Goal: Task Accomplishment & Management: Manage account settings

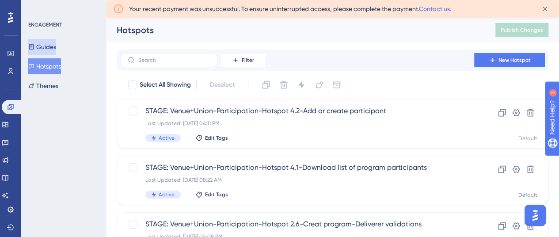
click at [54, 43] on button "Guides" at bounding box center [42, 47] width 28 height 16
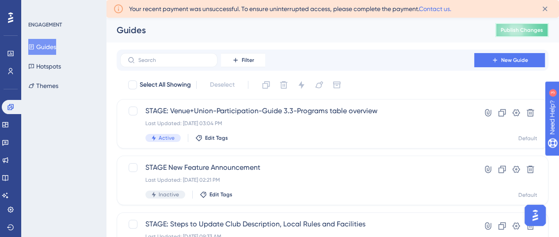
click at [531, 27] on span "Publish Changes" at bounding box center [522, 30] width 42 height 7
click at [513, 28] on span "Publish Changes" at bounding box center [522, 30] width 42 height 7
click at [515, 29] on span "Publish Changes" at bounding box center [522, 30] width 42 height 7
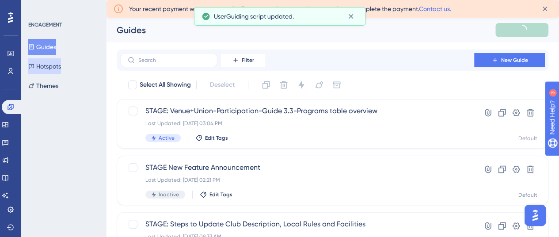
click at [42, 69] on button "Hotspots" at bounding box center [44, 66] width 33 height 16
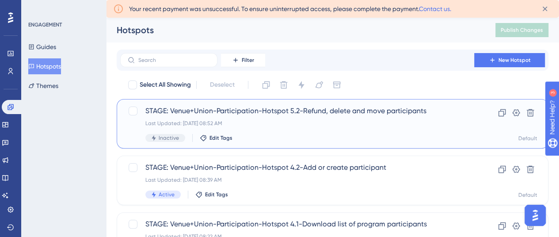
click at [323, 117] on div "STAGE: Venue+Union-Participation-Hotspot 5.2-Refund, delete and move participan…" at bounding box center [297, 124] width 304 height 36
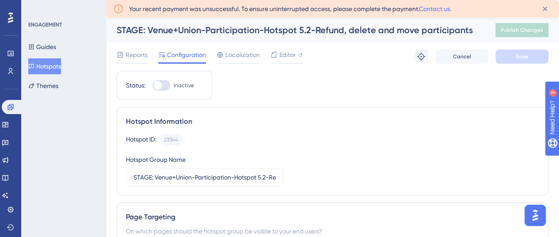
click at [165, 85] on div at bounding box center [161, 85] width 18 height 11
click at [152, 85] on input "Inactive" at bounding box center [152, 85] width 0 height 0
checkbox input "true"
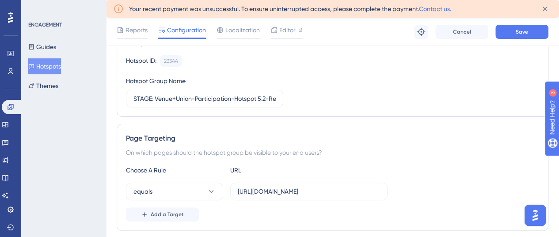
scroll to position [88, 0]
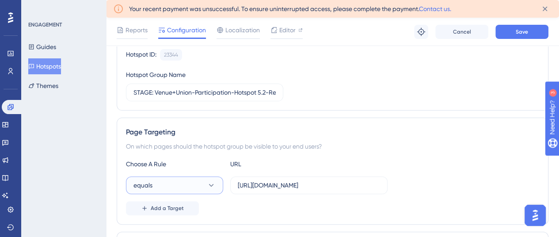
click at [169, 186] on button "equals" at bounding box center [174, 185] width 97 height 18
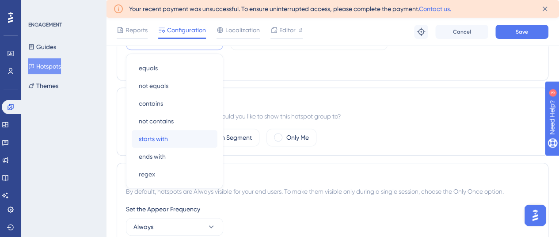
click at [160, 138] on span "starts with" at bounding box center [153, 138] width 29 height 11
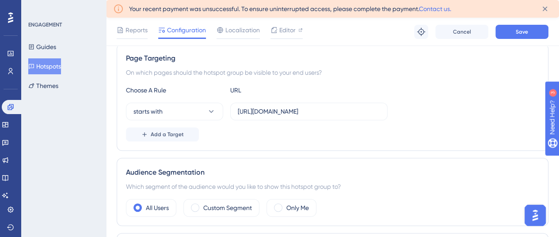
scroll to position [144, 0]
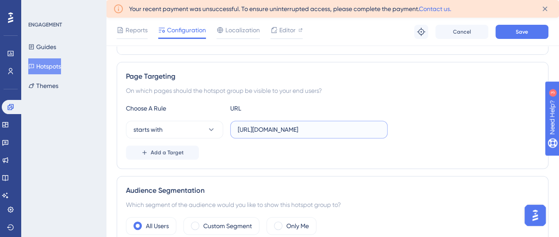
click at [300, 129] on input "https://participation.aus.apps.stage.dotgolf.com.au/participation/program/parti…" at bounding box center [309, 130] width 142 height 10
paste input "text"
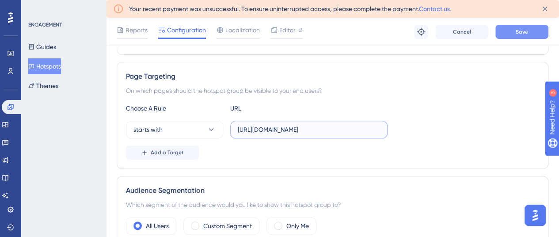
type input "https://participation.aus.apps.stage.dotgolf.com.au/participation/program/parti…"
click at [517, 35] on button "Save" at bounding box center [521, 32] width 53 height 14
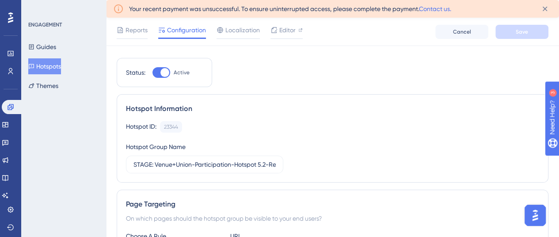
scroll to position [0, 0]
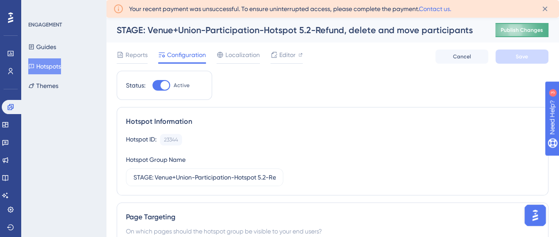
click at [522, 33] on span "Publish Changes" at bounding box center [522, 30] width 42 height 7
click at [157, 85] on div at bounding box center [157, 85] width 9 height 9
click at [152, 85] on input "Inactive" at bounding box center [152, 85] width 0 height 0
checkbox input "true"
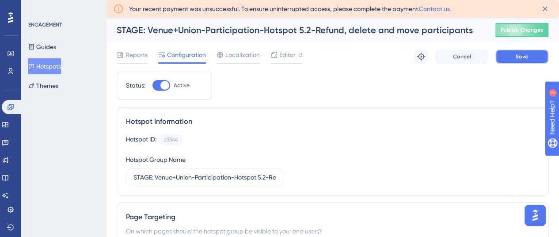
click at [526, 60] on span "Save" at bounding box center [522, 56] width 12 height 7
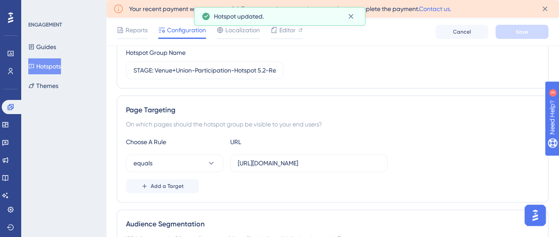
scroll to position [88, 0]
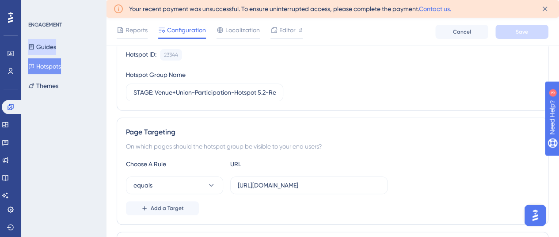
click at [51, 45] on button "Guides" at bounding box center [42, 47] width 28 height 16
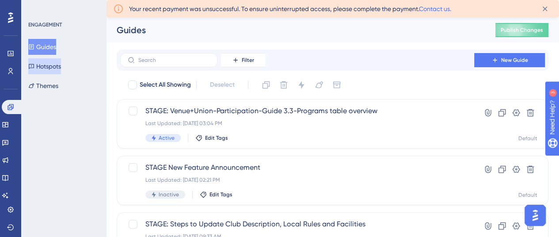
click at [53, 62] on button "Hotspots" at bounding box center [44, 66] width 33 height 16
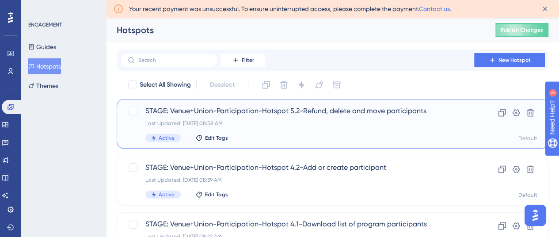
click at [254, 111] on span "STAGE: Venue+Union-Participation-Hotspot 5.2-Refund, delete and move participan…" at bounding box center [297, 111] width 304 height 11
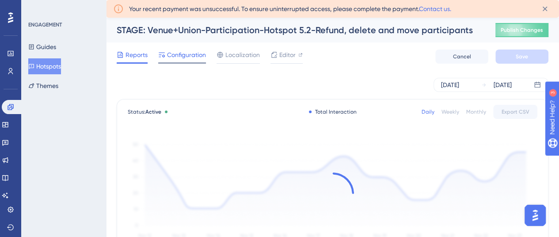
click at [177, 56] on span "Configuration" at bounding box center [186, 55] width 39 height 11
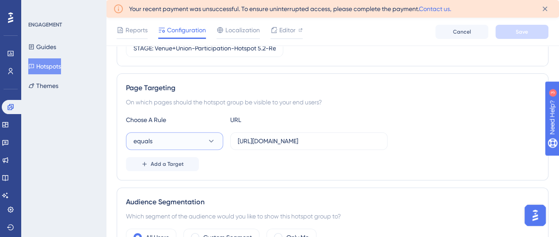
click at [174, 142] on button "equals" at bounding box center [174, 141] width 97 height 18
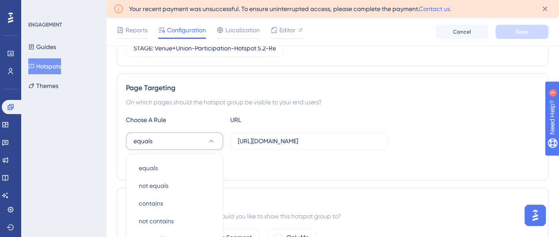
scroll to position [234, 0]
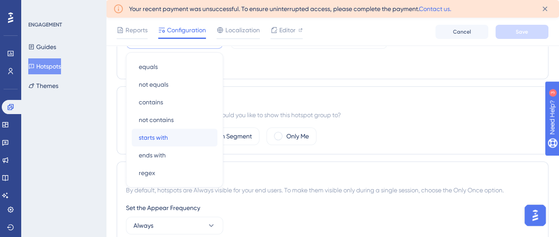
click at [168, 136] on div "starts with starts with" at bounding box center [175, 138] width 72 height 18
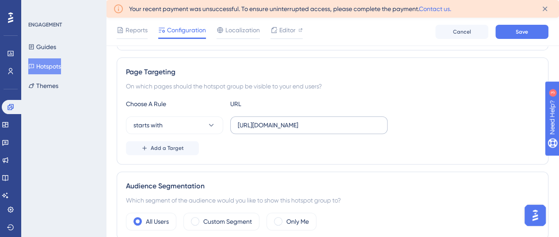
scroll to position [145, 0]
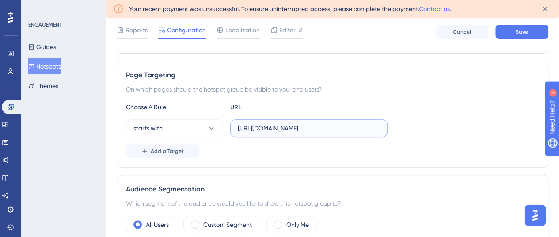
click at [273, 127] on input "https://participation.aus.apps.stage.dotgolf.com.au/participation/program/parti…" at bounding box center [309, 128] width 142 height 10
paste input "text"
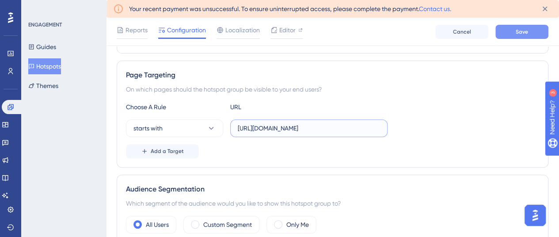
type input "https://participation.aus.apps.stage.dotgolf.com.au/participation/program/parti…"
click at [520, 33] on span "Save" at bounding box center [522, 31] width 12 height 7
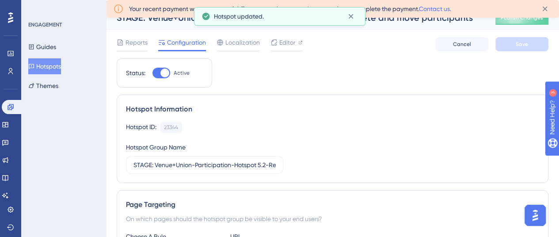
scroll to position [0, 0]
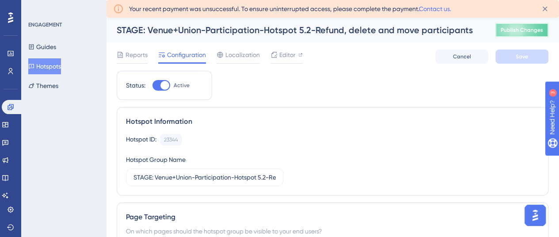
click at [530, 30] on span "Publish Changes" at bounding box center [522, 30] width 42 height 7
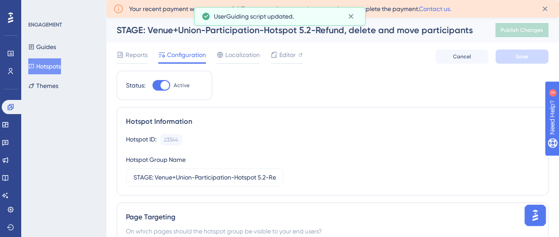
click at [50, 64] on button "Hotspots" at bounding box center [44, 66] width 33 height 16
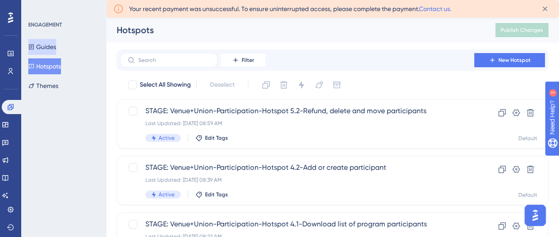
click at [56, 48] on button "Guides" at bounding box center [42, 47] width 28 height 16
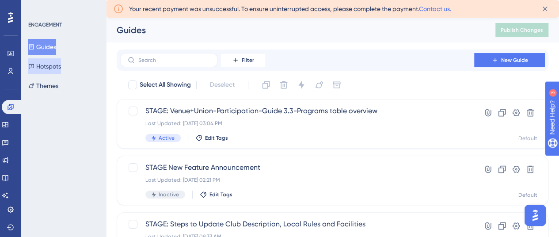
click at [58, 65] on button "Hotspots" at bounding box center [44, 66] width 33 height 16
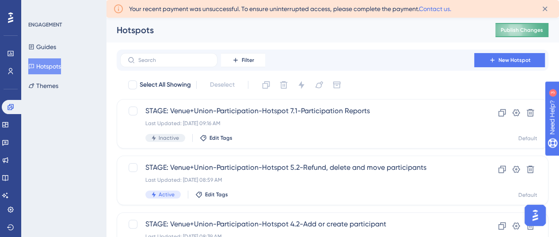
click at [522, 30] on button "Publish Changes" at bounding box center [521, 30] width 53 height 14
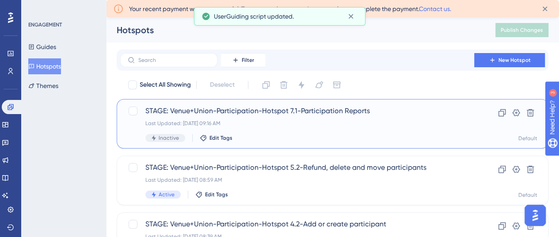
click at [280, 112] on span "STAGE: Venue+Union-Participation-Hotspot 7.1-Participation Reports" at bounding box center [297, 111] width 304 height 11
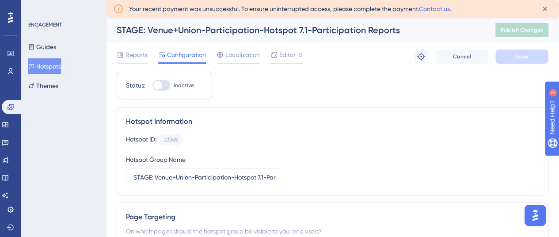
click at [162, 84] on div at bounding box center [161, 85] width 18 height 11
click at [152, 85] on input "Inactive" at bounding box center [152, 85] width 0 height 0
checkbox input "true"
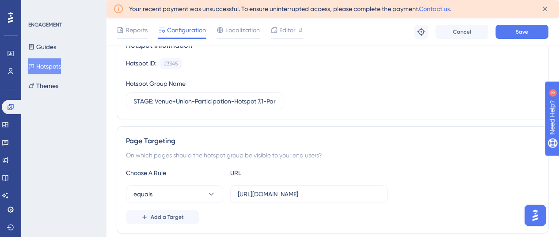
scroll to position [88, 0]
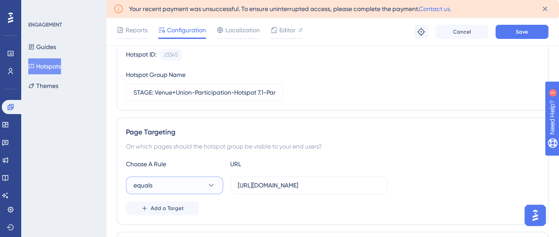
click at [172, 187] on button "equals" at bounding box center [174, 185] width 97 height 18
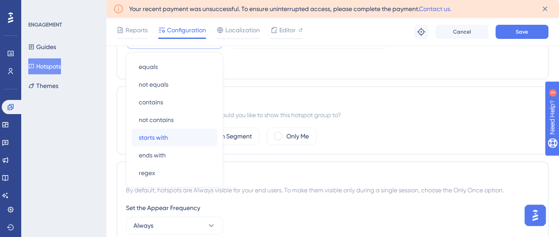
click at [159, 134] on span "starts with" at bounding box center [153, 137] width 29 height 11
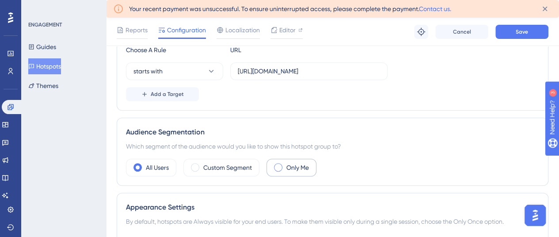
scroll to position [145, 0]
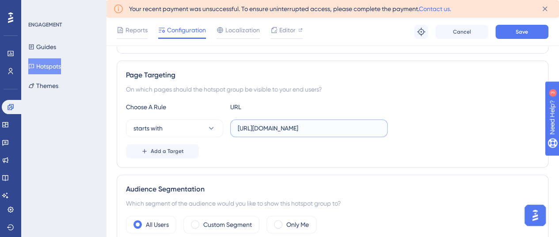
click at [271, 125] on input "https://participation.aus.apps.stage.dotgolf.com.au/reports?authNonce=a8a203c6-…" at bounding box center [309, 128] width 142 height 10
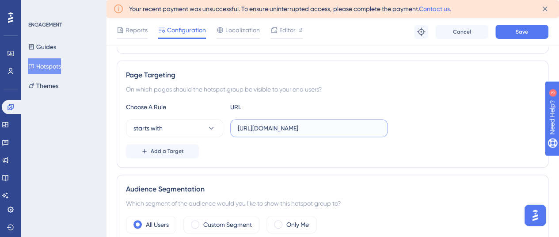
click at [271, 125] on input "https://participation.aus.apps.stage.dotgolf.com.au/reports?authNonce=a8a203c6-…" at bounding box center [309, 128] width 142 height 10
paste input "text"
type input "https://participation.aus.apps.stage.dotgolf.com.au/reports?"
click at [540, 27] on button "Save" at bounding box center [521, 32] width 53 height 14
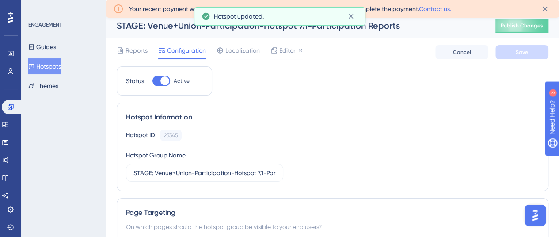
scroll to position [0, 0]
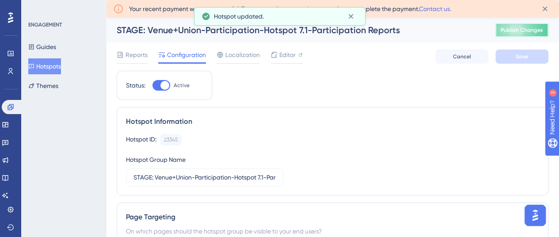
click at [534, 33] on span "Publish Changes" at bounding box center [522, 30] width 42 height 7
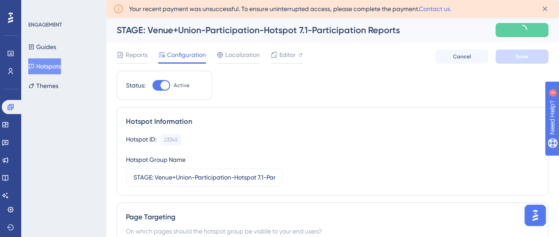
click at [55, 63] on button "Hotspots" at bounding box center [44, 66] width 33 height 16
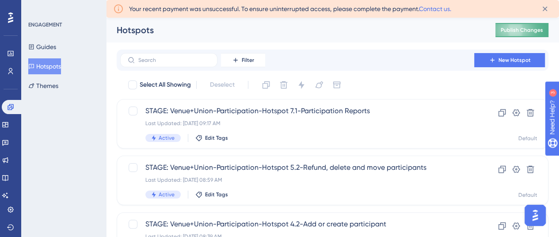
click at [526, 28] on span "Publish Changes" at bounding box center [522, 30] width 42 height 7
click at [528, 29] on span "Publish Changes" at bounding box center [522, 30] width 42 height 7
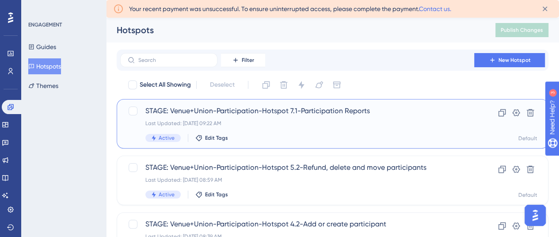
click at [236, 111] on span "STAGE: Venue+Union-Participation-Hotspot 7.1-Participation Reports" at bounding box center [297, 111] width 304 height 11
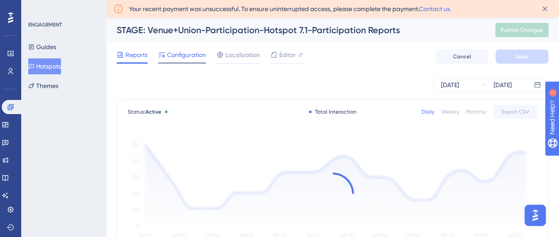
click at [177, 53] on span "Configuration" at bounding box center [186, 55] width 39 height 11
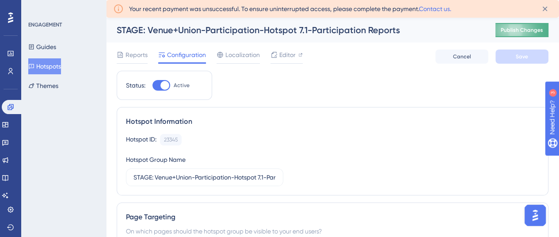
click at [532, 29] on span "Publish Changes" at bounding box center [522, 30] width 42 height 7
click at [530, 26] on button "Publish Changes" at bounding box center [521, 30] width 53 height 14
click at [53, 67] on button "Hotspots" at bounding box center [44, 66] width 33 height 16
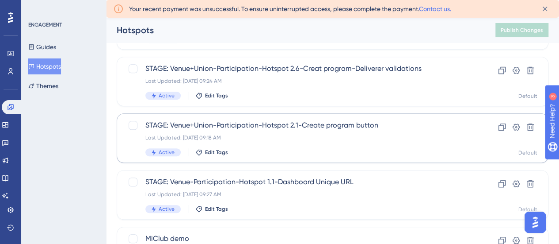
scroll to position [265, 0]
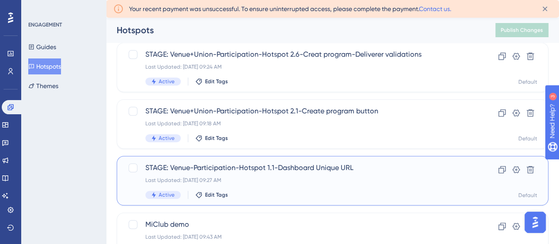
click at [287, 170] on span "STAGE: Venue-Participation-Hotspot 1.1-Dashboard Unique URL" at bounding box center [297, 167] width 304 height 11
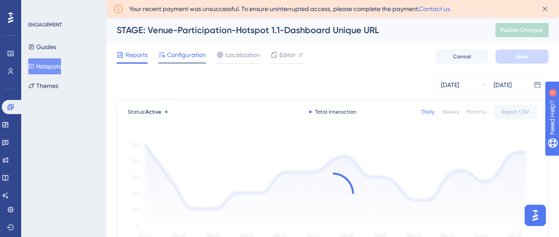
click at [184, 54] on span "Configuration" at bounding box center [186, 55] width 39 height 11
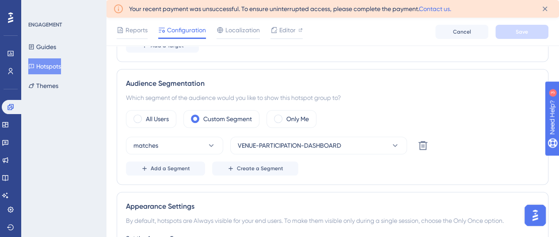
scroll to position [265, 0]
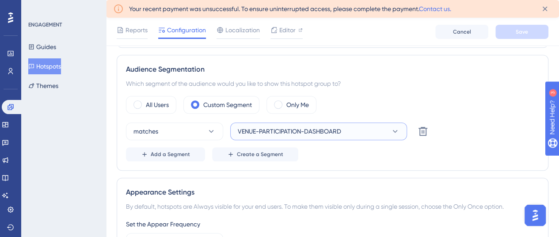
click at [252, 134] on span "VENUE-PARTICIPATION-DASHBOARD" at bounding box center [289, 131] width 103 height 11
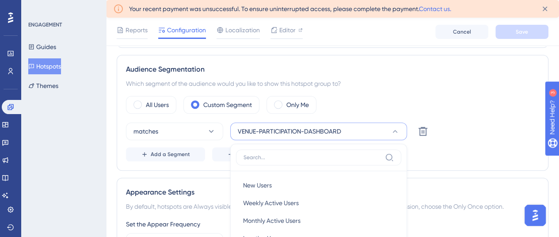
scroll to position [339, 0]
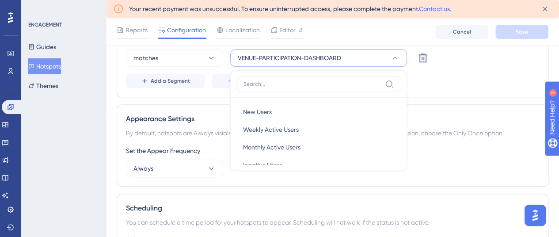
click at [91, 91] on div "Guides Hotspots Themes" at bounding box center [64, 66] width 72 height 55
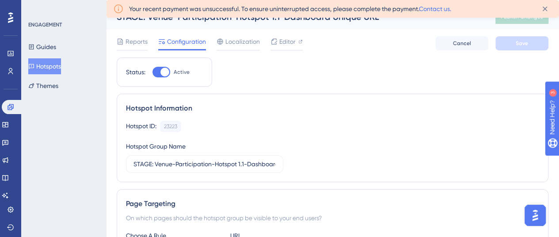
scroll to position [0, 0]
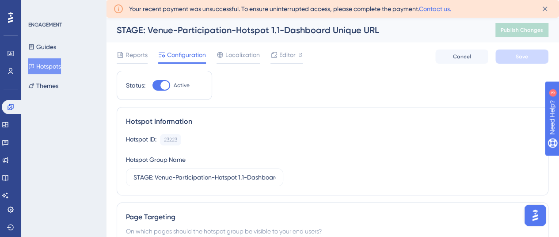
click at [57, 67] on button "Hotspots" at bounding box center [44, 66] width 33 height 16
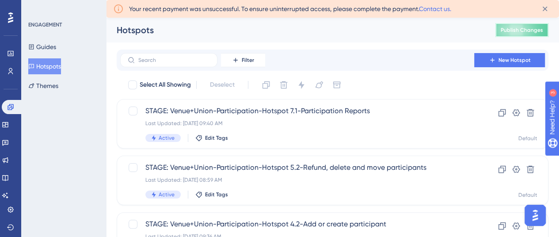
click at [522, 28] on span "Publish Changes" at bounding box center [522, 30] width 42 height 7
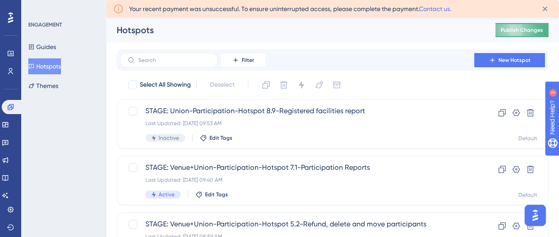
click at [522, 29] on span "Publish Changes" at bounding box center [522, 30] width 42 height 7
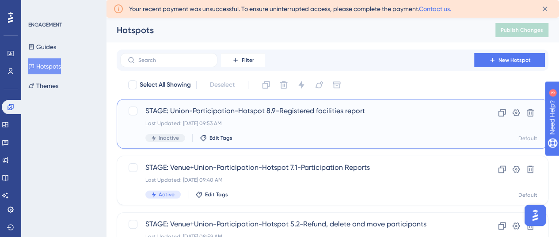
click at [206, 110] on span "STAGE: Union-Participation-Hotspot 8.9-Registered facilities report" at bounding box center [297, 111] width 304 height 11
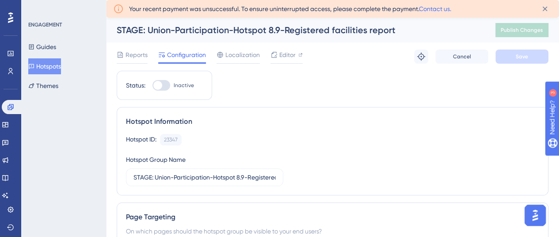
click at [162, 81] on div at bounding box center [161, 85] width 18 height 11
click at [152, 85] on input "Inactive" at bounding box center [152, 85] width 0 height 0
checkbox input "true"
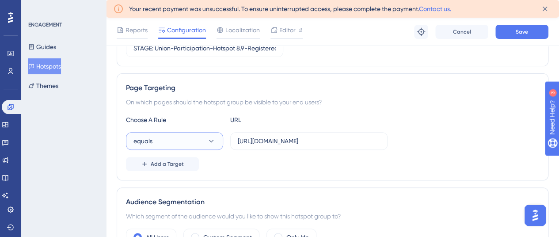
click at [159, 141] on button "equals" at bounding box center [174, 141] width 97 height 18
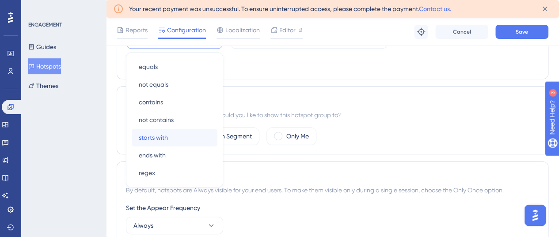
click at [160, 137] on span "starts with" at bounding box center [153, 137] width 29 height 11
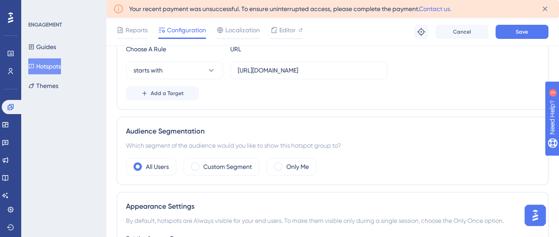
scroll to position [190, 0]
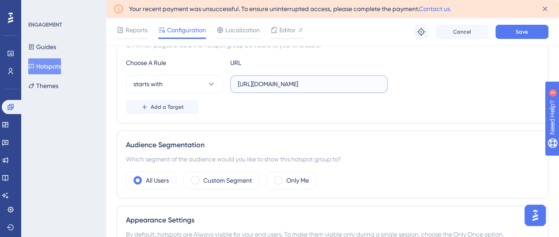
click at [294, 83] on input "https://participation.aus.apps.stage.dotgolf.com.au/reports?authNonce=2d1a9110-…" at bounding box center [309, 84] width 142 height 10
paste input "text"
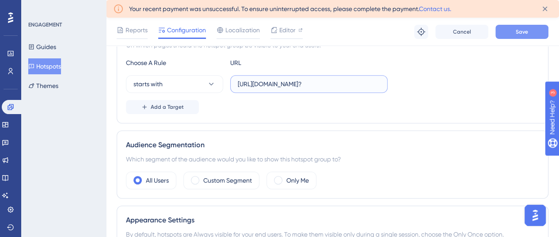
type input "https://participation.aus.apps.stage.dotgolf.com.au/reports?"
click at [534, 34] on button "Save" at bounding box center [521, 32] width 53 height 14
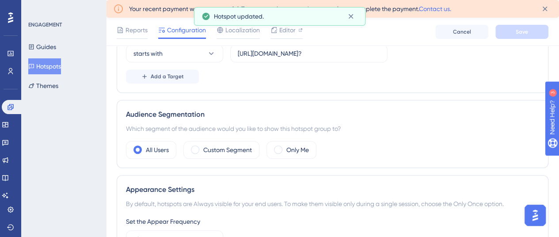
scroll to position [234, 0]
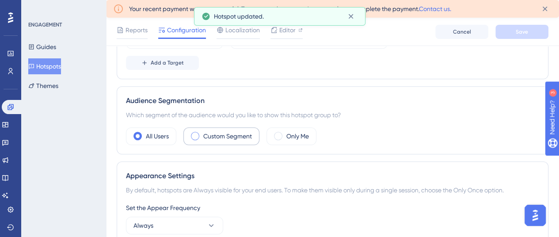
click at [219, 134] on label "Custom Segment" at bounding box center [227, 136] width 49 height 11
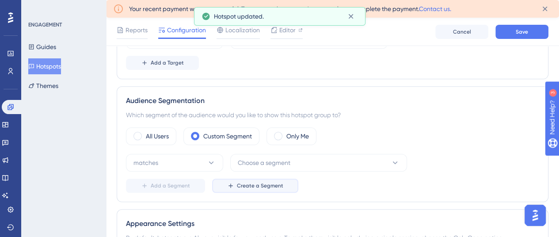
click at [259, 183] on span "Create a Segment" at bounding box center [260, 185] width 46 height 7
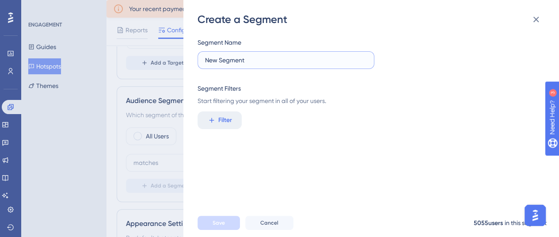
drag, startPoint x: 249, startPoint y: 60, endPoint x: 202, endPoint y: 62, distance: 46.5
click at [202, 62] on label "New Segment" at bounding box center [286, 60] width 177 height 18
type input "UNION-PARTICIPATION-REPORTS AREA"
click at [223, 122] on span "Filter" at bounding box center [225, 120] width 14 height 11
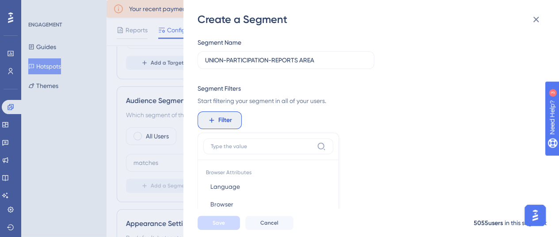
scroll to position [100, 0]
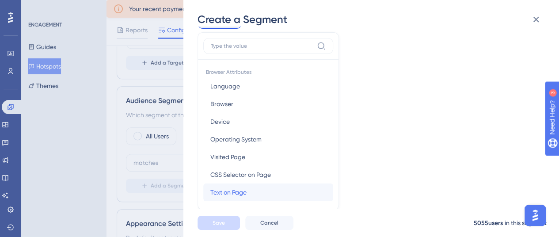
click at [226, 191] on span "Text on Page" at bounding box center [228, 192] width 36 height 11
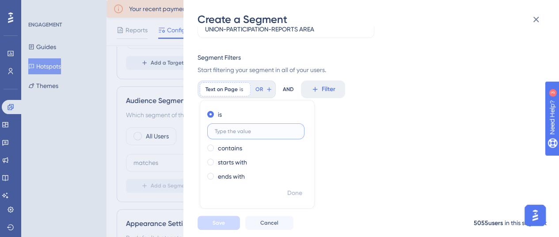
scroll to position [24, 0]
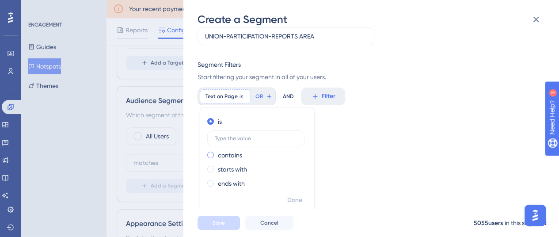
click at [232, 152] on label "contains" at bounding box center [230, 155] width 24 height 11
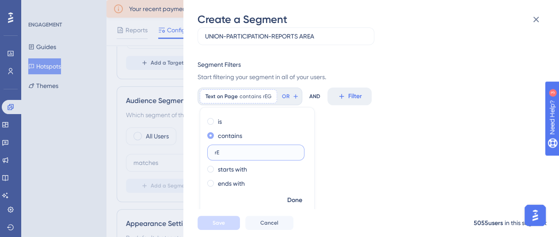
type input "r"
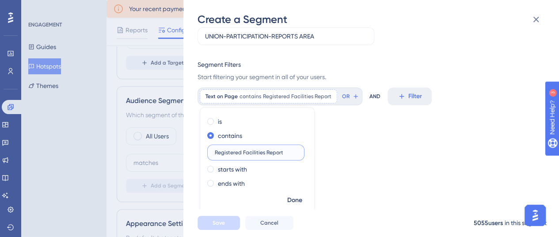
type input "Registered Facilities Report"
click at [292, 201] on span "Done" at bounding box center [294, 200] width 15 height 11
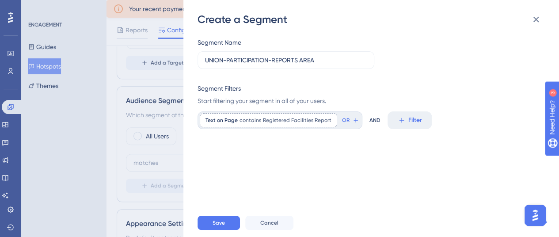
scroll to position [0, 0]
click at [218, 226] on span "Save" at bounding box center [219, 222] width 12 height 7
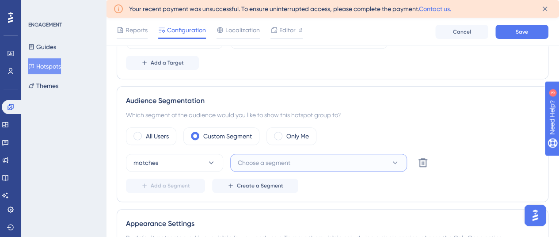
click at [326, 162] on button "Choose a segment" at bounding box center [318, 163] width 177 height 18
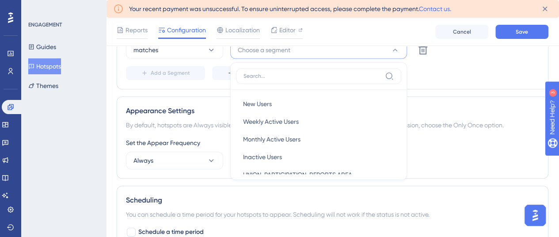
click at [449, 70] on div "Add a Segment Create a Segment" at bounding box center [332, 73] width 413 height 14
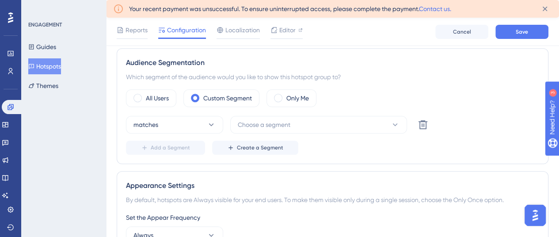
scroll to position [258, 0]
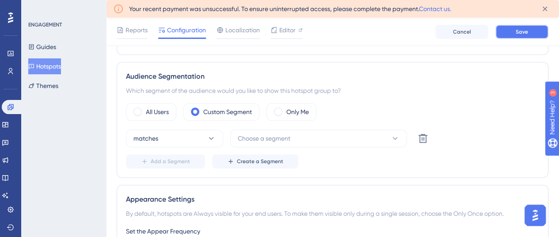
click at [519, 33] on span "Save" at bounding box center [522, 31] width 12 height 7
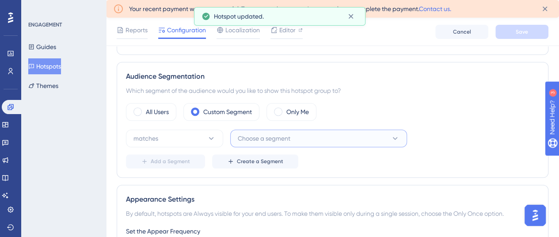
click at [257, 136] on span "Choose a segment" at bounding box center [264, 138] width 53 height 11
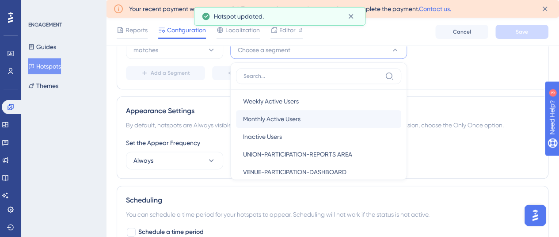
scroll to position [32, 0]
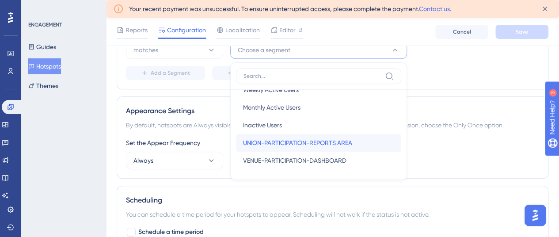
click at [287, 141] on span "UNION-PARTICIPATION-REPORTS AREA" at bounding box center [297, 142] width 109 height 11
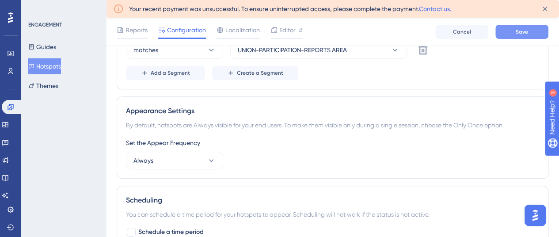
click at [513, 30] on button "Save" at bounding box center [521, 32] width 53 height 14
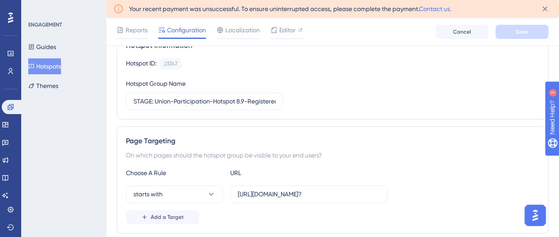
scroll to position [63, 0]
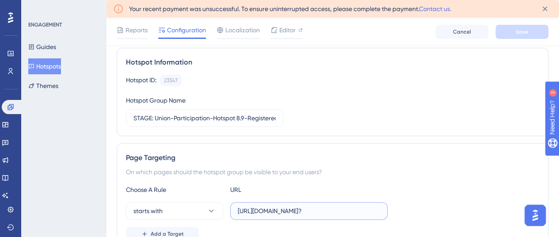
click at [306, 210] on input "https://participation.aus.apps.stage.dotgolf.com.au/reports?" at bounding box center [309, 211] width 142 height 10
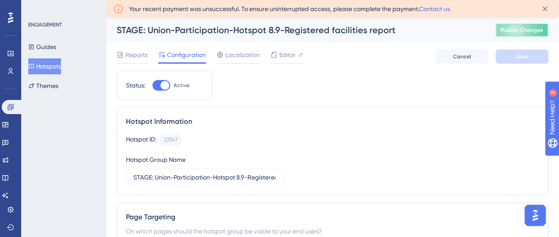
scroll to position [0, 0]
click at [519, 30] on span "Publish Changes" at bounding box center [522, 30] width 42 height 7
click at [55, 64] on button "Hotspots" at bounding box center [44, 66] width 33 height 16
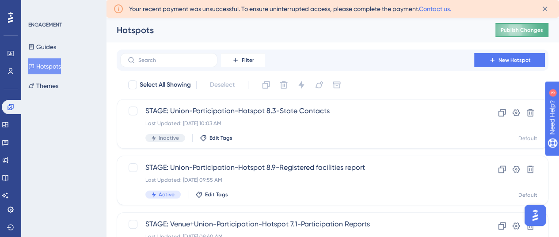
click at [537, 28] on span "Publish Changes" at bounding box center [522, 30] width 42 height 7
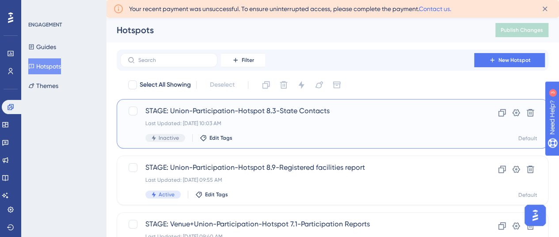
click at [286, 113] on span "STAGE: Union-Participation-Hotspot 8.3-State Contacts" at bounding box center [297, 111] width 304 height 11
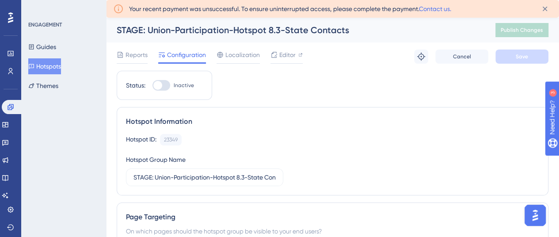
click at [162, 85] on div at bounding box center [161, 85] width 18 height 11
click at [152, 85] on input "Inactive" at bounding box center [152, 85] width 0 height 0
checkbox input "true"
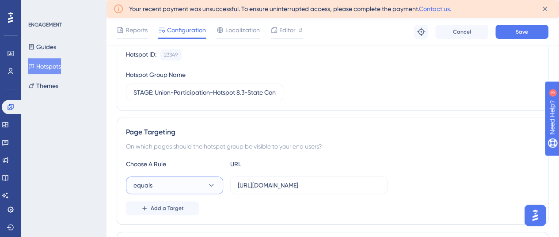
click at [173, 187] on button "equals" at bounding box center [174, 185] width 97 height 18
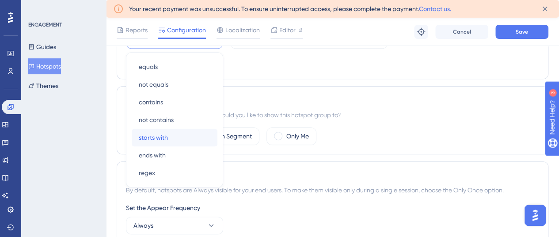
click at [166, 139] on span "starts with" at bounding box center [153, 137] width 29 height 11
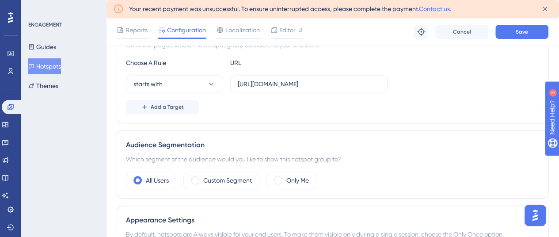
scroll to position [145, 0]
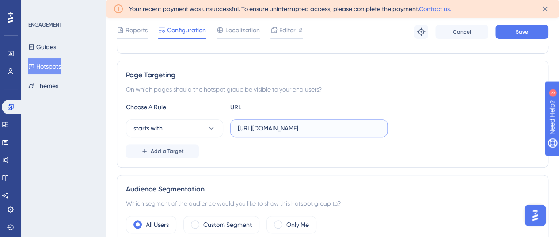
click at [286, 131] on input "https://participation.aus.apps.stage.dotgolf.com.au/state-contacts" at bounding box center [309, 128] width 142 height 10
click at [528, 31] on button "Save" at bounding box center [521, 32] width 53 height 14
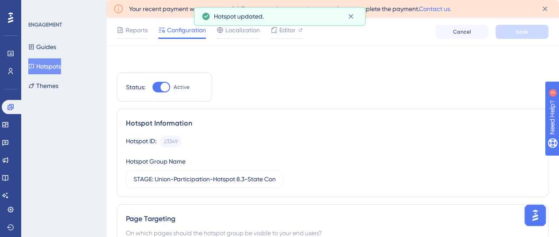
scroll to position [0, 0]
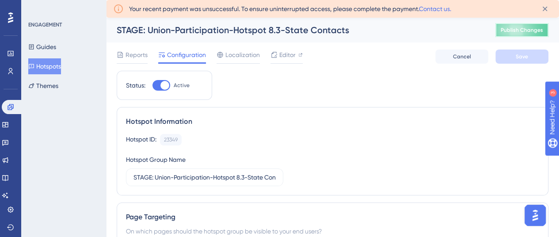
click at [527, 30] on span "Publish Changes" at bounding box center [522, 30] width 42 height 7
click at [54, 63] on button "Hotspots" at bounding box center [44, 66] width 33 height 16
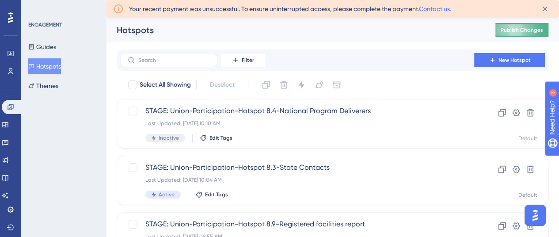
click at [543, 31] on span "Publish Changes" at bounding box center [522, 30] width 42 height 7
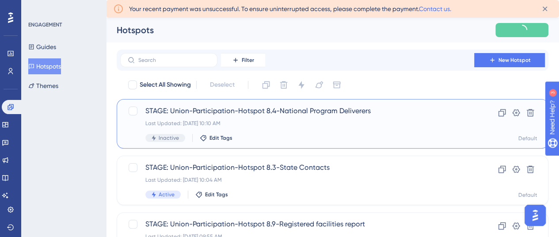
click at [308, 113] on span "STAGE: Union-Participation-Hotspot 8.4-National Program Deliverers" at bounding box center [297, 111] width 304 height 11
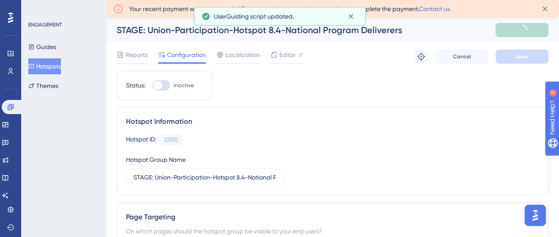
click at [165, 83] on div at bounding box center [161, 85] width 18 height 11
click at [152, 85] on input "Inactive" at bounding box center [152, 85] width 0 height 0
checkbox input "true"
click at [537, 61] on button "Save" at bounding box center [521, 57] width 53 height 14
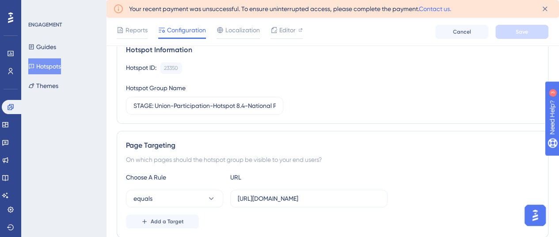
scroll to position [133, 0]
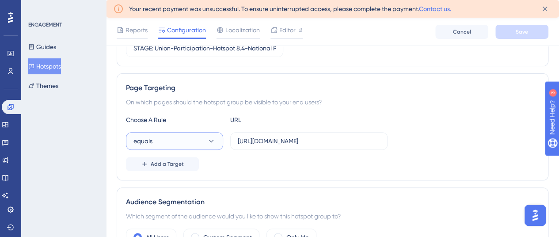
click at [172, 143] on button "equals" at bounding box center [174, 141] width 97 height 18
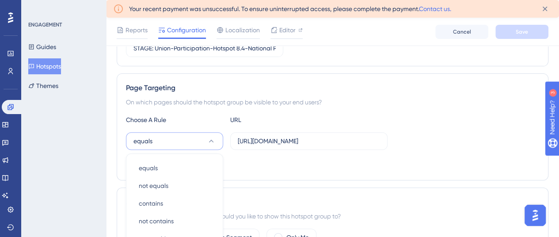
scroll to position [234, 0]
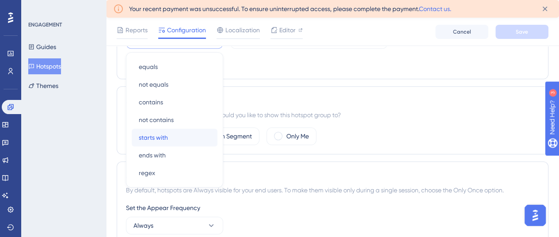
click at [158, 137] on span "starts with" at bounding box center [153, 137] width 29 height 11
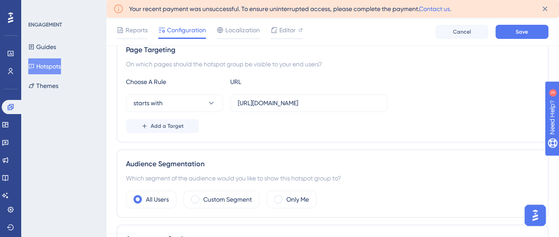
scroll to position [145, 0]
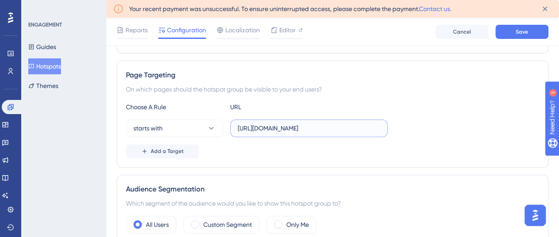
click at [288, 127] on input "https://participation.aus.apps.stage.dotgolf.com.au/deliverers" at bounding box center [309, 128] width 142 height 10
click at [527, 30] on span "Save" at bounding box center [522, 31] width 12 height 7
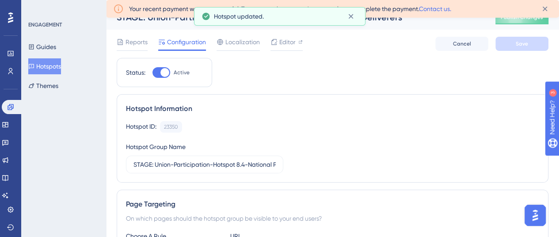
scroll to position [0, 0]
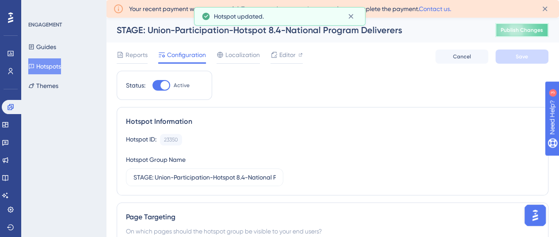
click at [530, 26] on button "Publish Changes" at bounding box center [521, 30] width 53 height 14
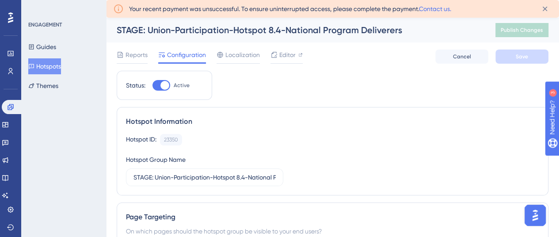
click at [57, 66] on button "Hotspots" at bounding box center [44, 66] width 33 height 16
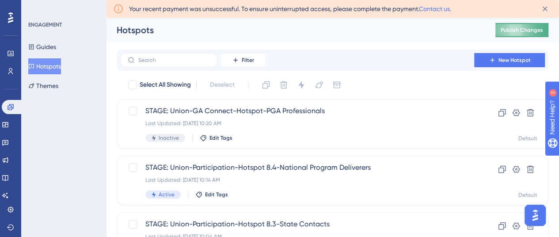
click at [522, 29] on span "Publish Changes" at bounding box center [522, 30] width 42 height 7
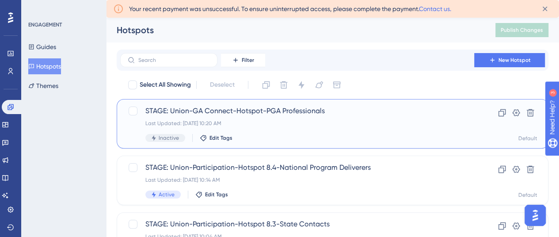
click at [270, 107] on span "STAGE: Union-GA Connect-Hotspot-PGA Professionals" at bounding box center [297, 111] width 304 height 11
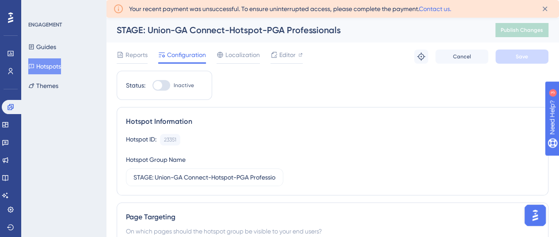
click at [163, 85] on div at bounding box center [161, 85] width 18 height 11
click at [152, 85] on input "Inactive" at bounding box center [152, 85] width 0 height 0
checkbox input "true"
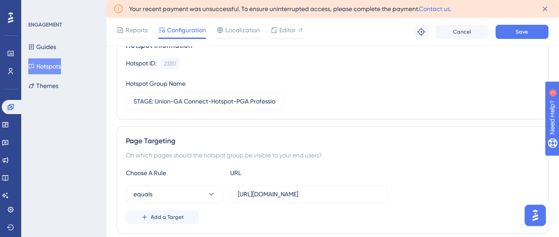
scroll to position [88, 0]
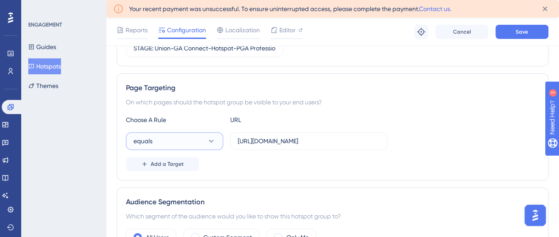
click at [171, 143] on button "equals" at bounding box center [174, 141] width 97 height 18
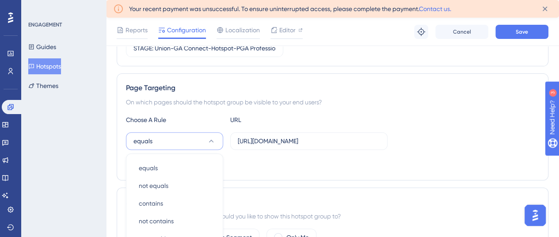
scroll to position [229, 0]
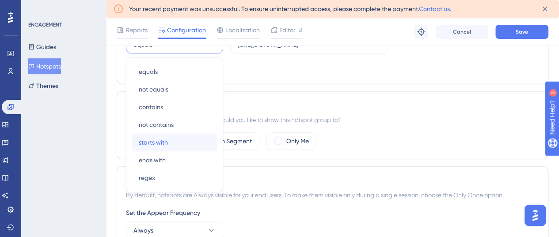
click at [168, 137] on div "starts with starts with" at bounding box center [175, 142] width 72 height 18
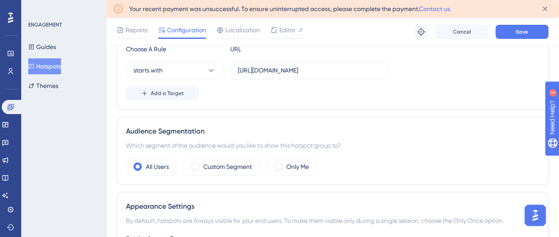
scroll to position [185, 0]
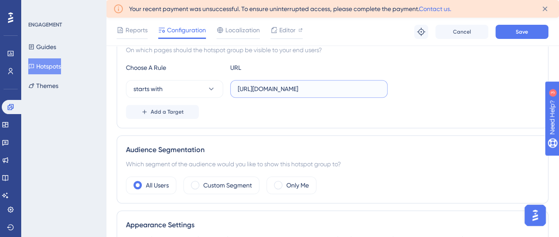
click at [279, 91] on input "https://professionals.aus.apps.stage.dotgolf.com.au/professional" at bounding box center [309, 89] width 142 height 10
click at [278, 91] on input "https://professionals.aus.apps.stage.dotgolf.com.au/professional" at bounding box center [309, 89] width 142 height 10
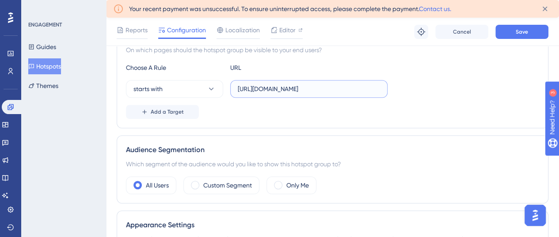
click at [301, 88] on input "https://professionals.aus.apps.stage.dotgolf.com.au/professional" at bounding box center [309, 89] width 142 height 10
click at [521, 29] on span "Save" at bounding box center [522, 31] width 12 height 7
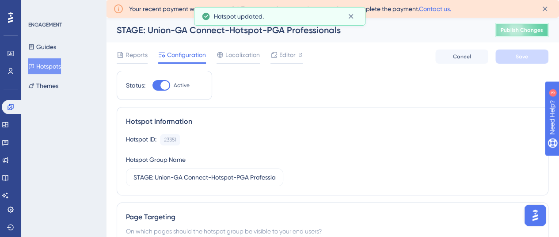
click at [528, 31] on span "Publish Changes" at bounding box center [522, 30] width 42 height 7
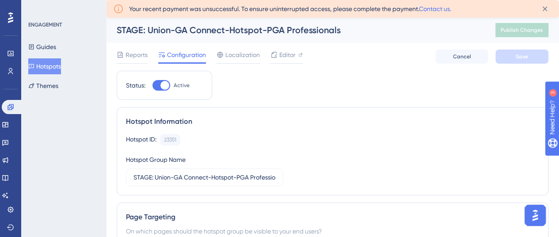
click at [52, 63] on button "Hotspots" at bounding box center [44, 66] width 33 height 16
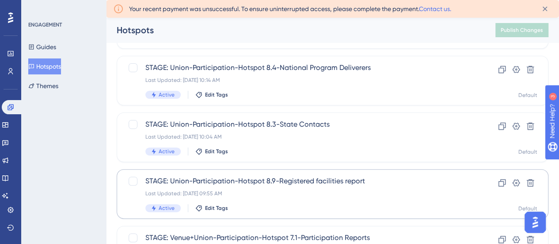
scroll to position [88, 0]
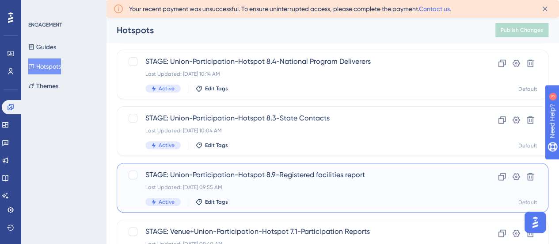
click at [309, 172] on span "STAGE: Union-Participation-Hotspot 8.9-Registered facilities report" at bounding box center [297, 174] width 304 height 11
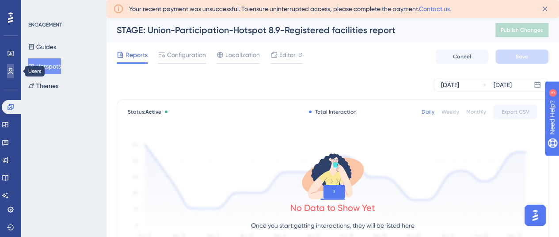
click at [13, 69] on icon at bounding box center [10, 71] width 7 height 7
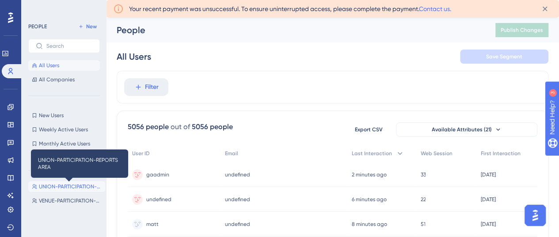
click at [61, 187] on span "UNION-PARTICIPATION-REPORTS AREA" at bounding box center [70, 186] width 63 height 7
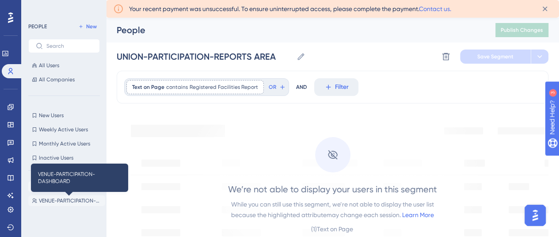
click at [44, 199] on span "VENUE-PARTICIPATION-DASHBOARD" at bounding box center [70, 200] width 63 height 7
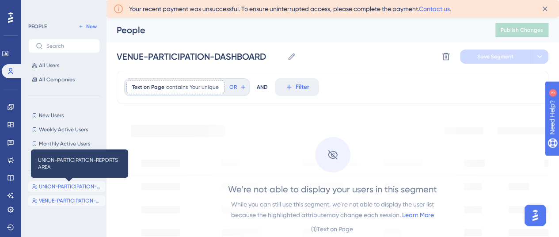
click at [54, 188] on span "UNION-PARTICIPATION-REPORTS AREA" at bounding box center [70, 186] width 63 height 7
type input "UNION-PARTICIPATION-REPORTS AREA"
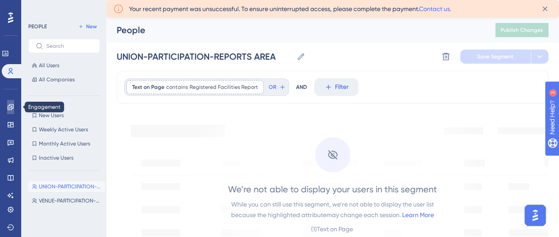
click at [9, 111] on link at bounding box center [10, 107] width 7 height 14
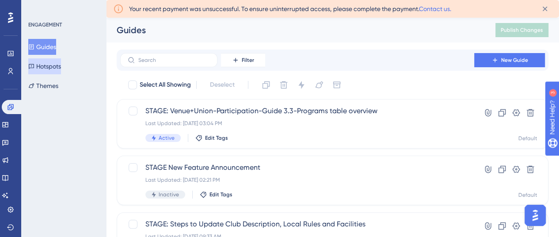
click at [48, 65] on button "Hotspots" at bounding box center [44, 66] width 33 height 16
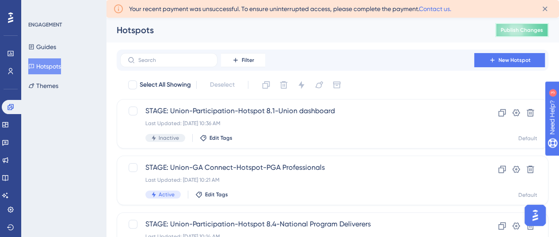
click at [509, 26] on button "Publish Changes" at bounding box center [521, 30] width 53 height 14
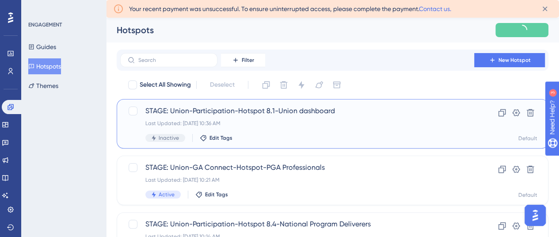
click at [289, 115] on span "STAGE: Union-Participation-Hotspot 8.1-Union dashboard" at bounding box center [297, 111] width 304 height 11
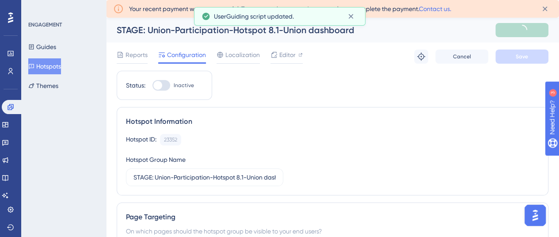
click at [168, 84] on div at bounding box center [161, 85] width 18 height 11
click at [152, 85] on input "Inactive" at bounding box center [152, 85] width 0 height 0
checkbox input "true"
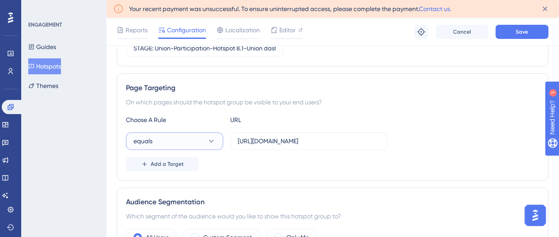
click at [166, 143] on button "equals" at bounding box center [174, 141] width 97 height 18
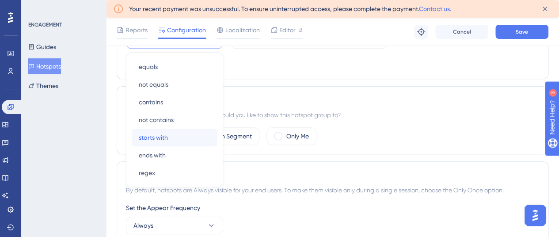
click at [165, 139] on span "starts with" at bounding box center [153, 137] width 29 height 11
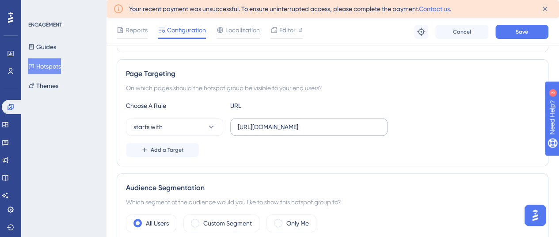
scroll to position [145, 0]
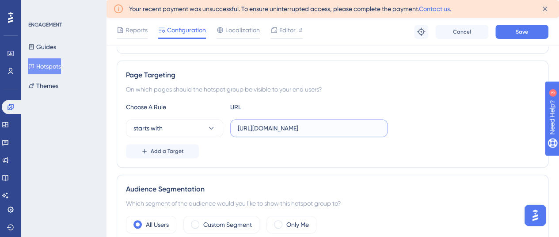
click at [291, 128] on input "https://participation.aus.apps.stage.dotgolf.com.au/dashboard?authNonce=2fc89f5…" at bounding box center [309, 128] width 142 height 10
click at [290, 129] on input "https://participation.aus.apps.stage.dotgolf.com.au/dashboard?authNonce=2fc89f5…" at bounding box center [309, 128] width 142 height 10
click at [312, 130] on input "https://participation.aus.apps.stage.dotgolf.com.au/dashboard?authNonce=2fc89f5…" at bounding box center [309, 128] width 142 height 10
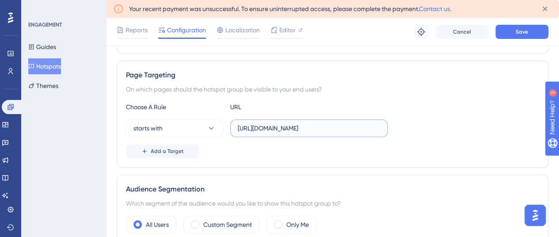
click at [311, 130] on input "https://participation.aus.apps.stage.dotgolf.com.au/dashboard?authNonce=2fc89f5…" at bounding box center [309, 128] width 142 height 10
paste input "text"
type input "https://participation.aus.apps.stage.dotgolf.com.au/dashboard?"
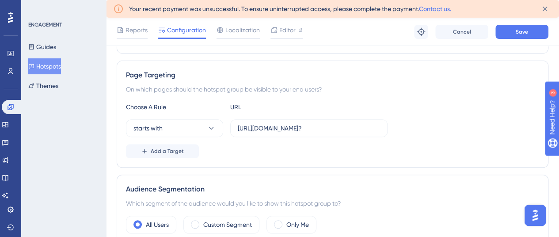
click at [518, 23] on div "Reports Configuration Localization Editor Troubleshoot Cancel Save" at bounding box center [332, 32] width 453 height 28
click at [520, 26] on button "Save" at bounding box center [521, 32] width 53 height 14
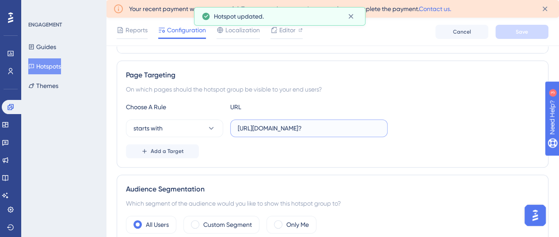
click at [300, 123] on input "https://participation.aus.apps.stage.dotgolf.com.au/dashboard?" at bounding box center [309, 128] width 142 height 10
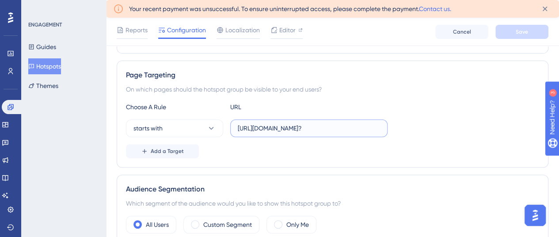
scroll to position [190, 0]
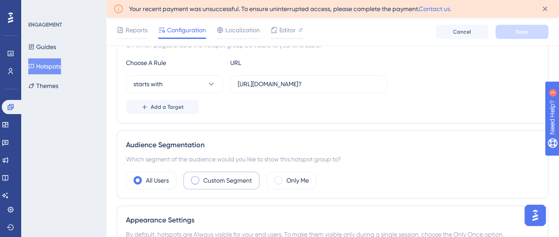
click at [229, 175] on label "Custom Segment" at bounding box center [227, 180] width 49 height 11
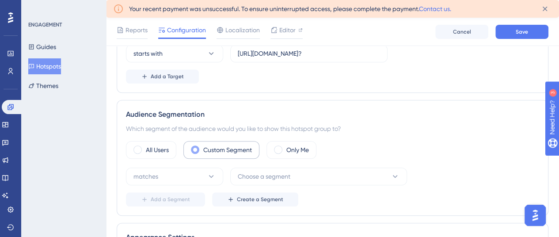
scroll to position [234, 0]
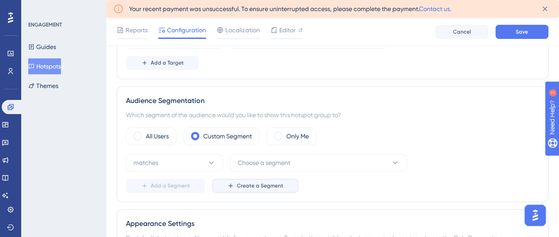
click at [246, 186] on span "Create a Segment" at bounding box center [260, 185] width 46 height 7
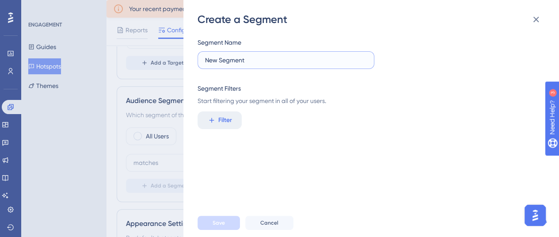
click at [273, 61] on input "New Segment" at bounding box center [286, 60] width 162 height 10
type input "UNION-PARTICIPATION-DASHBOARD"
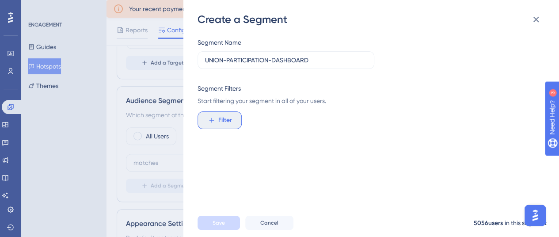
click at [224, 114] on button "Filter" at bounding box center [220, 120] width 44 height 18
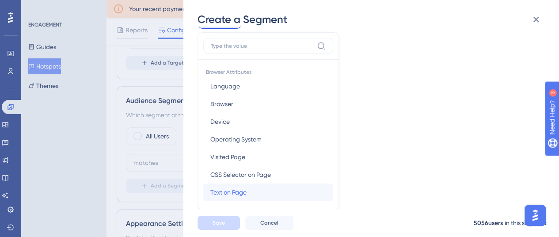
click at [232, 189] on span "Text on Page" at bounding box center [228, 192] width 36 height 11
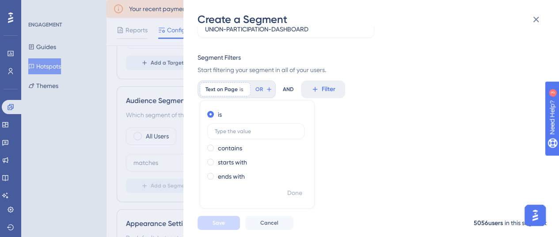
scroll to position [24, 0]
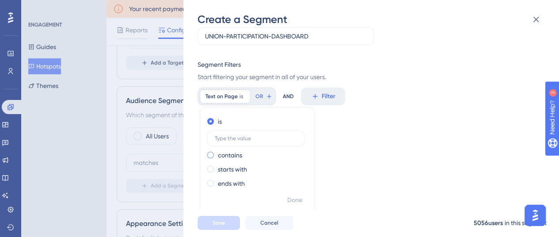
click at [209, 158] on span at bounding box center [210, 155] width 7 height 7
click at [217, 153] on input "radio" at bounding box center [217, 153] width 0 height 0
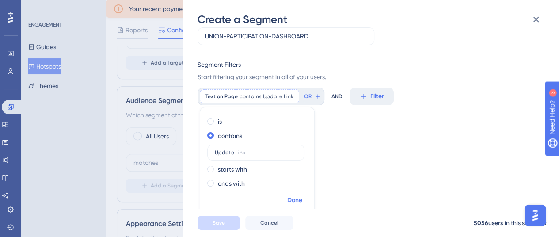
type input "Update Link"
click at [302, 202] on button "Done" at bounding box center [294, 200] width 25 height 16
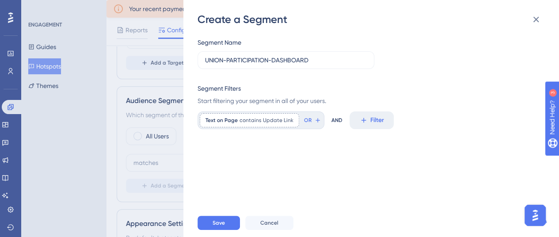
scroll to position [0, 0]
click at [213, 226] on span "Save" at bounding box center [219, 222] width 12 height 7
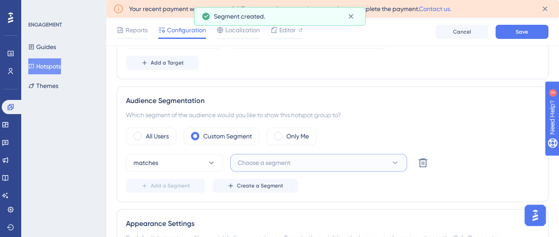
click at [251, 162] on span "Choose a segment" at bounding box center [264, 162] width 53 height 11
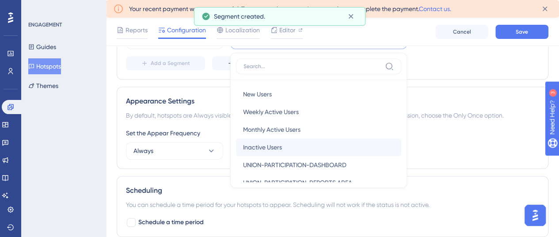
scroll to position [32, 0]
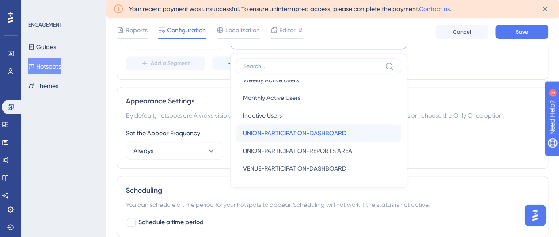
click at [288, 130] on span "UNION-PARTICIPATION-DASHBOARD" at bounding box center [294, 133] width 103 height 11
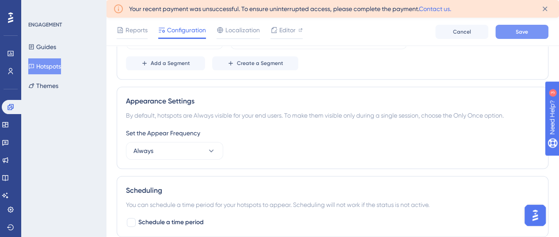
click at [537, 27] on button "Save" at bounding box center [521, 32] width 53 height 14
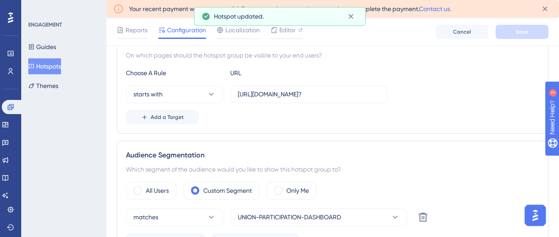
scroll to position [0, 0]
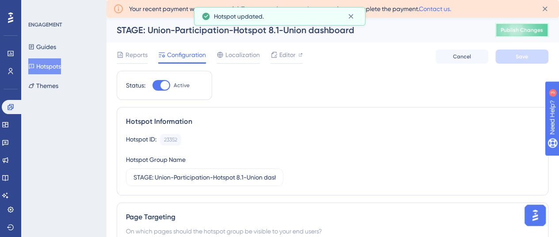
click at [527, 27] on button "Publish Changes" at bounding box center [521, 30] width 53 height 14
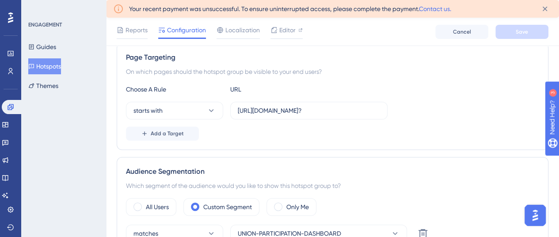
scroll to position [177, 0]
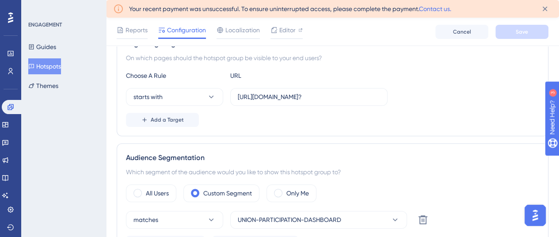
click at [52, 69] on button "Hotspots" at bounding box center [44, 66] width 33 height 16
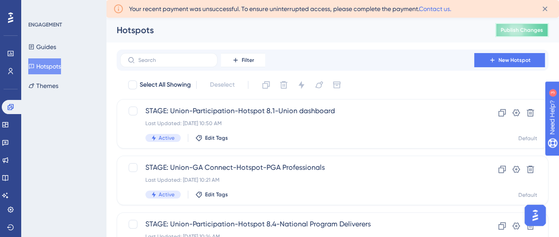
click at [526, 31] on span "Publish Changes" at bounding box center [522, 30] width 42 height 7
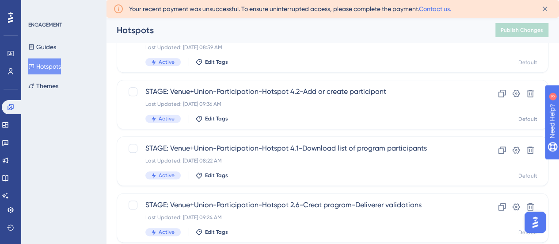
scroll to position [442, 0]
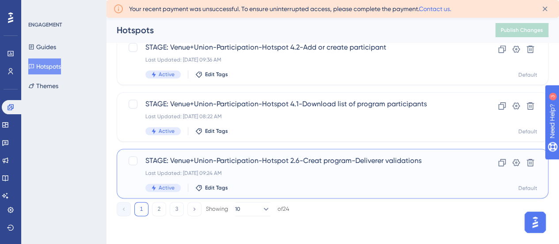
click at [287, 161] on span "STAGE: Venue+Union-Participation-Hotspot 2.6-Creat program-Deliverer validations" at bounding box center [297, 160] width 304 height 11
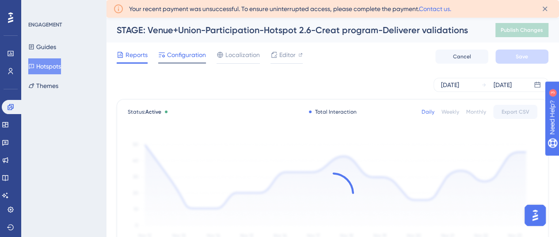
click at [184, 54] on span "Configuration" at bounding box center [186, 55] width 39 height 11
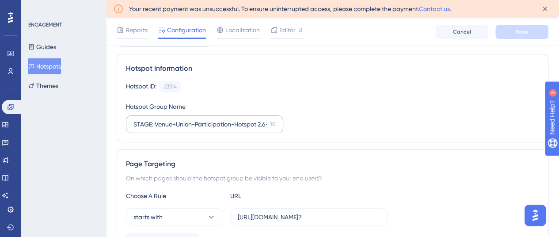
scroll to position [88, 0]
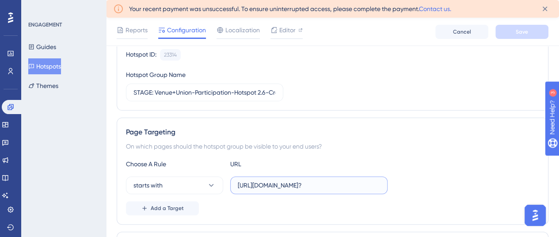
click at [278, 184] on input "https://participation.aus.apps.stage.dotgolf.com.au/participation/program?" at bounding box center [309, 185] width 142 height 10
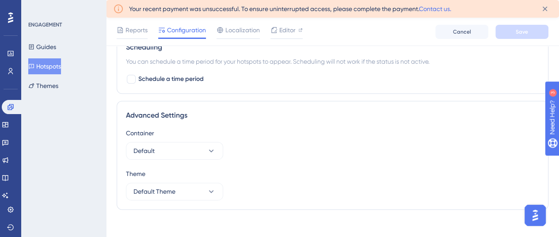
scroll to position [457, 0]
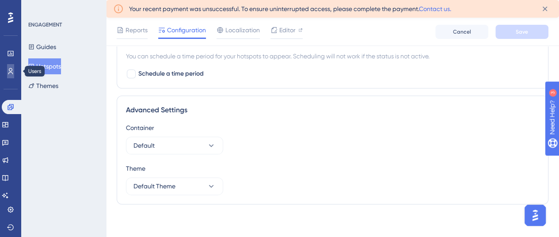
click at [14, 69] on link at bounding box center [10, 71] width 7 height 14
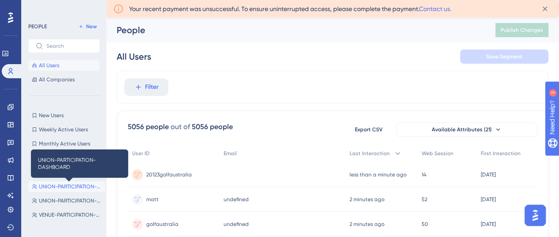
click at [63, 188] on span "UNION-PARTICIPATION-DASHBOARD" at bounding box center [70, 186] width 63 height 7
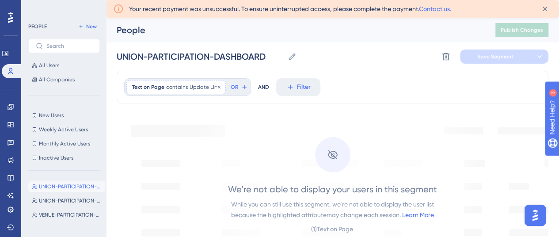
click at [183, 84] on span "contains" at bounding box center [177, 87] width 22 height 7
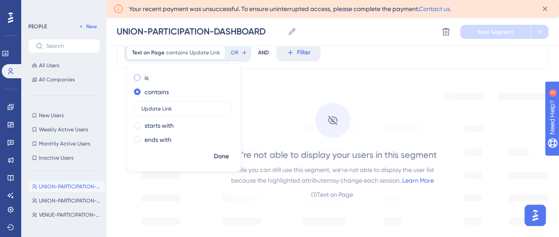
click at [137, 75] on span at bounding box center [137, 77] width 7 height 7
click at [143, 76] on input "radio" at bounding box center [143, 76] width 0 height 0
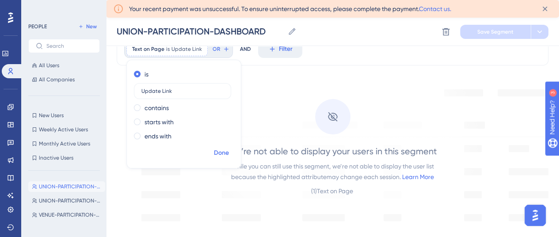
click at [223, 154] on span "Done" at bounding box center [221, 153] width 15 height 11
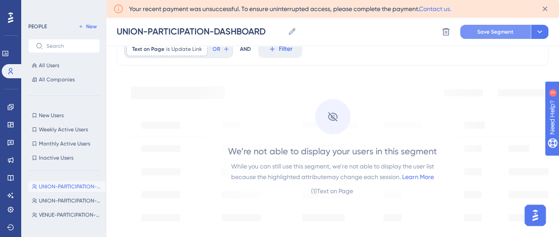
click at [488, 32] on span "Save Segment" at bounding box center [495, 31] width 36 height 7
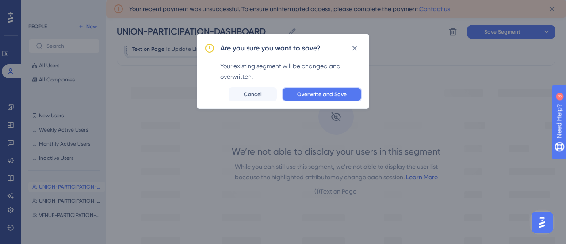
click at [343, 91] on span "Overwrite and Save" at bounding box center [322, 94] width 50 height 7
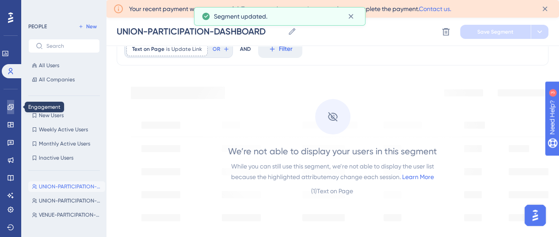
click at [9, 107] on icon at bounding box center [10, 106] width 7 height 7
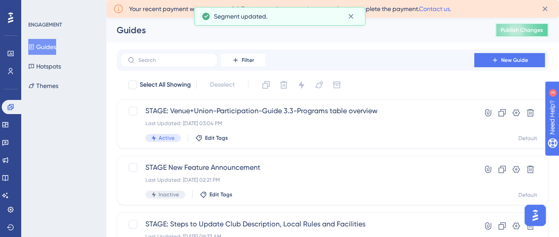
click at [526, 29] on span "Publish Changes" at bounding box center [522, 30] width 42 height 7
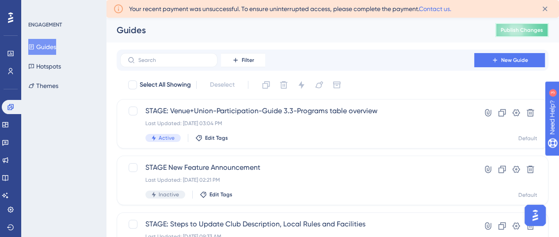
click at [513, 28] on span "Publish Changes" at bounding box center [522, 30] width 42 height 7
click at [50, 68] on button "Hotspots" at bounding box center [44, 66] width 33 height 16
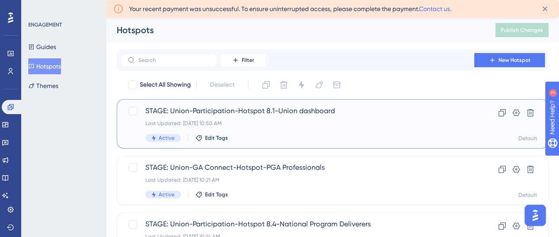
click at [313, 113] on span "STAGE: Union-Participation-Hotspot 8.1-Union dashboard" at bounding box center [297, 111] width 304 height 11
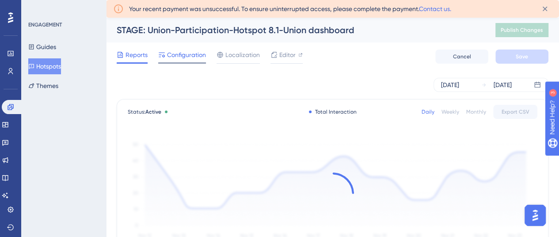
click at [187, 55] on span "Configuration" at bounding box center [186, 55] width 39 height 11
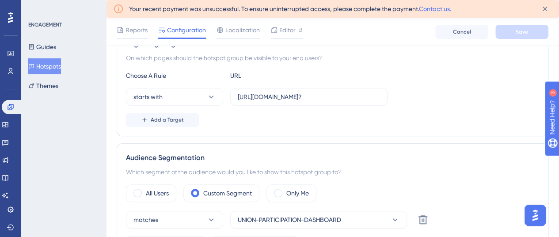
scroll to position [221, 0]
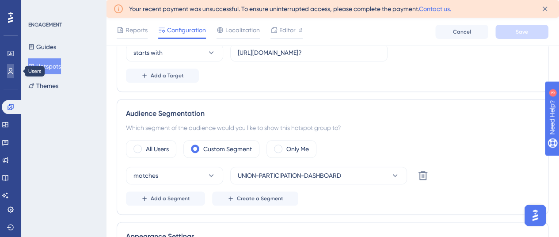
click at [14, 69] on link at bounding box center [10, 71] width 7 height 14
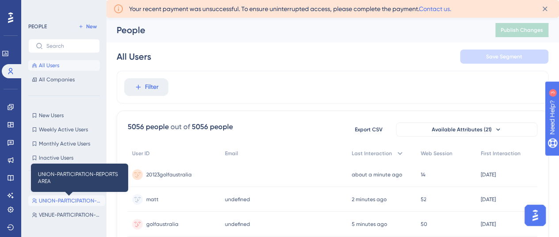
click at [72, 198] on span "UNION-PARTICIPATION-REPORTS AREA" at bounding box center [70, 200] width 63 height 7
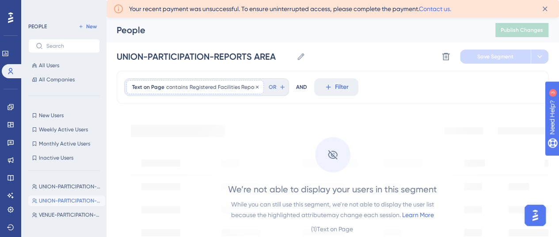
click at [171, 86] on span "contains" at bounding box center [177, 87] width 22 height 7
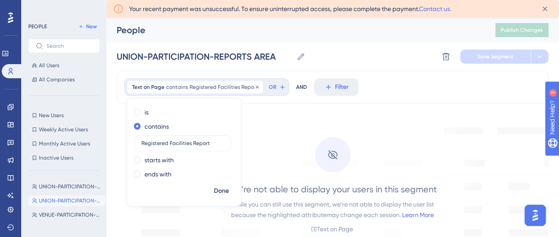
scroll to position [38, 0]
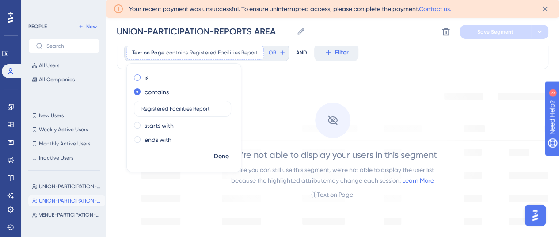
click at [142, 76] on div "is" at bounding box center [182, 77] width 96 height 11
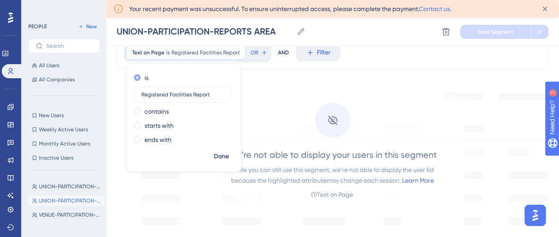
scroll to position [42, 0]
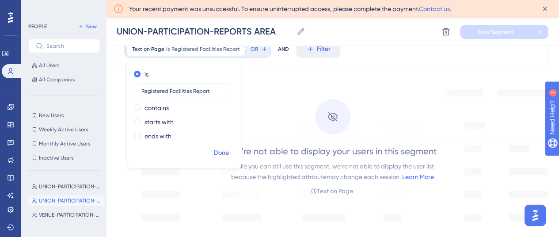
click at [216, 154] on span "Done" at bounding box center [221, 153] width 15 height 11
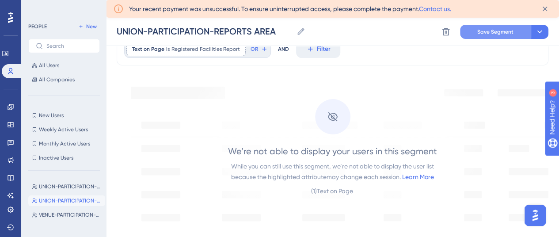
click at [493, 30] on span "Save Segment" at bounding box center [495, 31] width 36 height 7
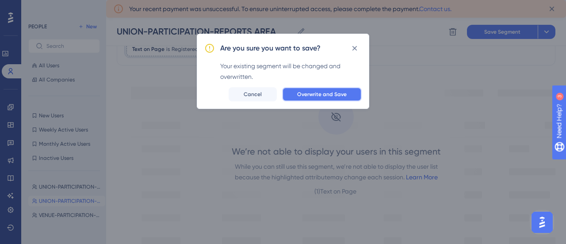
click at [328, 91] on span "Overwrite and Save" at bounding box center [322, 94] width 50 height 7
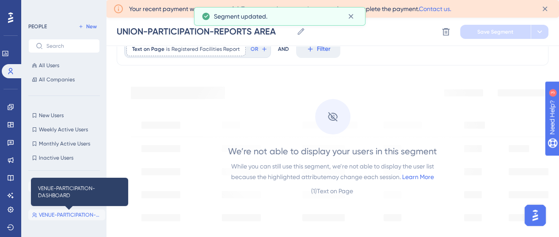
click at [58, 213] on span "VENUE-PARTICIPATION-DASHBOARD" at bounding box center [70, 214] width 63 height 7
type input "VENUE-PARTICIPATION-DASHBOARD"
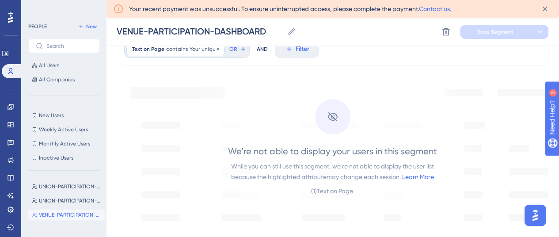
click at [159, 49] on span "Text on Page" at bounding box center [148, 49] width 32 height 7
click at [139, 72] on span at bounding box center [137, 74] width 7 height 7
click at [143, 72] on input "radio" at bounding box center [143, 72] width 0 height 0
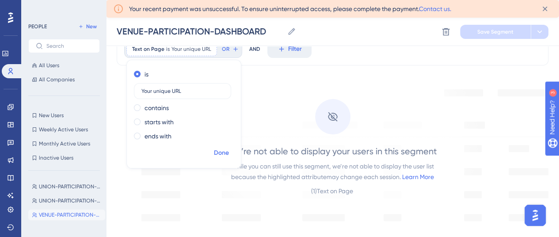
type input "Your unique URL"
click at [221, 152] on span "Done" at bounding box center [221, 153] width 15 height 11
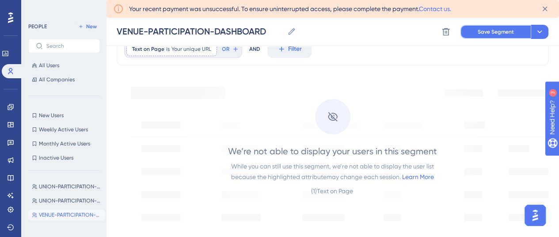
click at [492, 29] on span "Save Segment" at bounding box center [496, 31] width 36 height 7
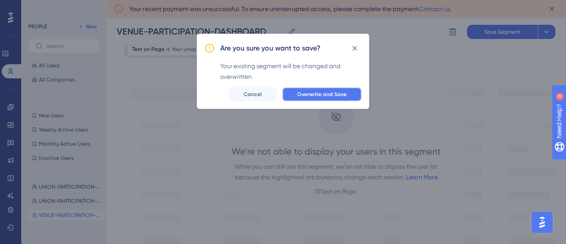
click at [345, 91] on span "Overwrite and Save" at bounding box center [322, 94] width 50 height 7
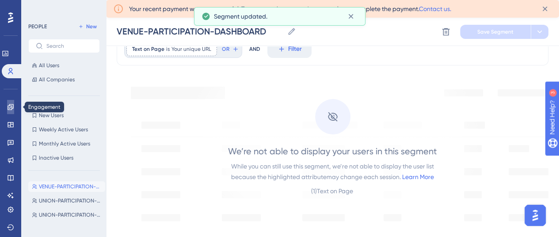
click at [10, 106] on icon at bounding box center [10, 106] width 7 height 7
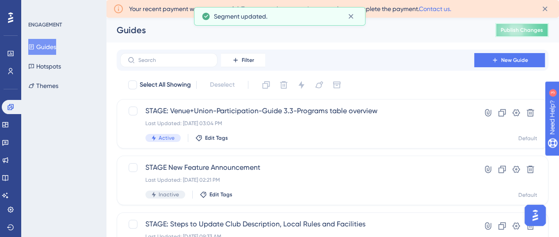
click at [520, 28] on span "Publish Changes" at bounding box center [522, 30] width 42 height 7
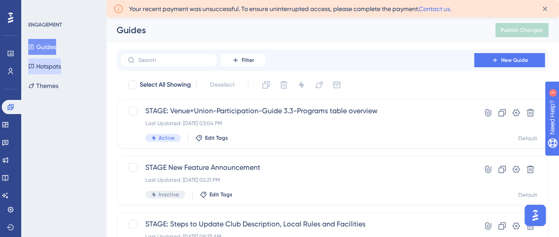
click at [50, 66] on button "Hotspots" at bounding box center [44, 66] width 33 height 16
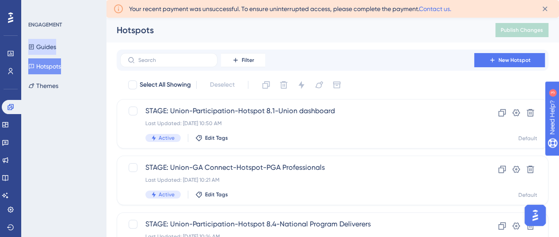
click at [52, 43] on button "Guides" at bounding box center [42, 47] width 28 height 16
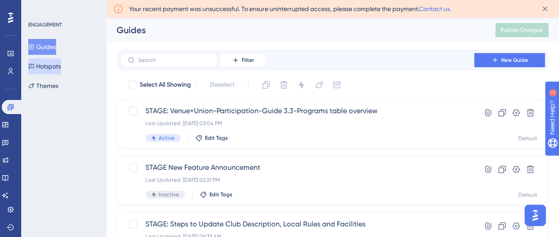
click at [50, 64] on button "Hotspots" at bounding box center [44, 66] width 33 height 16
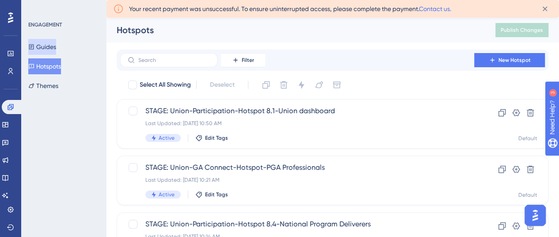
click at [52, 44] on button "Guides" at bounding box center [42, 47] width 28 height 16
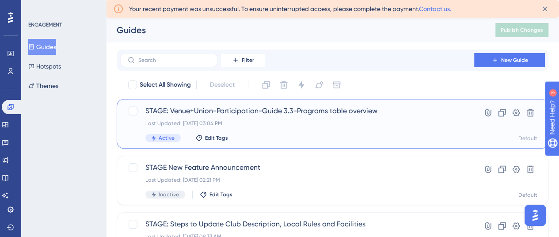
click at [248, 110] on span "STAGE: Venue+Union-Participation-Guide 3.3-Programs table overview" at bounding box center [297, 111] width 304 height 11
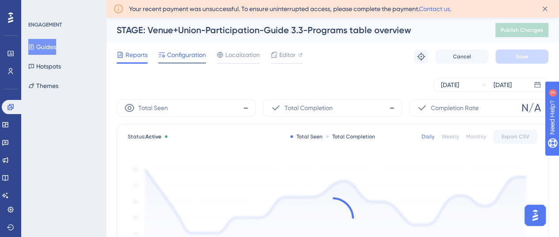
click at [187, 57] on span "Configuration" at bounding box center [186, 55] width 39 height 11
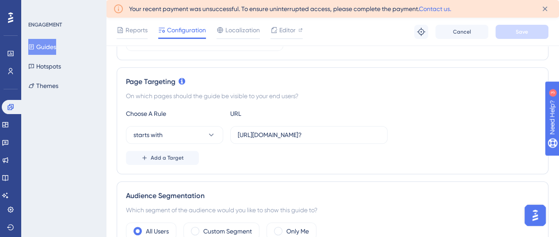
scroll to position [177, 0]
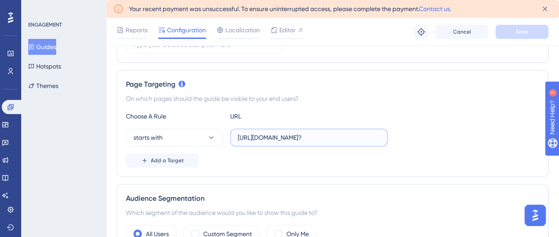
click at [270, 133] on input "https://participation.aus.apps.stage.dotgolf.com.au/participation?" at bounding box center [309, 138] width 142 height 10
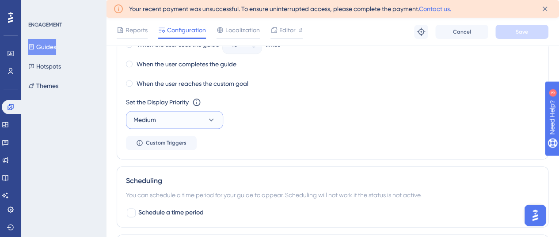
scroll to position [0, 0]
click at [155, 121] on span "Medium" at bounding box center [144, 119] width 23 height 11
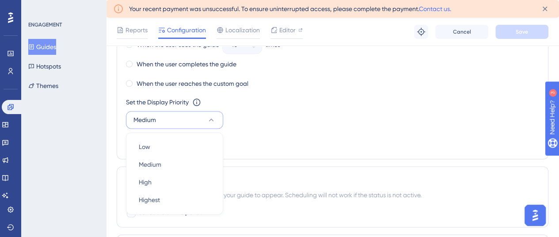
scroll to position [583, 0]
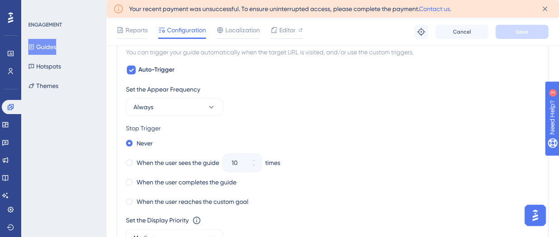
scroll to position [397, 0]
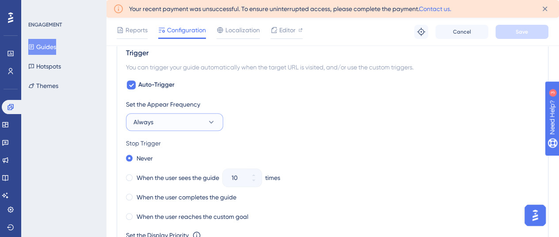
click at [157, 123] on button "Always" at bounding box center [174, 122] width 97 height 18
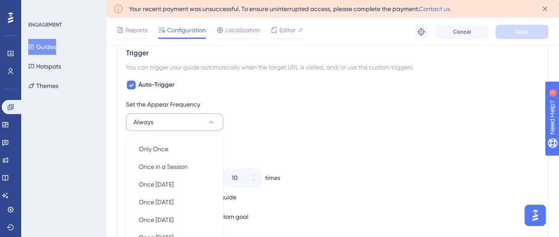
scroll to position [479, 0]
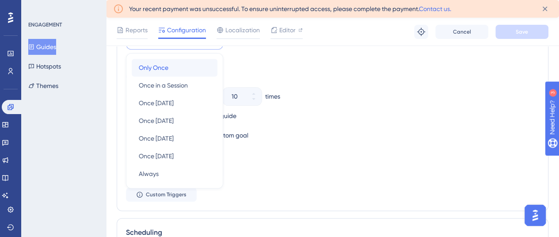
click at [169, 72] on div "Only Once Only Once" at bounding box center [175, 68] width 72 height 18
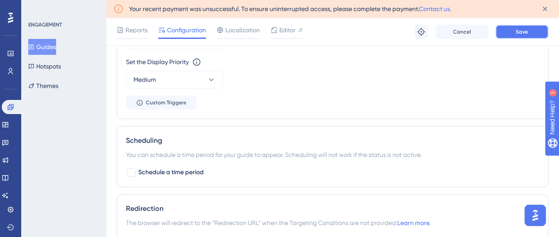
click at [521, 34] on span "Save" at bounding box center [522, 31] width 12 height 7
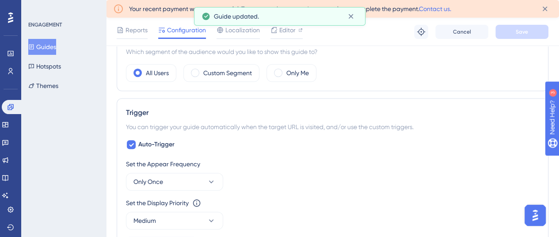
scroll to position [346, 0]
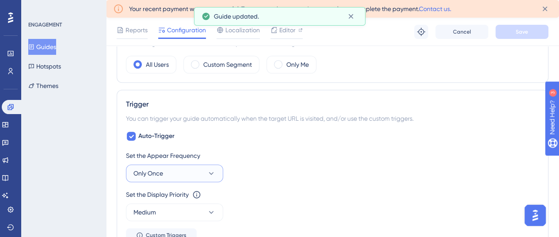
click at [177, 169] on button "Only Once" at bounding box center [174, 173] width 97 height 18
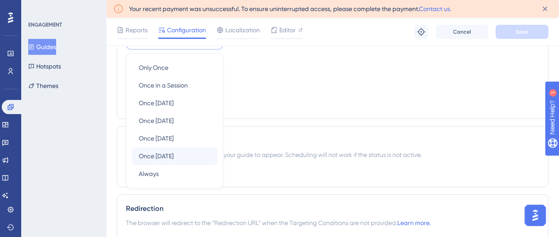
scroll to position [523, 0]
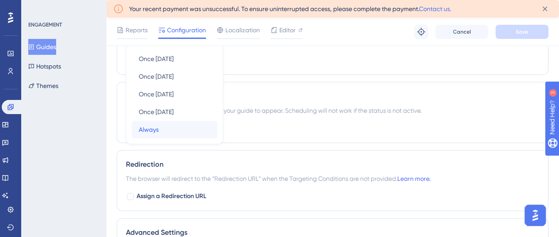
click at [164, 132] on div "Always Always" at bounding box center [175, 130] width 72 height 18
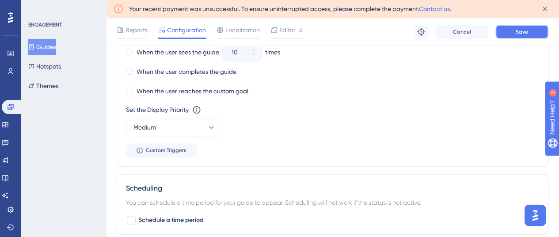
click at [527, 28] on span "Save" at bounding box center [522, 31] width 12 height 7
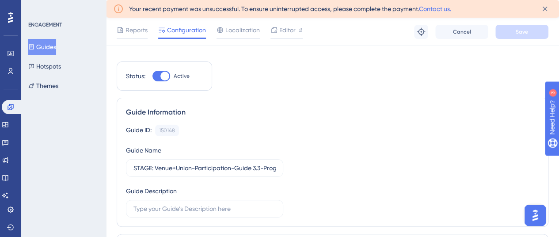
scroll to position [0, 0]
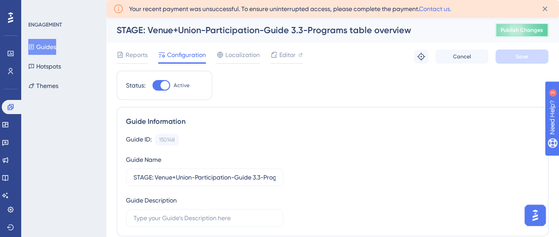
click at [534, 34] on button "Publish Changes" at bounding box center [521, 30] width 53 height 14
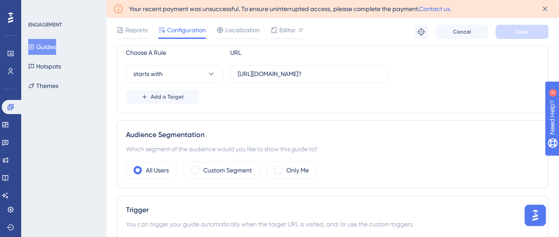
scroll to position [221, 0]
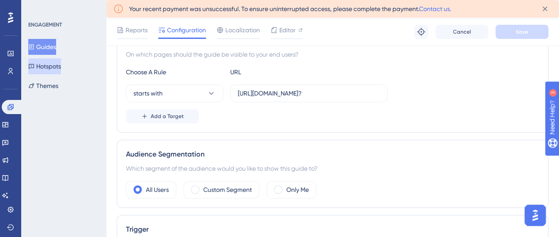
click at [42, 69] on button "Hotspots" at bounding box center [44, 66] width 33 height 16
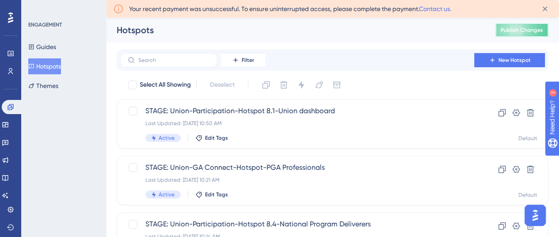
click at [518, 30] on span "Publish Changes" at bounding box center [522, 30] width 42 height 7
click at [519, 32] on span "Publish Changes" at bounding box center [522, 30] width 42 height 7
click at [520, 27] on span "Publish Changes" at bounding box center [522, 30] width 42 height 7
click at [50, 46] on button "Guides" at bounding box center [42, 47] width 28 height 16
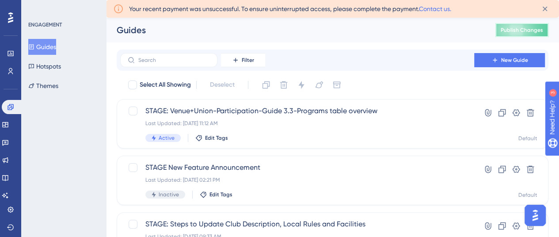
click at [521, 31] on span "Publish Changes" at bounding box center [522, 30] width 42 height 7
click at [533, 30] on span "Publish Changes" at bounding box center [522, 30] width 42 height 7
click at [518, 27] on span "Publish Changes" at bounding box center [522, 30] width 42 height 7
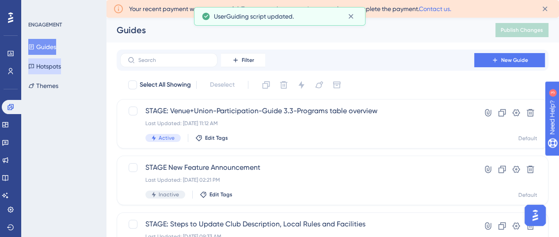
click at [55, 69] on button "Hotspots" at bounding box center [44, 66] width 33 height 16
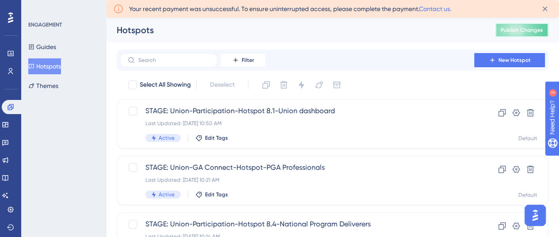
click at [526, 29] on span "Publish Changes" at bounding box center [522, 30] width 42 height 7
click at [52, 63] on button "Hotspots" at bounding box center [44, 66] width 33 height 16
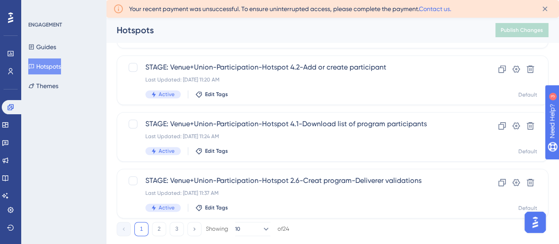
scroll to position [442, 0]
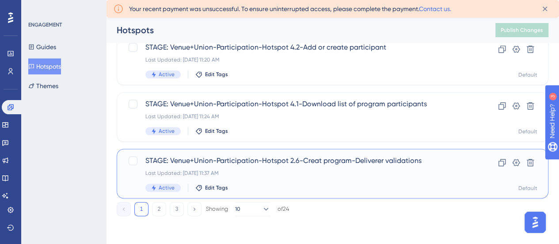
click at [301, 163] on span "STAGE: Venue+Union-Participation-Hotspot 2.6-Creat program-Deliverer validations" at bounding box center [297, 160] width 304 height 11
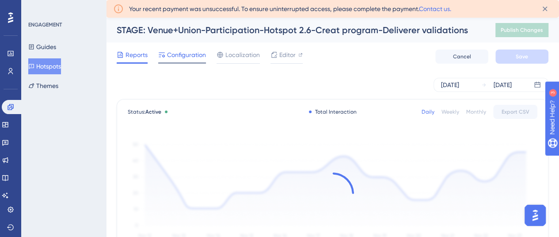
click at [183, 57] on span "Configuration" at bounding box center [186, 55] width 39 height 11
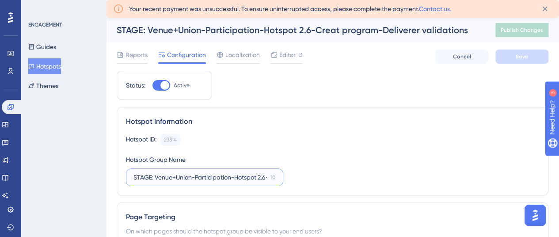
click at [220, 175] on input "STAGE: Venue+Union-Participation-Hotspot 2.6-Creat program-Deliverer validations" at bounding box center [199, 177] width 133 height 10
type input "STAGE: Venue+Union-Participation-Hotspot 2.6-Create program-Deliverer validatio…"
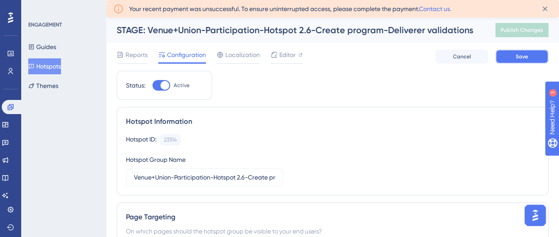
click at [533, 55] on button "Save" at bounding box center [521, 57] width 53 height 14
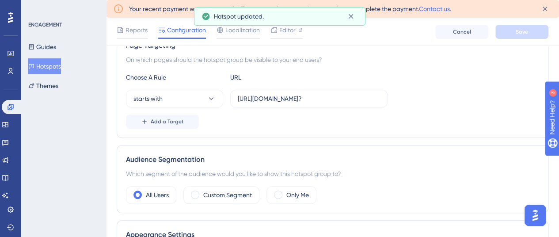
scroll to position [177, 0]
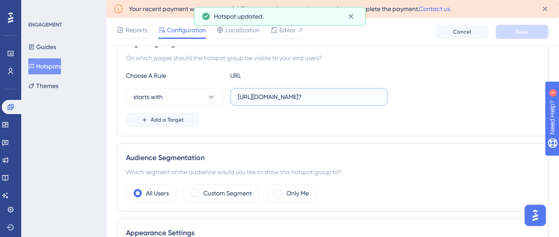
click at [282, 96] on input "https://participation.aus.apps.stage.dotgolf.com.au/participation/program?" at bounding box center [309, 97] width 142 height 10
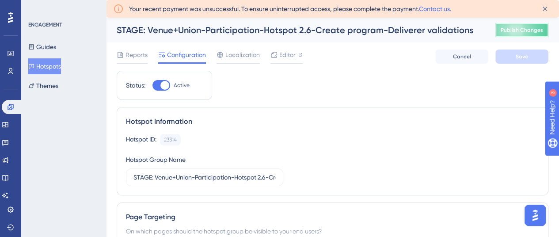
scroll to position [0, 0]
click at [522, 34] on button "Publish Changes" at bounding box center [521, 30] width 53 height 14
click at [57, 64] on button "Hotspots" at bounding box center [44, 66] width 33 height 16
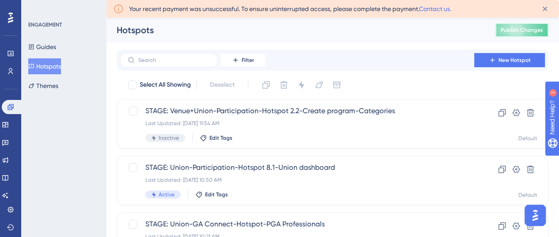
click at [519, 29] on span "Publish Changes" at bounding box center [522, 30] width 42 height 7
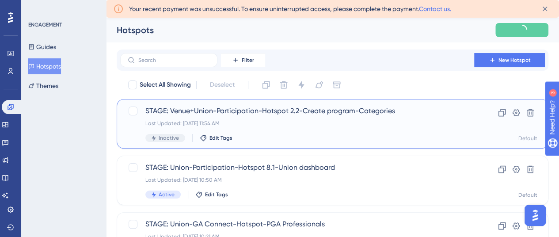
click at [279, 115] on span "STAGE: Venue+Union-Participation-Hotspot 2.2-Create program-Categories" at bounding box center [297, 111] width 304 height 11
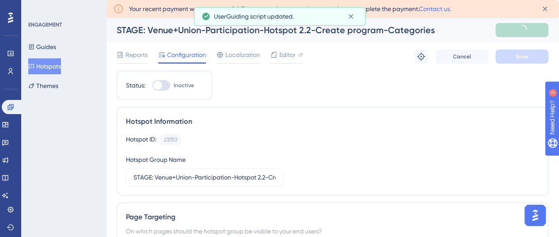
click at [163, 85] on div at bounding box center [161, 85] width 18 height 11
click at [152, 85] on input "Inactive" at bounding box center [152, 85] width 0 height 0
checkbox input "true"
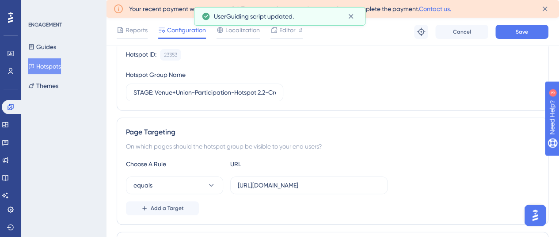
scroll to position [133, 0]
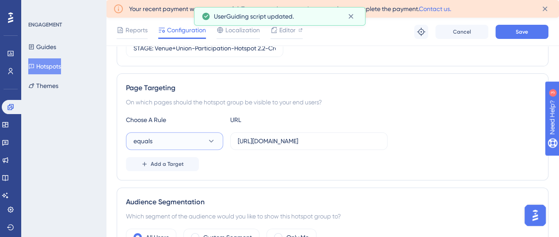
click at [189, 137] on button "equals" at bounding box center [174, 141] width 97 height 18
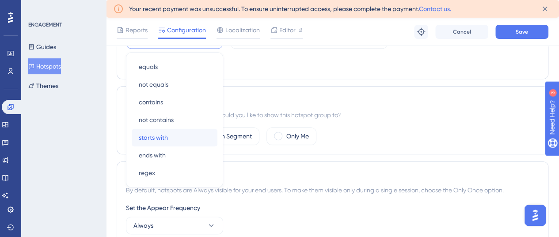
click at [163, 136] on span "starts with" at bounding box center [153, 137] width 29 height 11
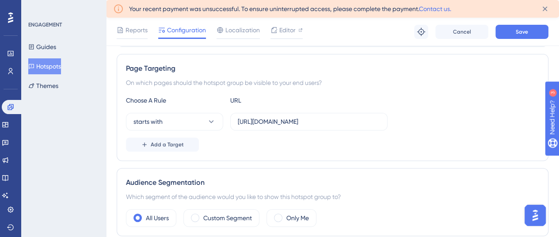
scroll to position [145, 0]
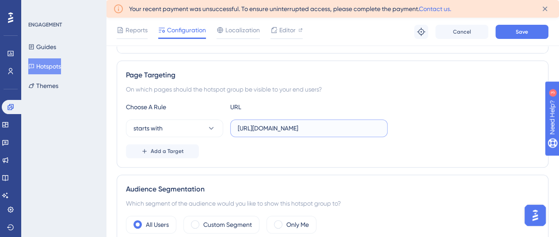
click at [271, 128] on input "https://participation.aus.apps.stage.dotgolf.com.au/participation/program?authN…" at bounding box center [309, 128] width 142 height 10
paste input "text"
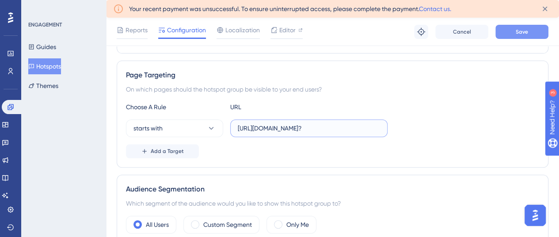
type input "https://participation.aus.apps.stage.dotgolf.com.au/participation/program?"
click at [523, 30] on span "Save" at bounding box center [522, 31] width 12 height 7
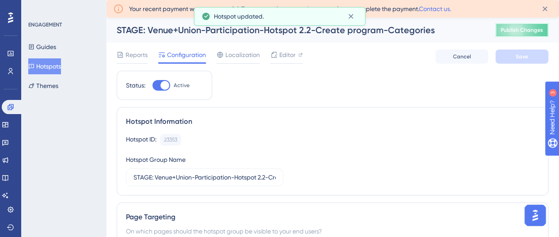
click at [517, 30] on span "Publish Changes" at bounding box center [522, 30] width 42 height 7
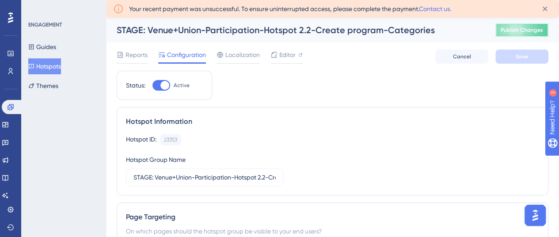
click at [533, 27] on span "Publish Changes" at bounding box center [522, 30] width 42 height 7
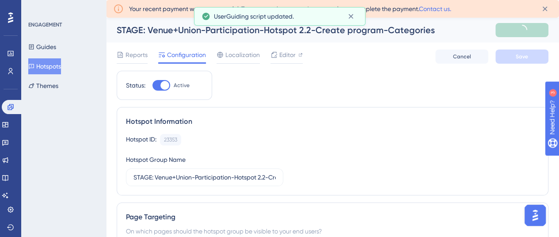
click at [49, 67] on button "Hotspots" at bounding box center [44, 66] width 33 height 16
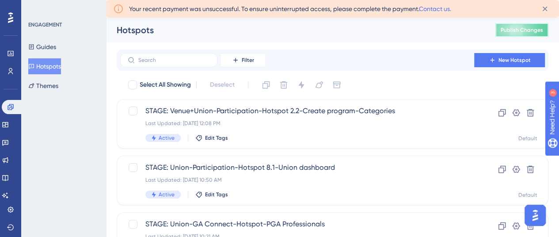
click at [528, 30] on span "Publish Changes" at bounding box center [522, 30] width 42 height 7
click at [537, 30] on span "Publish Changes" at bounding box center [522, 30] width 42 height 7
click at [52, 70] on button "Hotspots" at bounding box center [44, 66] width 33 height 16
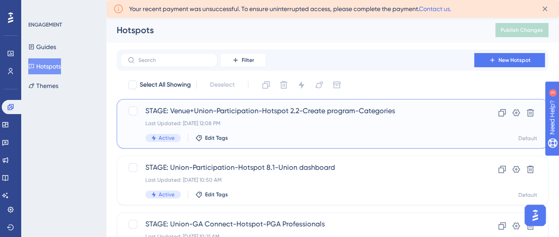
click at [320, 108] on span "STAGE: Venue+Union-Participation-Hotspot 2.2-Create program-Categories" at bounding box center [297, 111] width 304 height 11
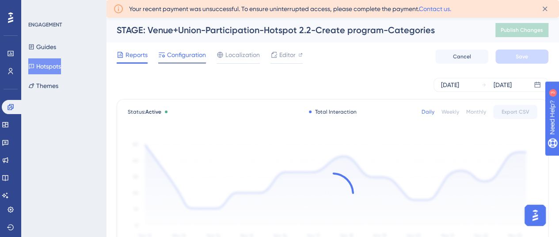
click at [192, 51] on span "Configuration" at bounding box center [186, 55] width 39 height 11
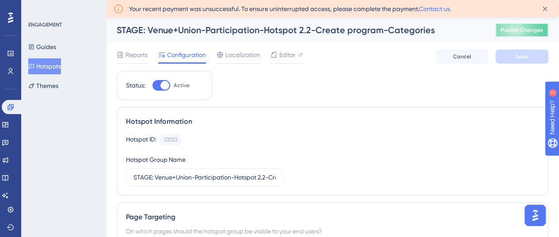
click at [516, 27] on span "Publish Changes" at bounding box center [522, 30] width 42 height 7
click at [530, 28] on span "Publish Changes" at bounding box center [522, 30] width 42 height 7
click at [534, 29] on span "Publish Changes" at bounding box center [522, 30] width 42 height 7
click at [541, 30] on span "Publish Changes" at bounding box center [522, 30] width 42 height 7
click at [520, 29] on span "Publish Changes" at bounding box center [522, 30] width 42 height 7
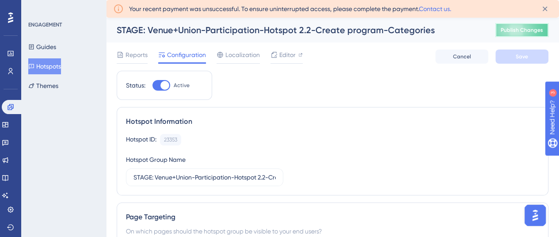
click at [530, 30] on span "Publish Changes" at bounding box center [522, 30] width 42 height 7
click at [53, 66] on button "Hotspots" at bounding box center [44, 66] width 33 height 16
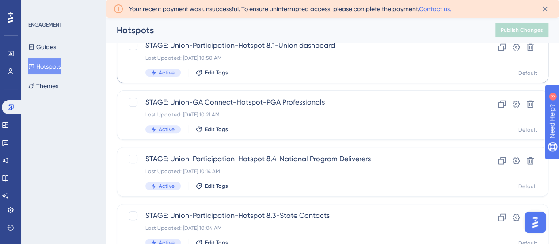
scroll to position [133, 0]
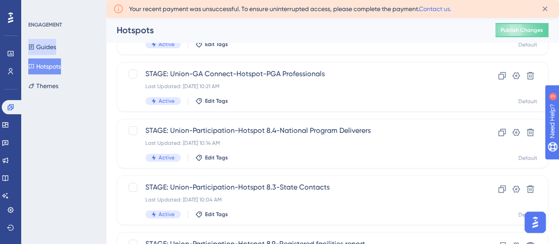
click at [54, 46] on button "Guides" at bounding box center [42, 47] width 28 height 16
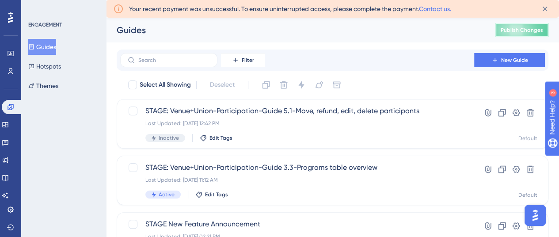
click at [532, 30] on span "Publish Changes" at bounding box center [522, 30] width 42 height 7
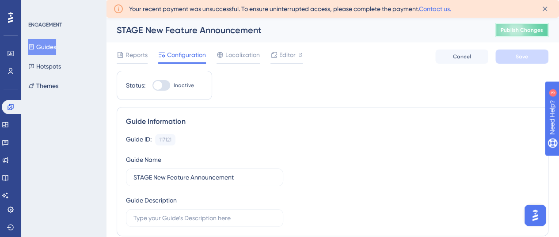
click at [537, 29] on span "Publish Changes" at bounding box center [522, 30] width 42 height 7
click at [51, 45] on button "Guides" at bounding box center [42, 47] width 28 height 16
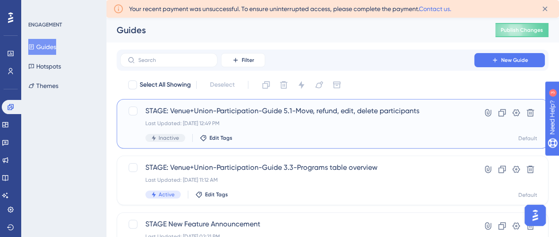
click at [289, 113] on span "STAGE: Venue+Union-Participation-Guide 5.1-Move, refund, edit, delete participa…" at bounding box center [297, 111] width 304 height 11
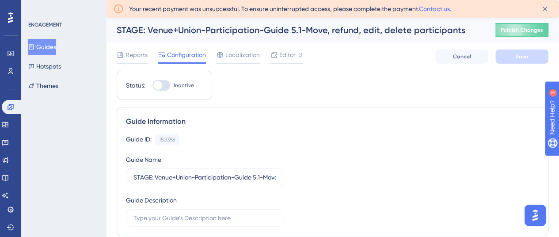
click at [162, 85] on div at bounding box center [157, 85] width 9 height 9
click at [152, 85] on input "Inactive" at bounding box center [152, 85] width 0 height 0
checkbox input "true"
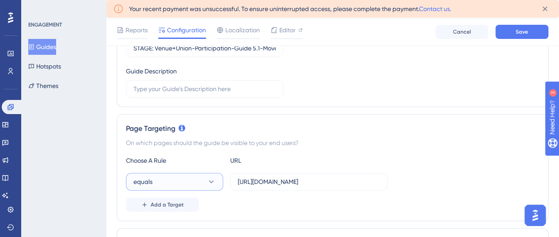
click at [163, 185] on button "equals" at bounding box center [174, 182] width 97 height 18
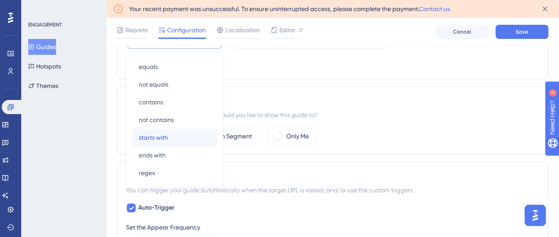
click at [166, 135] on span "starts with" at bounding box center [153, 137] width 29 height 11
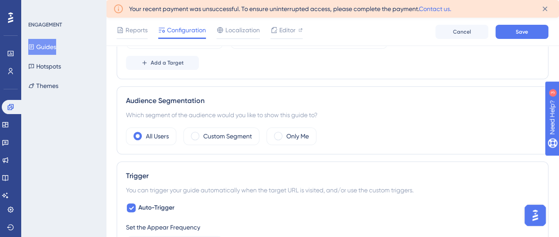
scroll to position [230, 0]
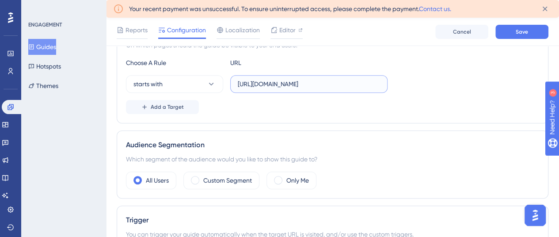
click at [308, 86] on input "https://participation.aus.apps.stage.dotgolf.com.au/participation/program/parti…" at bounding box center [309, 84] width 142 height 10
click at [307, 86] on input "https://participation.aus.apps.stage.dotgolf.com.au/participation/program/parti…" at bounding box center [309, 84] width 142 height 10
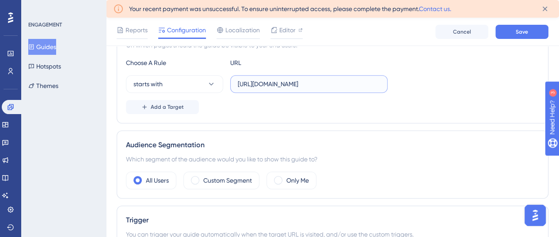
paste input "text"
type input "https://participation.aus.apps.stage.dotgolf.com.au/participation/program/parti…"
click at [539, 30] on button "Save" at bounding box center [521, 32] width 53 height 14
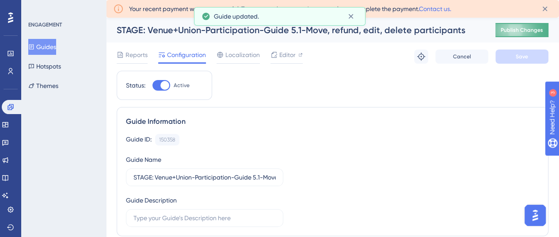
click at [527, 31] on span "Publish Changes" at bounding box center [522, 30] width 42 height 7
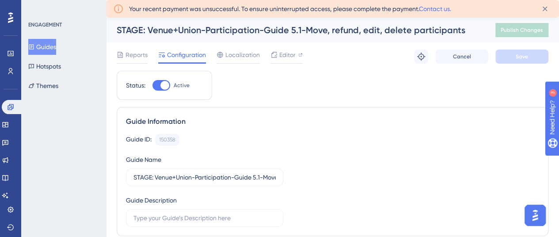
click at [53, 46] on button "Guides" at bounding box center [42, 47] width 28 height 16
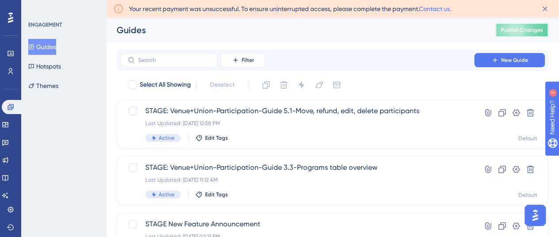
click at [534, 28] on span "Publish Changes" at bounding box center [522, 30] width 42 height 7
click at [527, 30] on span "Publish Changes" at bounding box center [522, 30] width 42 height 7
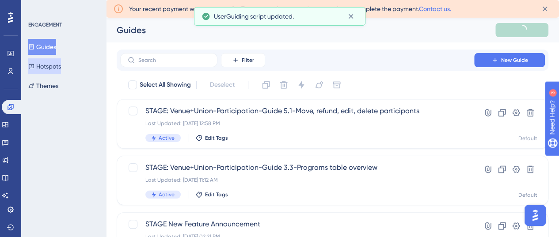
click at [61, 67] on button "Hotspots" at bounding box center [44, 66] width 33 height 16
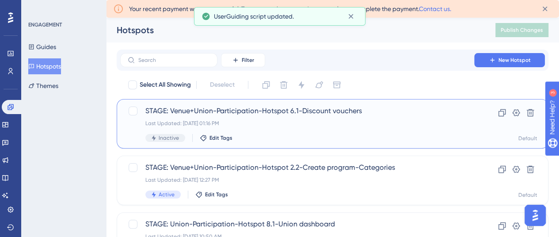
click at [289, 116] on span "STAGE: Venue+Union-Participation-Hotspot 6.1-Discount vouchers" at bounding box center [297, 111] width 304 height 11
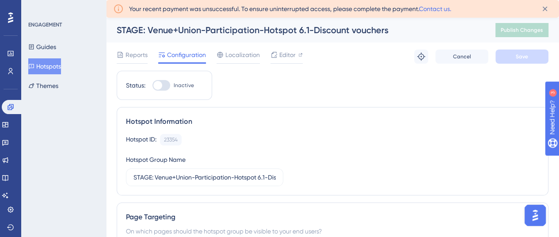
click at [166, 87] on div at bounding box center [161, 85] width 18 height 11
click at [152, 86] on input "Inactive" at bounding box center [152, 85] width 0 height 0
checkbox input "true"
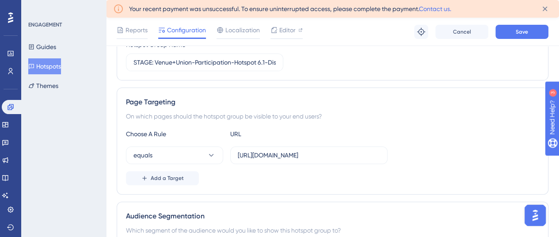
scroll to position [133, 0]
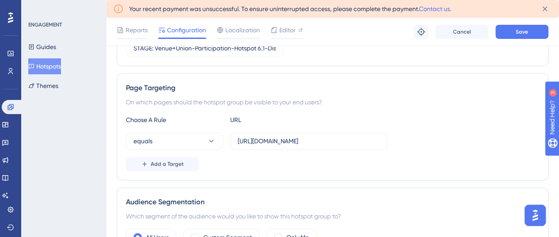
click at [171, 149] on div "Choose A Rule URL equals https://admin.aus.apps.stage.dotgolf.com.au/vouchers?a…" at bounding box center [332, 142] width 413 height 57
click at [170, 142] on button "equals" at bounding box center [174, 141] width 97 height 18
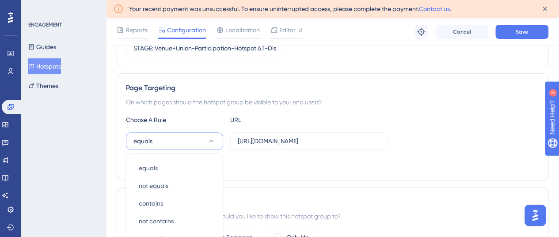
scroll to position [234, 0]
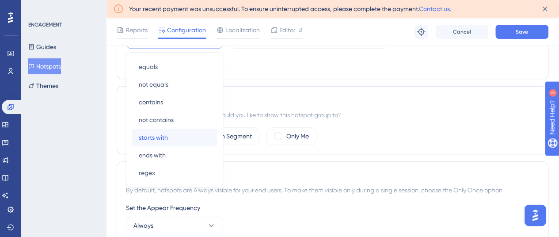
click at [160, 132] on span "starts with" at bounding box center [153, 137] width 29 height 11
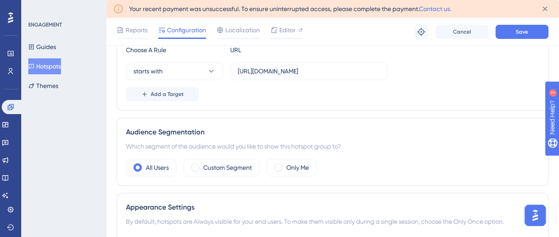
scroll to position [190, 0]
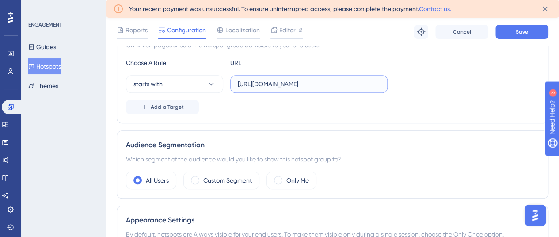
click at [284, 84] on input "https://admin.aus.apps.stage.dotgolf.com.au/vouchers?authNonce=77ec1873-5d72-47…" at bounding box center [309, 84] width 142 height 10
paste input "text"
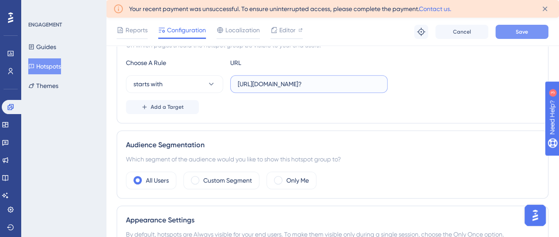
type input "[URL][DOMAIN_NAME]?"
click at [529, 33] on button "Save" at bounding box center [521, 32] width 53 height 14
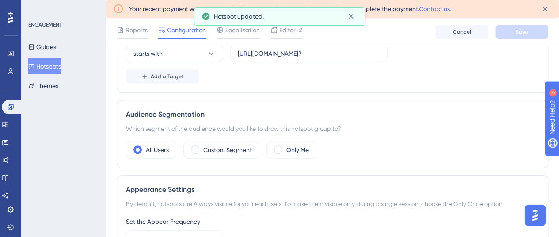
scroll to position [234, 0]
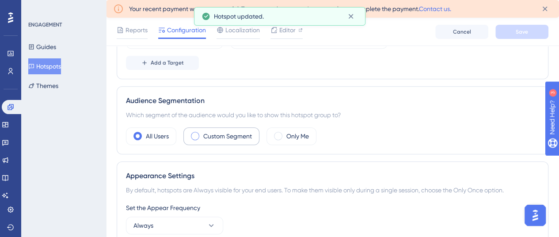
click at [227, 135] on label "Custom Segment" at bounding box center [227, 136] width 49 height 11
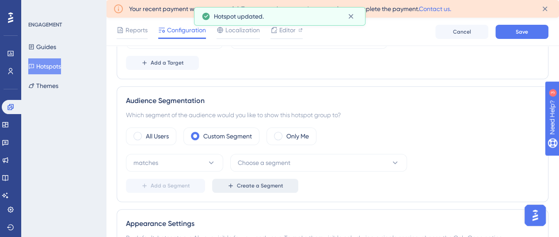
click at [249, 182] on span "Create a Segment" at bounding box center [260, 185] width 46 height 7
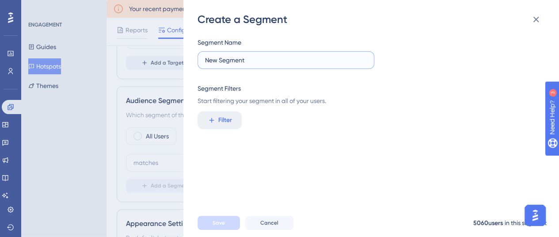
click at [252, 63] on input "New Segment" at bounding box center [286, 60] width 162 height 10
type input "v"
type input "VENUE-PARTICIPATION-DISCOUNT VOUCHERS"
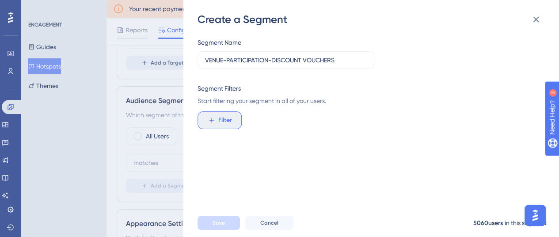
click at [228, 120] on span "Filter" at bounding box center [225, 120] width 14 height 11
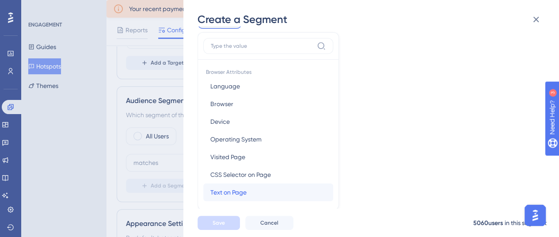
click at [225, 186] on button "Text on Page Text on Page" at bounding box center [268, 192] width 130 height 18
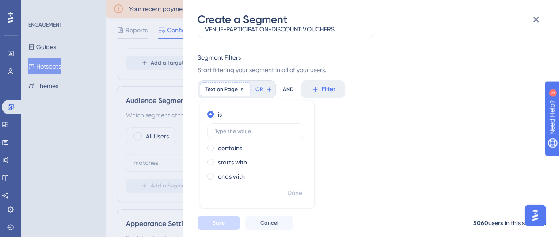
scroll to position [24, 0]
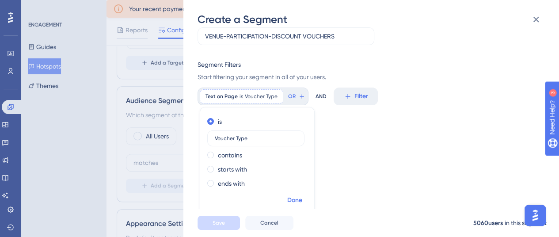
type input "Voucher Type"
click at [298, 201] on span "Done" at bounding box center [294, 200] width 15 height 11
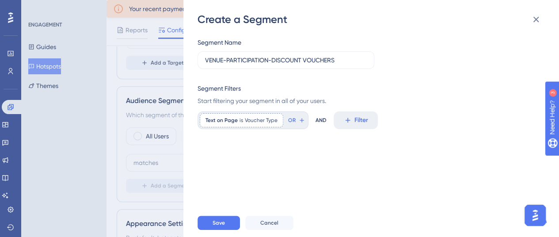
scroll to position [0, 0]
click at [217, 226] on span "Save" at bounding box center [219, 222] width 12 height 7
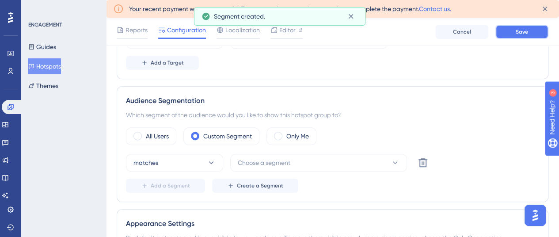
click at [523, 31] on span "Save" at bounding box center [522, 31] width 12 height 7
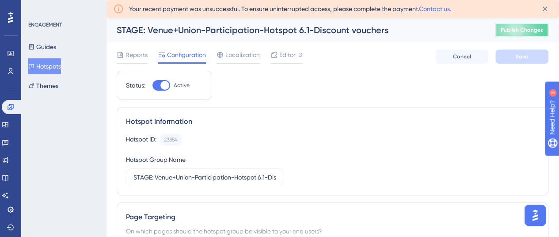
click at [520, 25] on button "Publish Changes" at bounding box center [521, 30] width 53 height 14
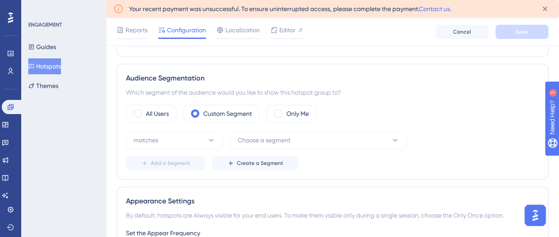
scroll to position [265, 0]
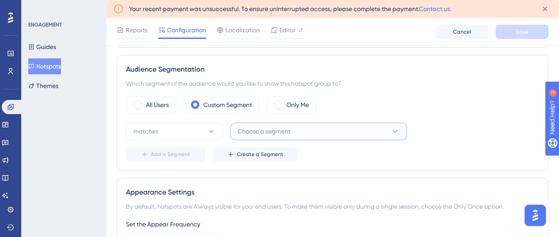
click at [263, 132] on span "Choose a segment" at bounding box center [264, 131] width 53 height 11
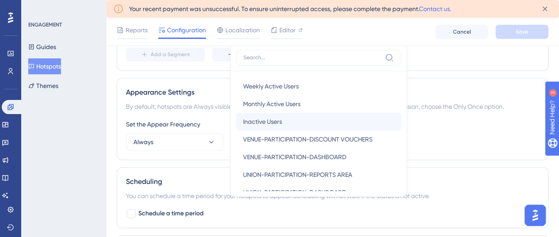
scroll to position [32, 0]
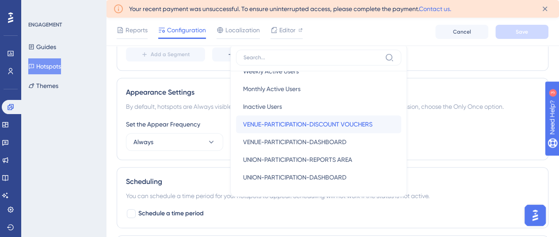
click at [300, 120] on span "VENUE-PARTICIPATION-DISCOUNT VOUCHERS" at bounding box center [308, 124] width 130 height 11
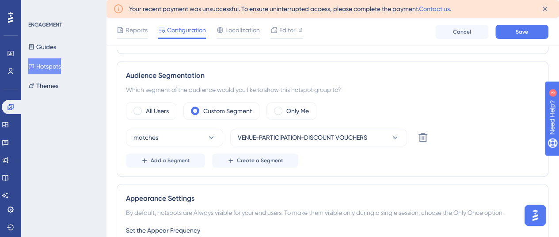
scroll to position [232, 0]
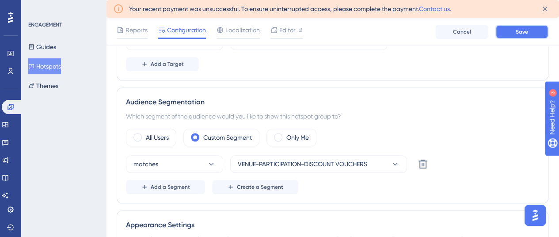
click at [522, 31] on span "Save" at bounding box center [522, 31] width 12 height 7
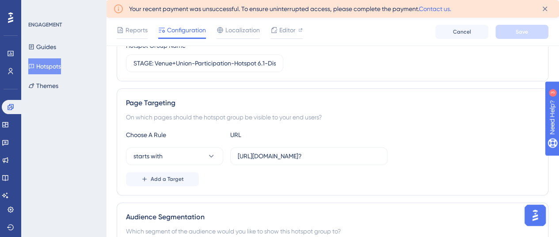
scroll to position [11, 0]
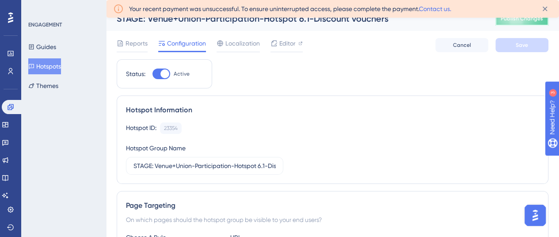
click at [525, 21] on span "Publish Changes" at bounding box center [522, 18] width 42 height 7
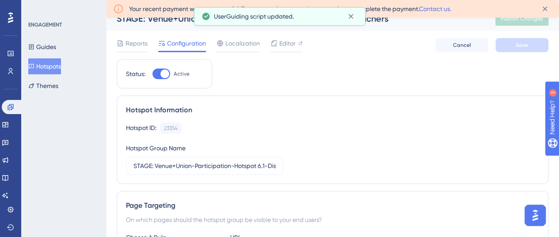
click at [50, 65] on button "Hotspots" at bounding box center [44, 66] width 33 height 16
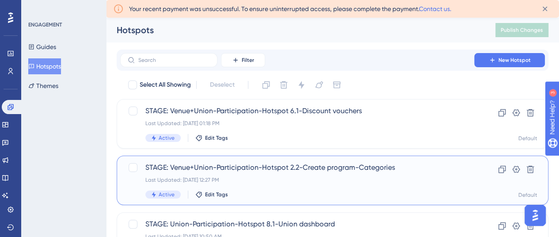
click at [332, 166] on span "STAGE: Venue+Union-Participation-Hotspot 2.2-Create program-Categories" at bounding box center [297, 167] width 304 height 11
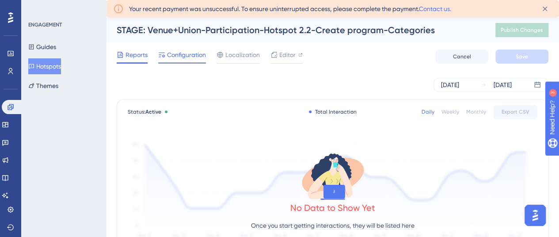
click at [185, 55] on span "Configuration" at bounding box center [186, 55] width 39 height 11
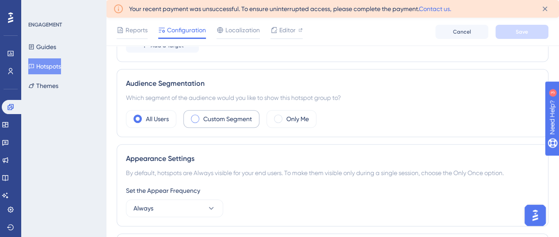
scroll to position [265, 0]
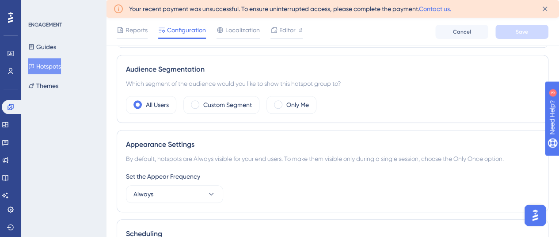
click at [51, 66] on button "Hotspots" at bounding box center [44, 66] width 33 height 16
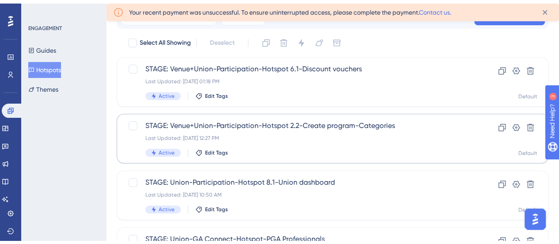
scroll to position [88, 0]
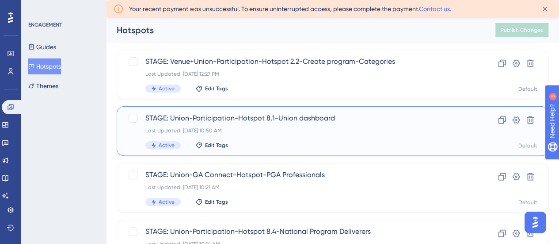
click at [279, 120] on span "STAGE: Union-Participation-Hotspot 8.1-Union dashboard" at bounding box center [297, 118] width 304 height 11
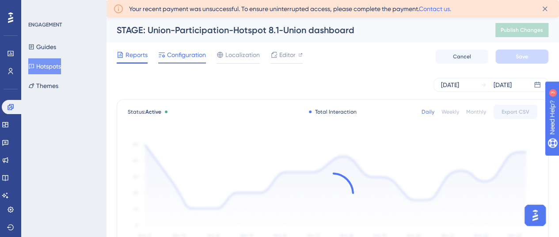
click at [183, 53] on span "Configuration" at bounding box center [186, 55] width 39 height 11
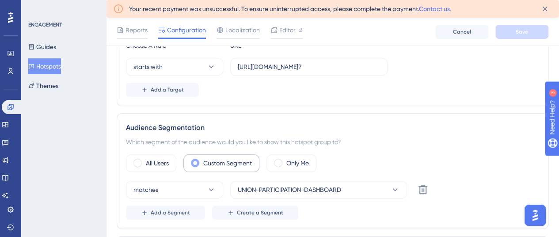
scroll to position [221, 0]
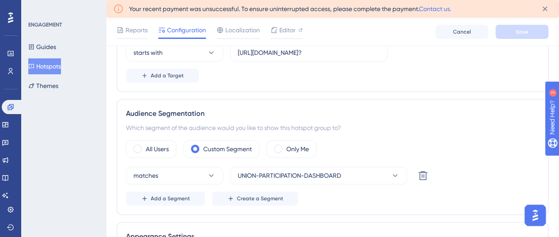
click at [51, 65] on button "Hotspots" at bounding box center [44, 66] width 33 height 16
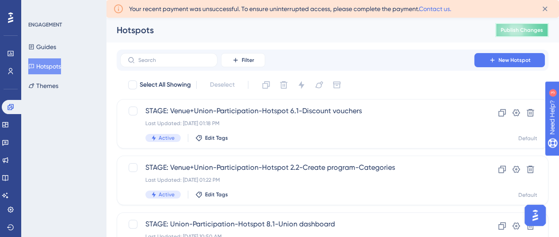
click at [518, 30] on span "Publish Changes" at bounding box center [522, 30] width 42 height 7
click at [14, 69] on link at bounding box center [10, 71] width 7 height 14
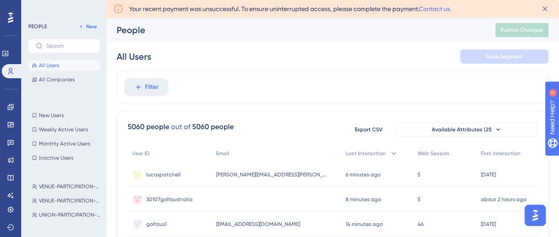
scroll to position [44, 0]
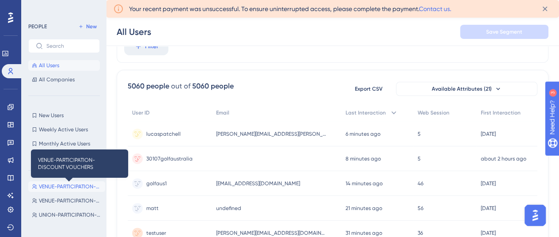
click at [71, 185] on span "VENUE-PARTICIPATION-DISCOUNT VOUCHERS" at bounding box center [70, 186] width 63 height 7
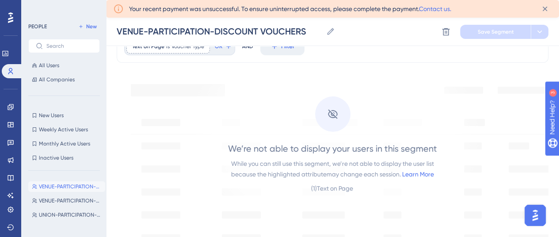
scroll to position [0, 0]
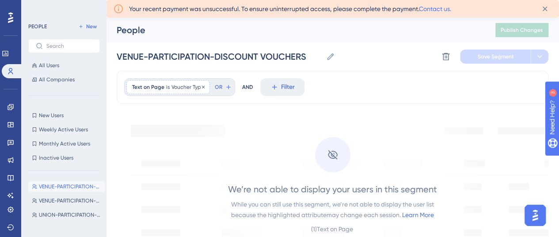
click at [157, 88] on span "Text on Page" at bounding box center [148, 87] width 32 height 7
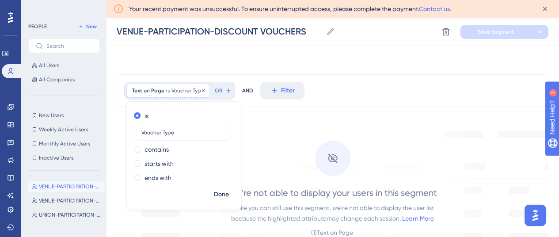
scroll to position [38, 0]
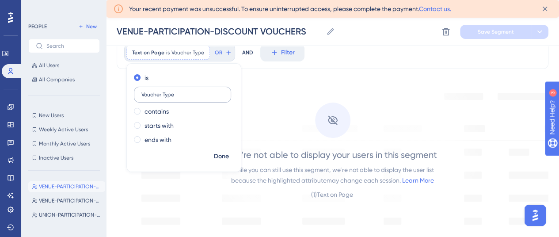
click at [142, 95] on input "Voucher Type" at bounding box center [182, 94] width 82 height 6
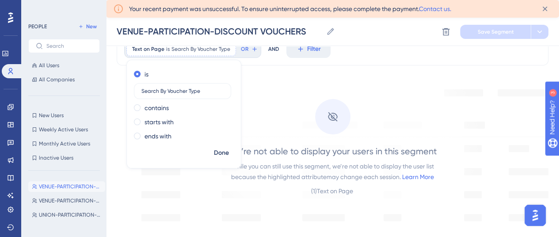
type input "Search By Voucher Type"
click at [216, 151] on span "Done" at bounding box center [221, 153] width 15 height 11
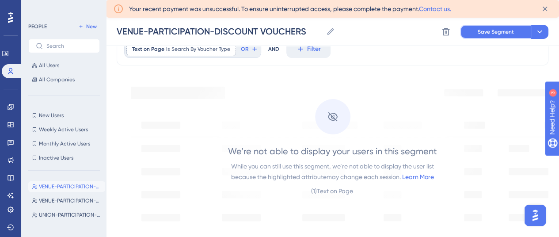
click at [506, 28] on span "Save Segment" at bounding box center [496, 31] width 36 height 7
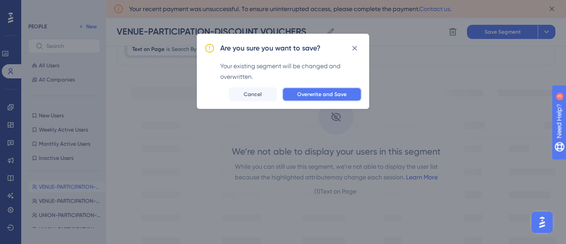
click at [324, 91] on span "Overwrite and Save" at bounding box center [322, 94] width 50 height 7
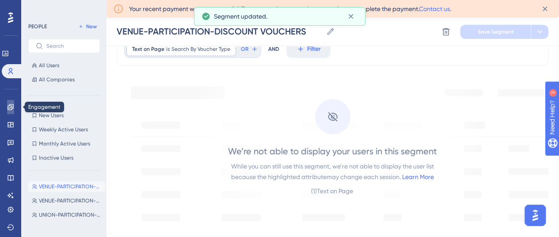
click at [10, 104] on icon at bounding box center [11, 107] width 6 height 6
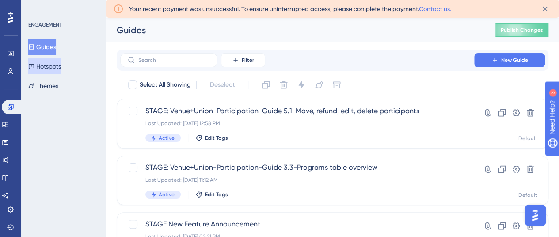
click at [61, 67] on button "Hotspots" at bounding box center [44, 66] width 33 height 16
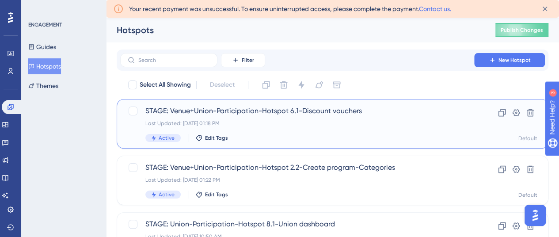
click at [330, 122] on div "Last Updated: Aug 21 2025, 01:18 PM" at bounding box center [297, 123] width 304 height 7
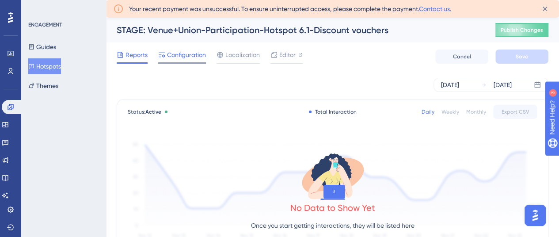
click at [187, 58] on span "Configuration" at bounding box center [186, 55] width 39 height 11
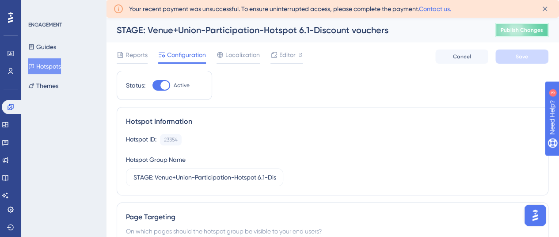
click at [532, 27] on span "Publish Changes" at bounding box center [522, 30] width 42 height 7
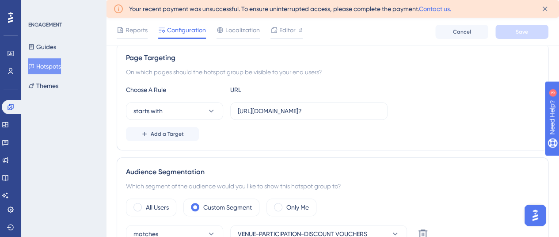
scroll to position [177, 0]
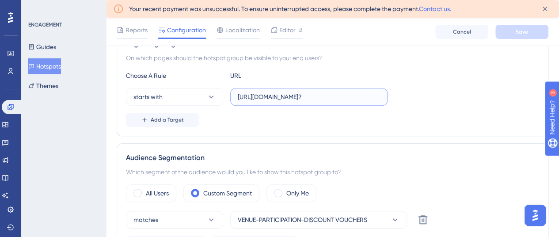
click at [301, 93] on input "[URL][DOMAIN_NAME]?" at bounding box center [309, 97] width 142 height 10
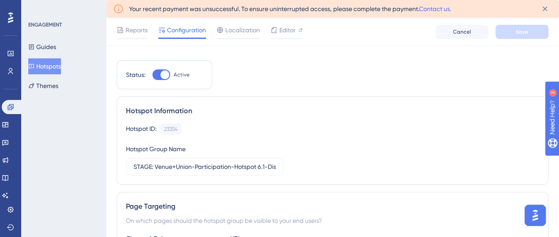
scroll to position [0, 0]
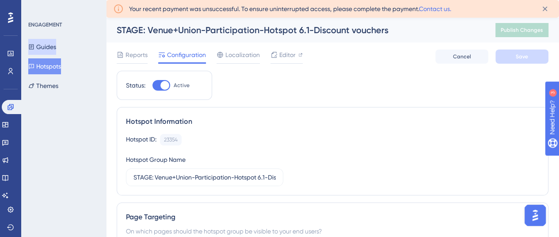
click at [56, 44] on button "Guides" at bounding box center [42, 47] width 28 height 16
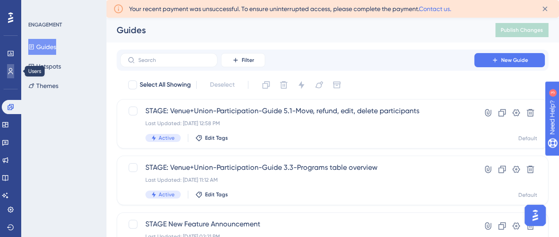
click at [7, 73] on link at bounding box center [10, 71] width 7 height 14
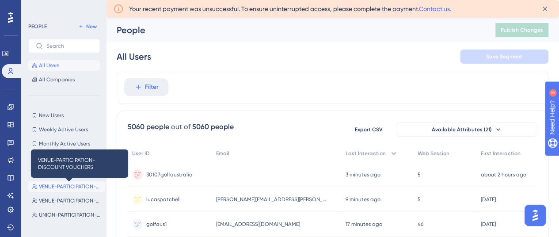
click at [69, 188] on span "VENUE-PARTICIPATION-DISCOUNT VOUCHERS" at bounding box center [70, 186] width 63 height 7
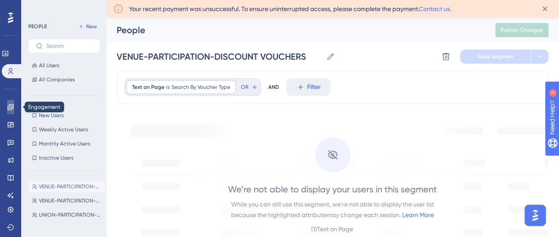
click at [7, 109] on link at bounding box center [10, 107] width 7 height 14
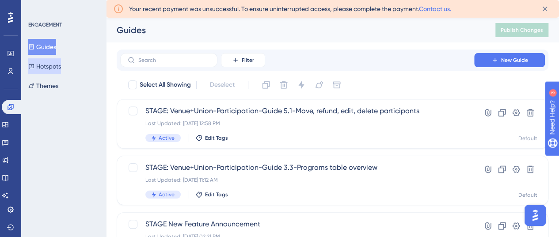
click at [52, 61] on button "Hotspots" at bounding box center [44, 66] width 33 height 16
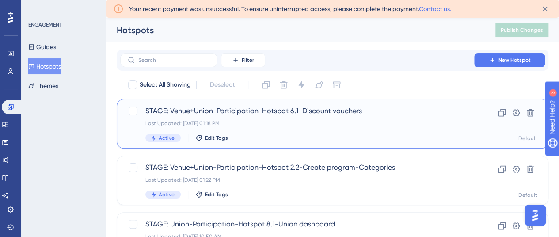
click at [295, 118] on div "STAGE: Venue+Union-Participation-Hotspot 6.1-Discount vouchers Last Updated: Au…" at bounding box center [297, 124] width 304 height 36
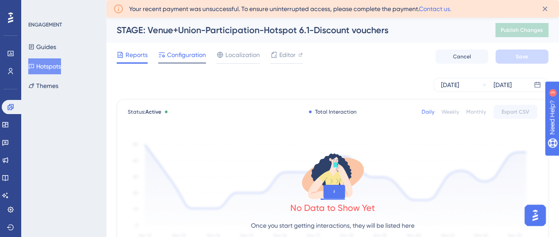
click at [183, 51] on span "Configuration" at bounding box center [186, 55] width 39 height 11
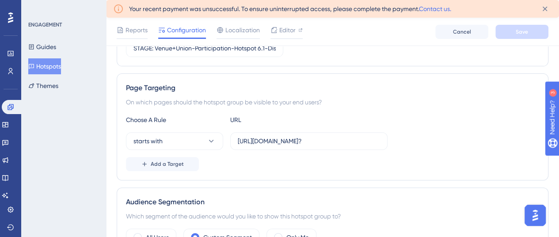
scroll to position [177, 0]
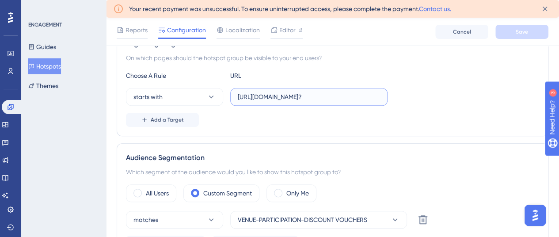
click at [288, 98] on input "[URL][DOMAIN_NAME]?" at bounding box center [309, 97] width 142 height 10
click at [56, 49] on button "Guides" at bounding box center [42, 47] width 28 height 16
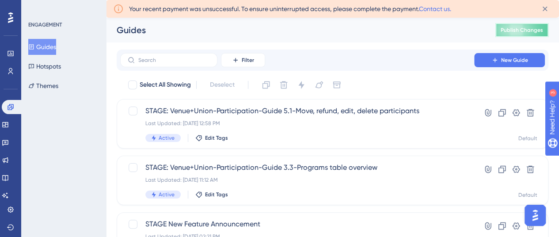
click at [530, 30] on span "Publish Changes" at bounding box center [522, 30] width 42 height 7
click at [56, 66] on button "Hotspots" at bounding box center [44, 66] width 33 height 16
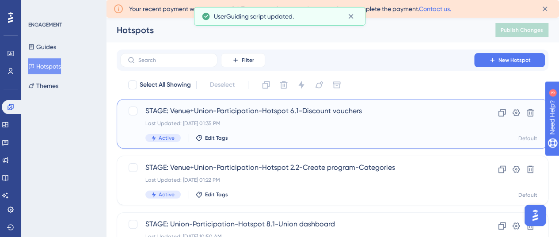
click at [319, 112] on span "STAGE: Venue+Union-Participation-Hotspot 6.1-Discount vouchers" at bounding box center [297, 111] width 304 height 11
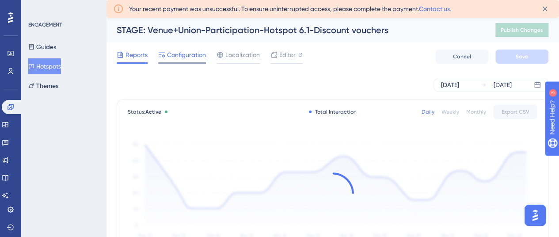
click at [190, 54] on span "Configuration" at bounding box center [186, 55] width 39 height 11
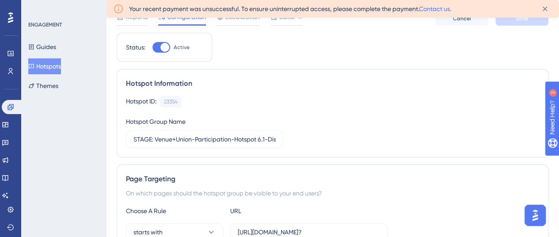
scroll to position [88, 0]
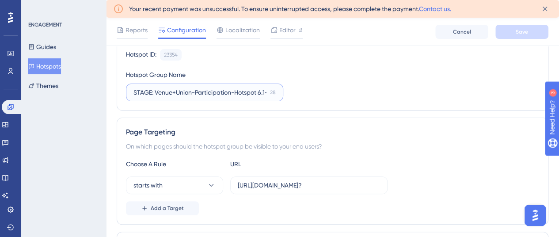
click at [221, 93] on input "STAGE: Venue+Union-Participation-Hotspot 6.1-Discount vouchers" at bounding box center [199, 93] width 133 height 10
type input "STAGE: Venue+Union-Participation-Hotspot 6.1-Program discount vouchers"
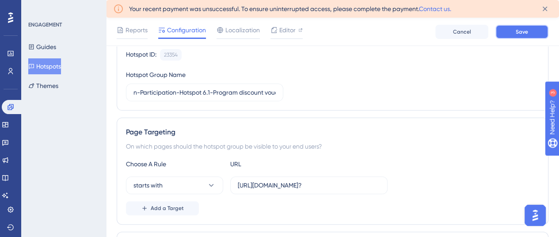
scroll to position [0, 0]
click at [519, 37] on button "Save" at bounding box center [521, 32] width 53 height 14
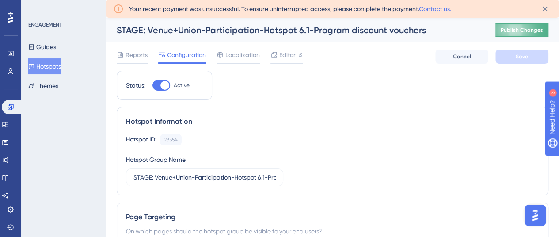
click at [535, 31] on span "Publish Changes" at bounding box center [522, 30] width 42 height 7
click at [51, 70] on button "Hotspots" at bounding box center [44, 66] width 33 height 16
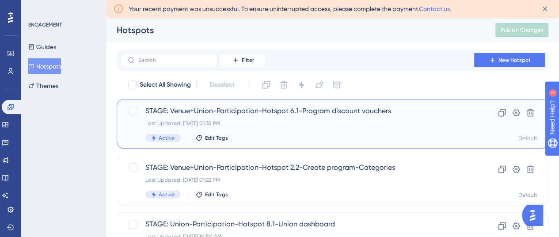
click at [211, 120] on div "Last Updated: [DATE] 01:35 PM" at bounding box center [297, 123] width 304 height 7
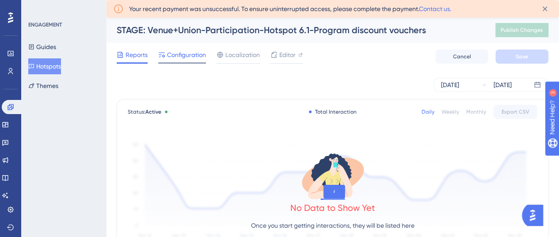
click at [177, 56] on span "Configuration" at bounding box center [186, 55] width 39 height 11
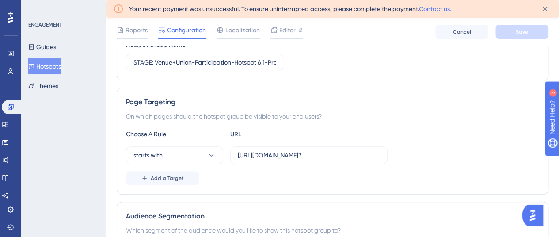
scroll to position [133, 0]
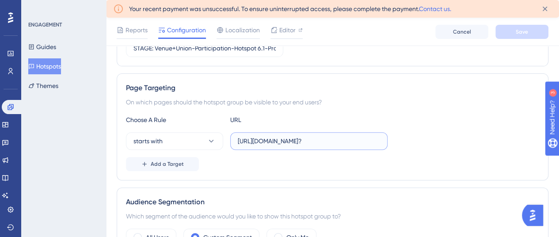
click at [281, 136] on input "[URL][DOMAIN_NAME]?" at bounding box center [309, 141] width 142 height 10
click at [10, 73] on icon at bounding box center [10, 71] width 7 height 7
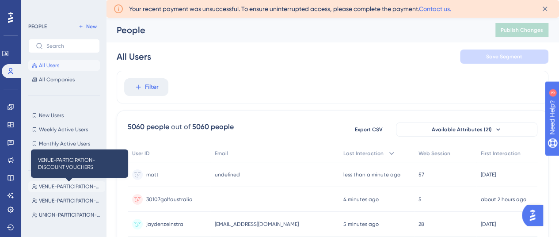
click at [65, 187] on span "VENUE-PARTICIPATION-DISCOUNT VOUCHERS" at bounding box center [70, 186] width 63 height 7
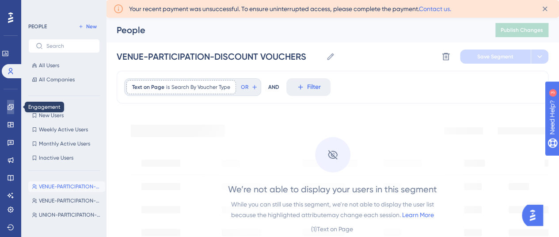
click at [14, 108] on link at bounding box center [10, 107] width 7 height 14
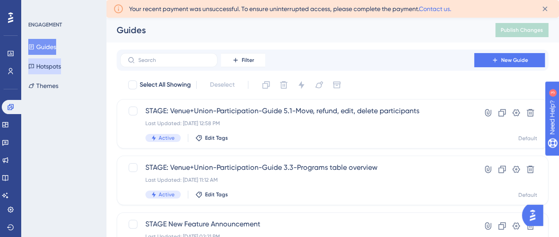
click at [45, 66] on button "Hotspots" at bounding box center [44, 66] width 33 height 16
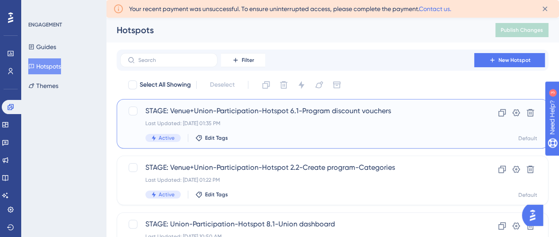
click at [299, 109] on span "STAGE: Venue+Union-Participation-Hotspot 6.1-Program discount vouchers" at bounding box center [297, 111] width 304 height 11
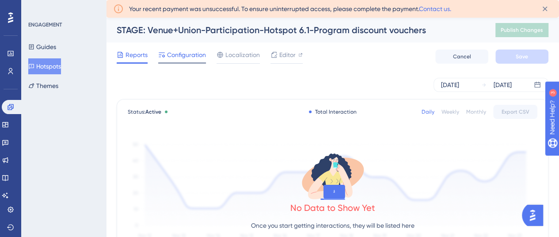
click at [184, 55] on span "Configuration" at bounding box center [186, 55] width 39 height 11
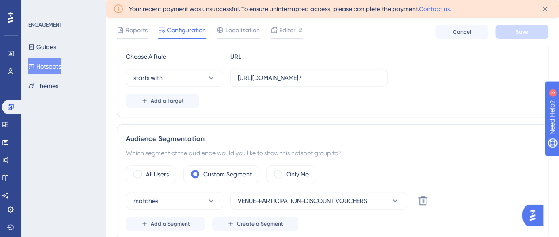
scroll to position [177, 0]
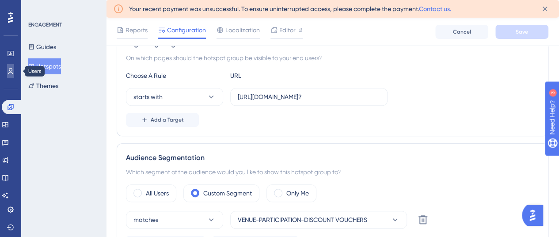
click at [14, 72] on link at bounding box center [10, 71] width 7 height 14
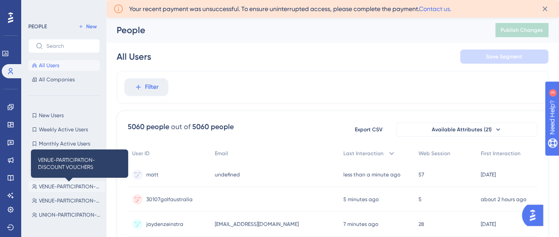
click at [66, 185] on span "VENUE-PARTICIPATION-DISCOUNT VOUCHERS" at bounding box center [70, 186] width 63 height 7
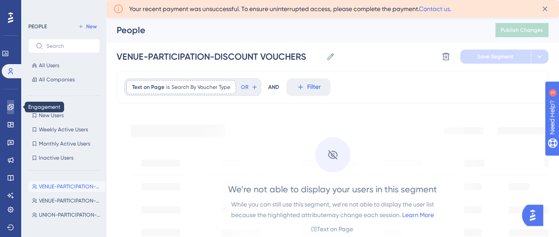
click at [11, 107] on icon at bounding box center [11, 107] width 6 height 6
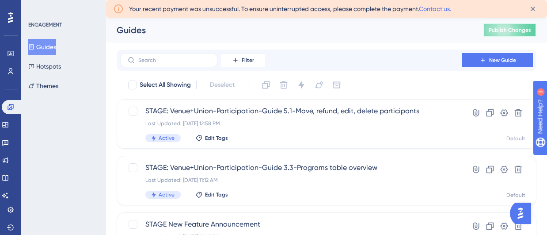
click at [506, 30] on span "Publish Changes" at bounding box center [510, 30] width 42 height 7
click at [43, 68] on button "Hotspots" at bounding box center [44, 66] width 33 height 16
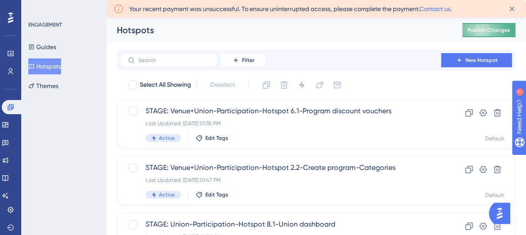
click at [494, 31] on span "Publish Changes" at bounding box center [488, 30] width 42 height 7
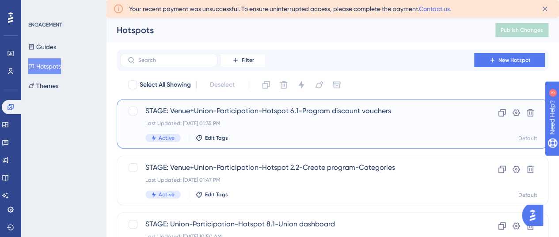
click at [237, 116] on div "STAGE: Venue+Union-Participation-Hotspot 6.1-Program discount vouchers Last Upd…" at bounding box center [297, 124] width 304 height 36
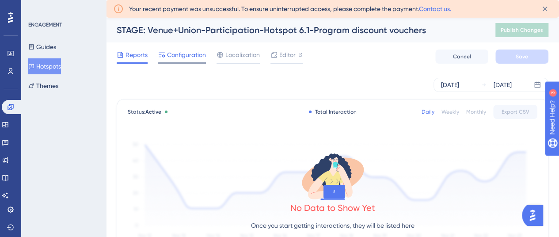
click at [179, 57] on span "Configuration" at bounding box center [186, 55] width 39 height 11
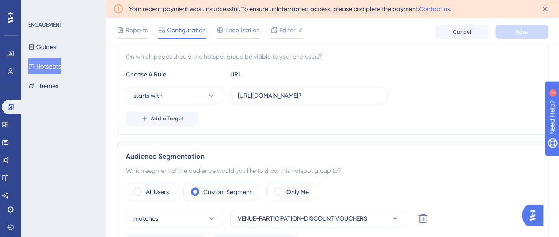
scroll to position [221, 0]
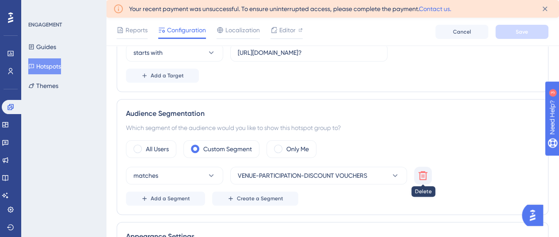
click at [420, 171] on icon at bounding box center [423, 175] width 9 height 9
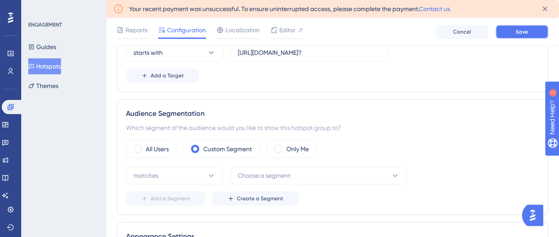
click at [513, 34] on button "Save" at bounding box center [521, 32] width 53 height 14
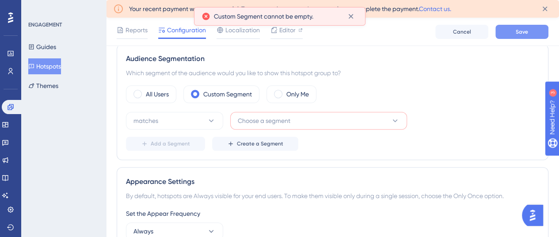
scroll to position [276, 0]
click at [154, 93] on label "All Users" at bounding box center [157, 93] width 23 height 11
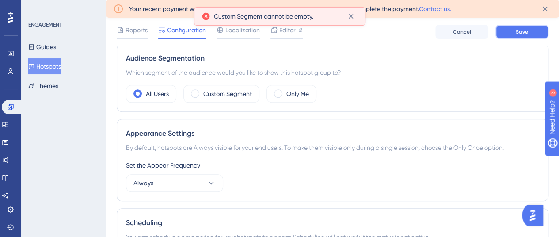
click at [534, 26] on button "Save" at bounding box center [521, 32] width 53 height 14
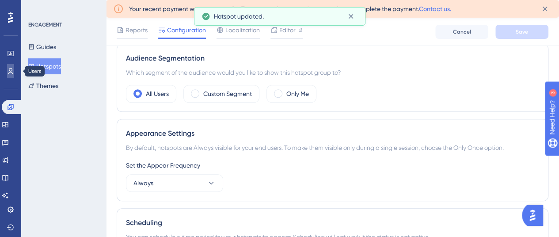
click at [14, 72] on link at bounding box center [10, 71] width 7 height 14
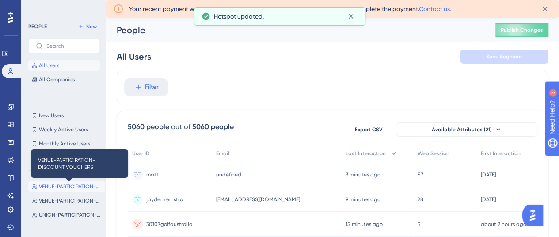
click at [63, 186] on span "VENUE-PARTICIPATION-DISCOUNT VOUCHERS" at bounding box center [70, 186] width 63 height 7
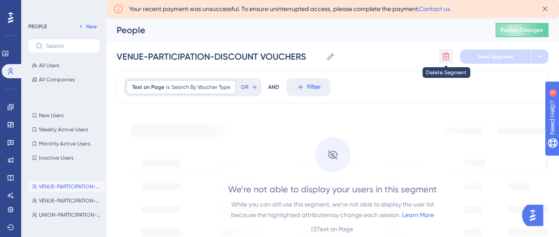
click at [447, 55] on icon at bounding box center [446, 56] width 9 height 9
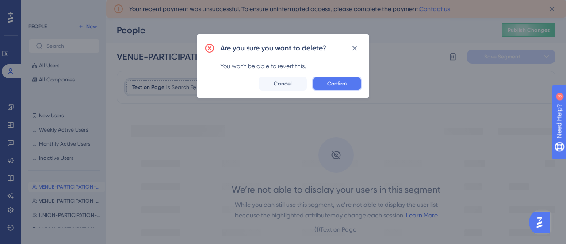
click at [347, 86] on button "Confirm" at bounding box center [337, 83] width 50 height 14
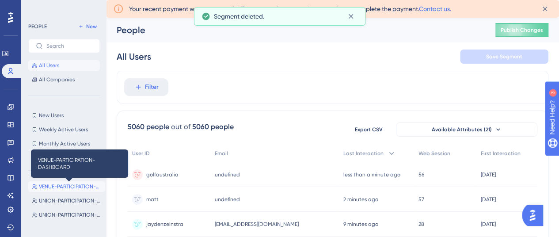
click at [64, 183] on span "VENUE-PARTICIPATION-DASHBOARD" at bounding box center [70, 186] width 63 height 7
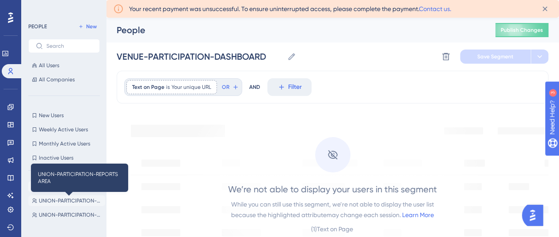
click at [61, 201] on span "UNION-PARTICIPATION-REPORTS AREA" at bounding box center [70, 200] width 63 height 7
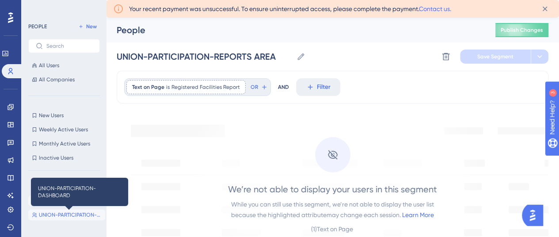
click at [63, 214] on span "UNION-PARTICIPATION-DASHBOARD" at bounding box center [70, 214] width 63 height 7
type input "UNION-PARTICIPATION-DASHBOARD"
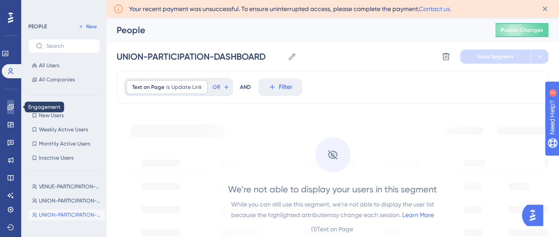
click at [14, 107] on link at bounding box center [10, 107] width 7 height 14
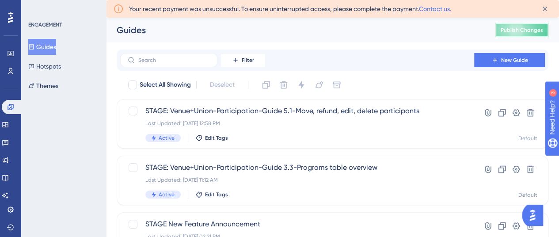
click at [541, 30] on span "Publish Changes" at bounding box center [522, 30] width 42 height 7
click at [59, 66] on button "Hotspots" at bounding box center [44, 66] width 33 height 16
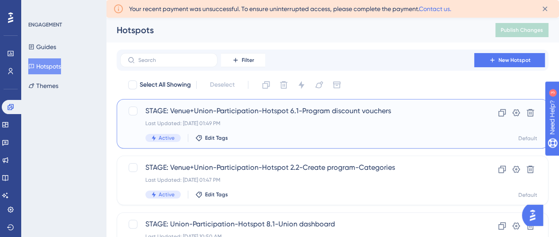
click at [243, 114] on span "STAGE: Venue+Union-Participation-Hotspot 6.1-Program discount vouchers" at bounding box center [297, 111] width 304 height 11
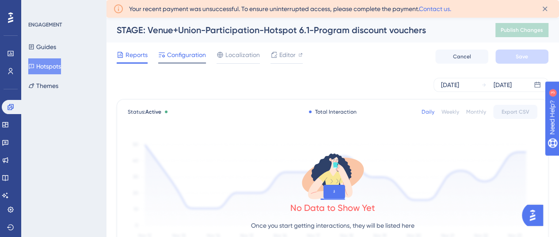
click at [178, 53] on span "Configuration" at bounding box center [186, 55] width 39 height 11
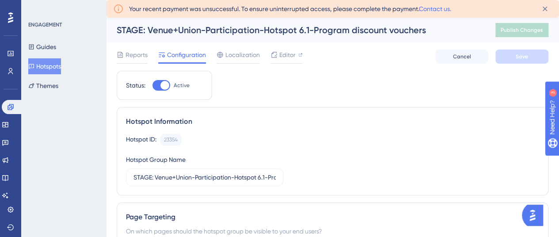
click at [41, 62] on button "Hotspots" at bounding box center [44, 66] width 33 height 16
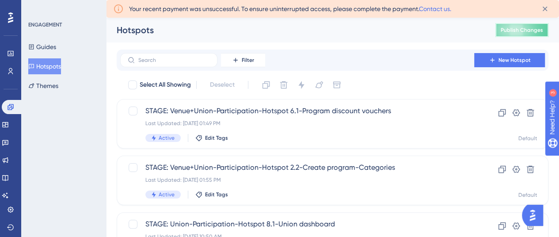
click at [526, 30] on span "Publish Changes" at bounding box center [522, 30] width 42 height 7
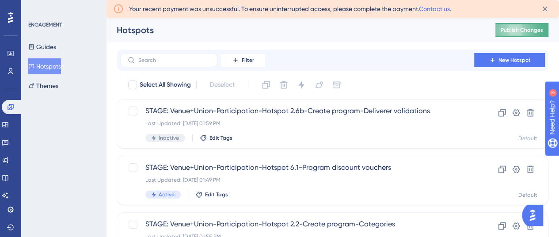
click at [536, 28] on span "Publish Changes" at bounding box center [522, 30] width 42 height 7
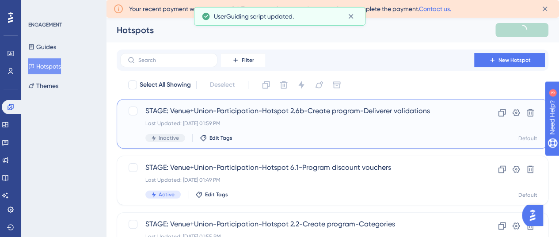
click at [290, 111] on span "STAGE: Venue+Union-Participation-Hotspot 2.6b-Create program-Deliverer validati…" at bounding box center [297, 111] width 304 height 11
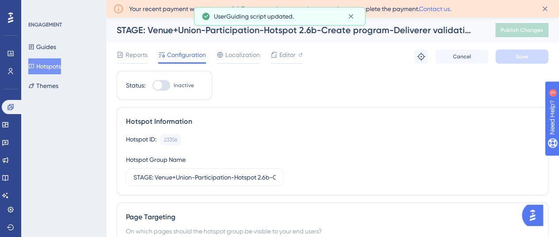
click at [164, 84] on div at bounding box center [161, 85] width 18 height 11
click at [152, 85] on input "Inactive" at bounding box center [152, 85] width 0 height 0
checkbox input "true"
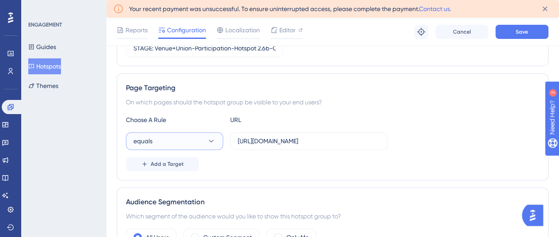
click at [153, 144] on button "equals" at bounding box center [174, 141] width 97 height 18
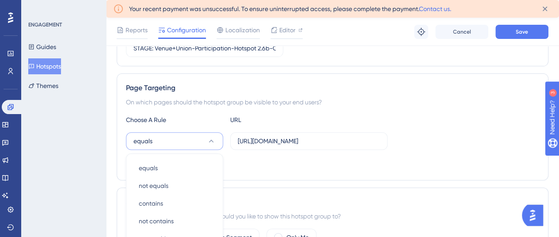
scroll to position [234, 0]
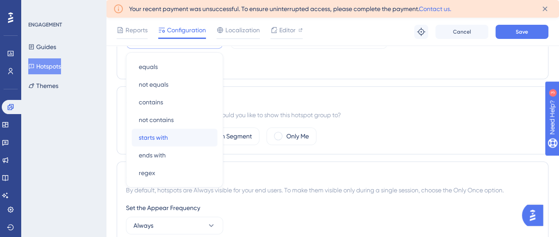
click at [161, 138] on span "starts with" at bounding box center [153, 137] width 29 height 11
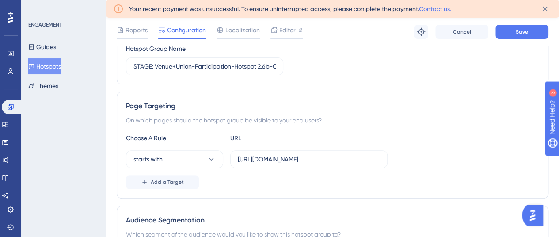
scroll to position [101, 0]
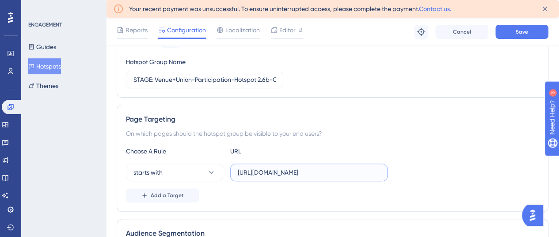
click at [283, 175] on input "https://participation.aus.apps.stage.dotgolf.com.au/participation/program?authN…" at bounding box center [309, 173] width 142 height 10
click at [282, 176] on input "https://participation.aus.apps.stage.dotgolf.com.au/participation/program?authN…" at bounding box center [309, 173] width 142 height 10
click at [287, 174] on input "https://participation.aus.apps.stage.dotgolf.com.au/participation/program?authN…" at bounding box center [309, 173] width 142 height 10
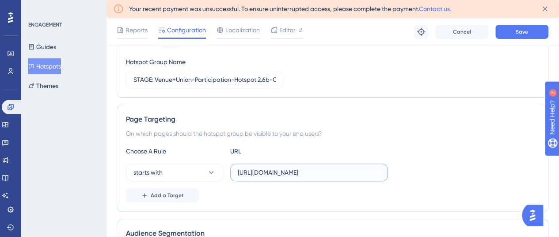
click at [287, 174] on input "https://participation.aus.apps.stage.dotgolf.com.au/participation/program?authN…" at bounding box center [309, 173] width 142 height 10
paste input "text"
type input "https://participation.aus.apps.stage.dotgolf.com.au/participation/program?"
click at [512, 38] on button "Save" at bounding box center [521, 32] width 53 height 14
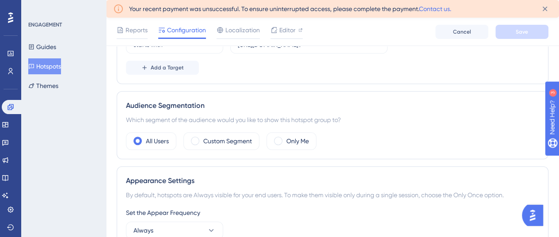
scroll to position [0, 0]
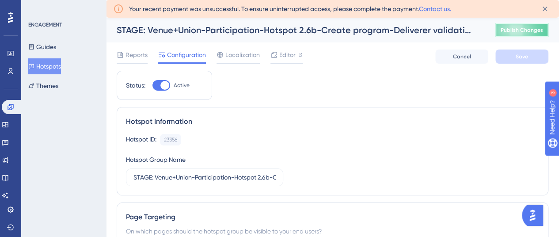
click at [534, 30] on span "Publish Changes" at bounding box center [522, 30] width 42 height 7
click at [47, 65] on button "Hotspots" at bounding box center [44, 66] width 33 height 16
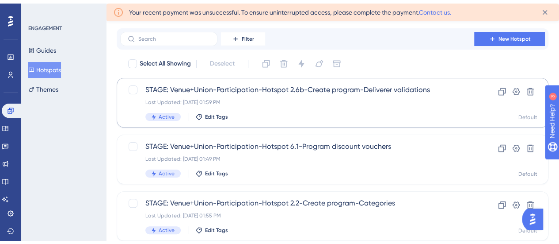
scroll to position [44, 0]
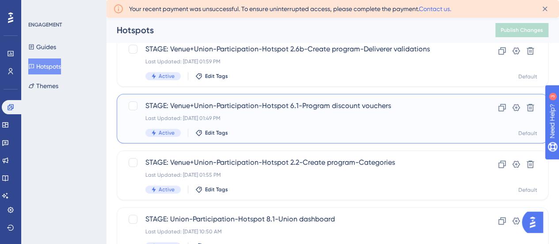
click at [316, 107] on span "STAGE: Venue+Union-Participation-Hotspot 6.1-Program discount vouchers" at bounding box center [297, 105] width 304 height 11
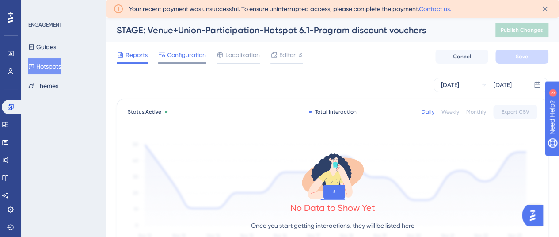
click at [175, 53] on span "Configuration" at bounding box center [186, 55] width 39 height 11
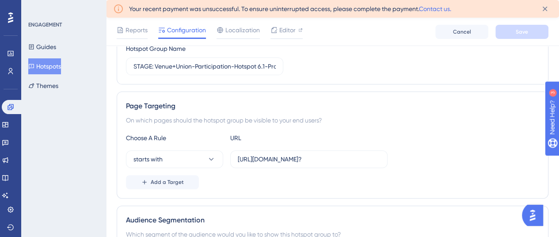
scroll to position [133, 0]
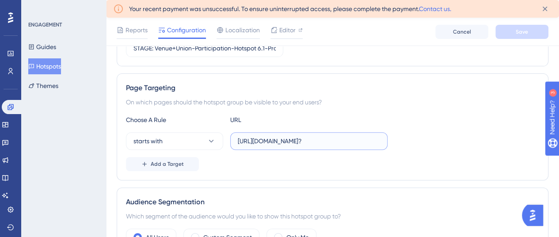
click at [271, 136] on input "https://admin.aus.apps.stage.dotgolf.com.au/vouchers?" at bounding box center [309, 141] width 142 height 10
click at [46, 64] on button "Hotspots" at bounding box center [44, 66] width 33 height 16
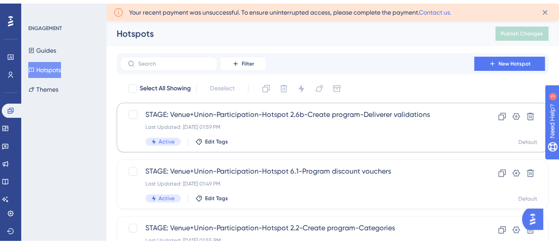
scroll to position [44, 0]
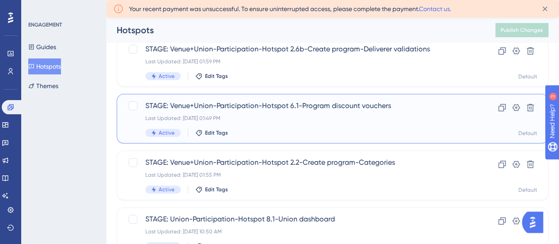
click at [409, 107] on span "STAGE: Venue+Union-Participation-Hotspot 6.1-Program discount vouchers" at bounding box center [297, 105] width 304 height 11
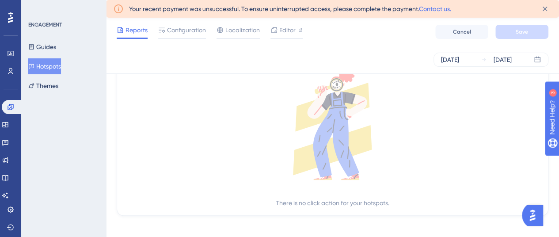
scroll to position [406, 0]
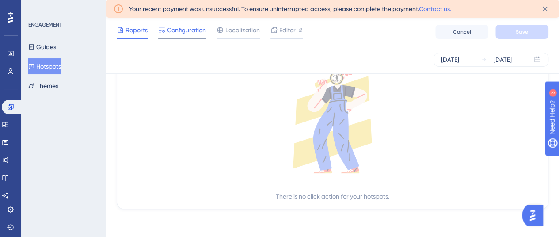
click at [177, 33] on span "Configuration" at bounding box center [186, 30] width 39 height 11
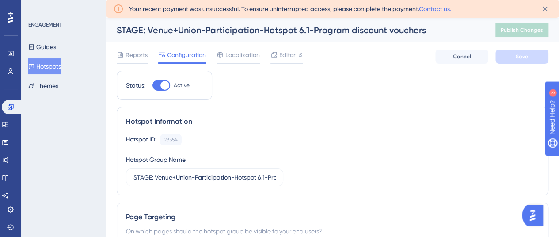
click at [52, 65] on button "Hotspots" at bounding box center [44, 66] width 33 height 16
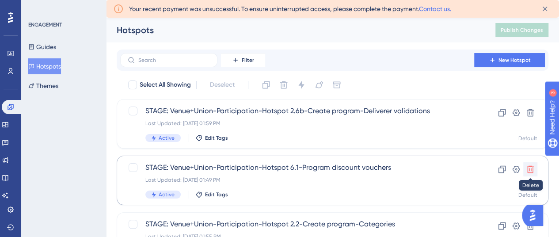
click at [530, 173] on icon at bounding box center [530, 169] width 9 height 9
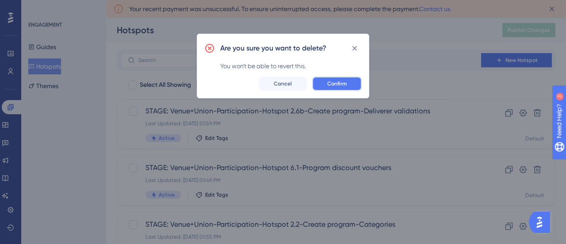
click at [334, 80] on span "Confirm" at bounding box center [336, 83] width 19 height 7
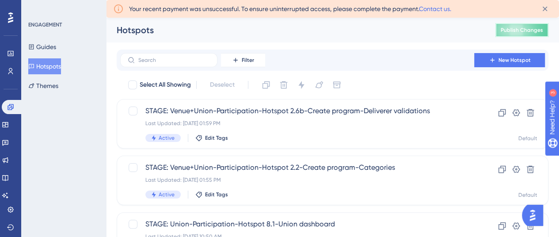
click at [539, 30] on span "Publish Changes" at bounding box center [522, 30] width 42 height 7
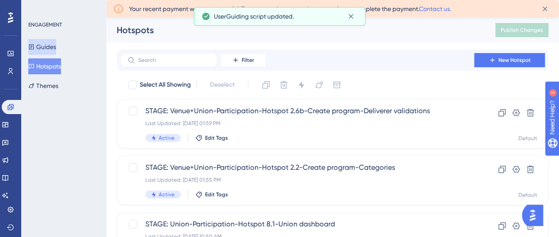
click at [50, 46] on button "Guides" at bounding box center [42, 47] width 28 height 16
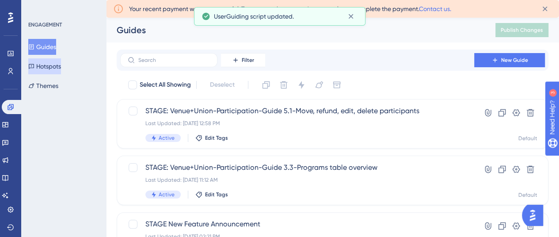
click at [53, 61] on button "Hotspots" at bounding box center [44, 66] width 33 height 16
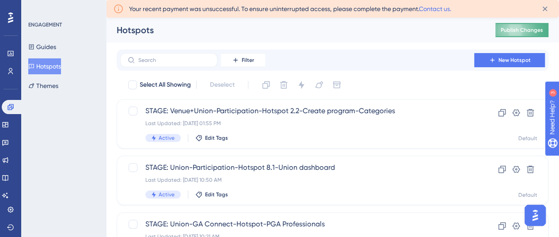
click at [532, 29] on span "Publish Changes" at bounding box center [522, 30] width 42 height 7
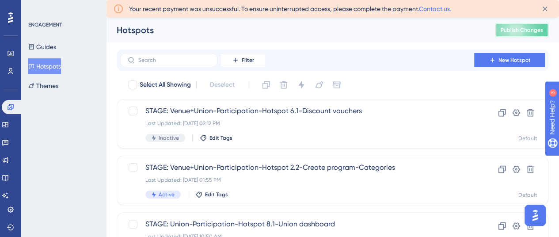
click at [522, 24] on button "Publish Changes" at bounding box center [521, 30] width 53 height 14
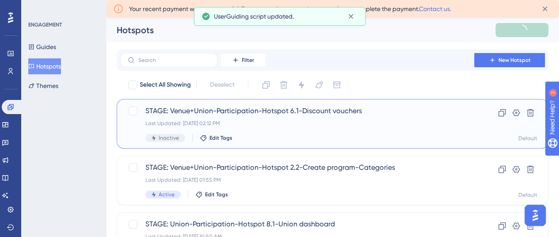
click at [301, 112] on span "STAGE: Venue+Union-Participation-Hotspot 6.1-Discount vouchers" at bounding box center [297, 111] width 304 height 11
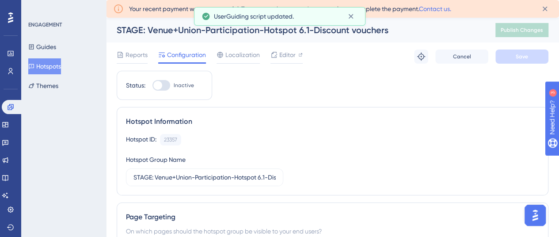
click at [162, 87] on div at bounding box center [157, 85] width 9 height 9
click at [152, 86] on input "Inactive" at bounding box center [152, 85] width 0 height 0
checkbox input "true"
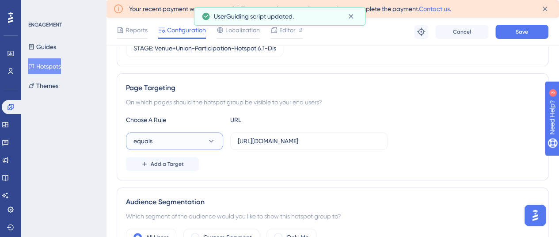
click at [167, 137] on button "equals" at bounding box center [174, 141] width 97 height 18
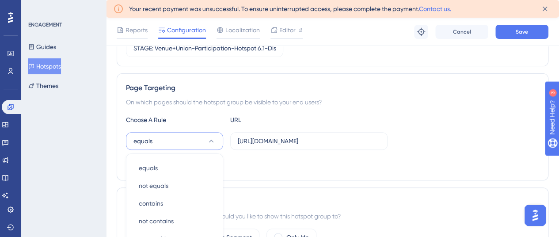
scroll to position [234, 0]
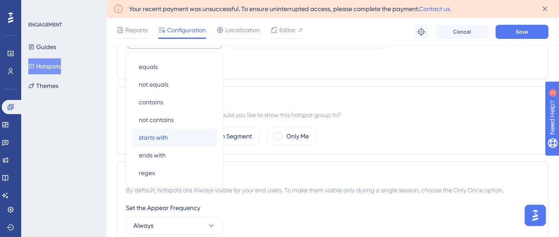
click at [161, 140] on span "starts with" at bounding box center [153, 137] width 29 height 11
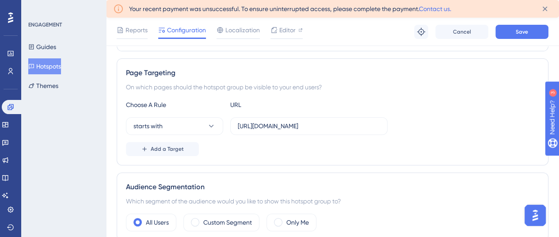
scroll to position [145, 0]
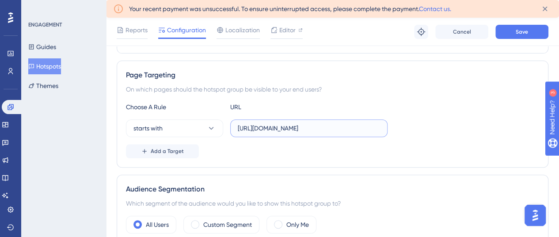
click at [305, 129] on input "https://admin.aus.apps.stage.dotgolf.com.au/vouchers?authNonce=2fe796b0-6640-40…" at bounding box center [309, 128] width 142 height 10
paste input "text"
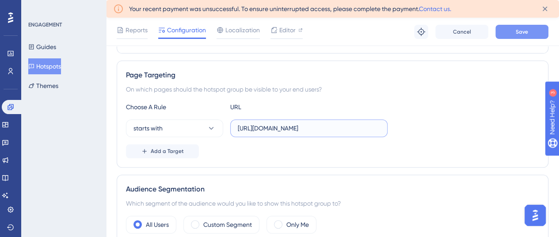
type input "https://admin.aus.apps.stage.dotgolf.com.au/vouchers"
click at [517, 29] on span "Save" at bounding box center [522, 31] width 12 height 7
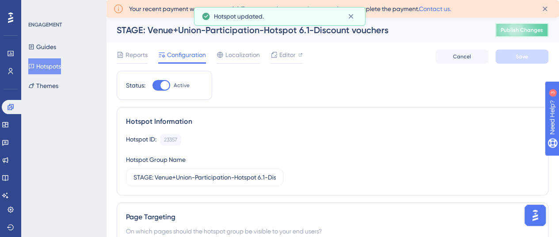
click at [530, 31] on span "Publish Changes" at bounding box center [522, 30] width 42 height 7
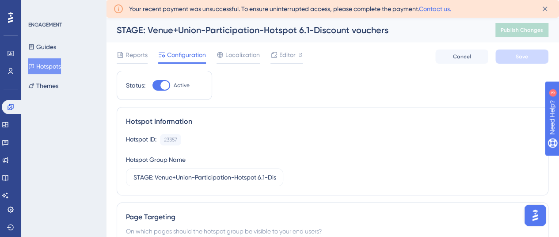
click at [54, 66] on button "Hotspots" at bounding box center [44, 66] width 33 height 16
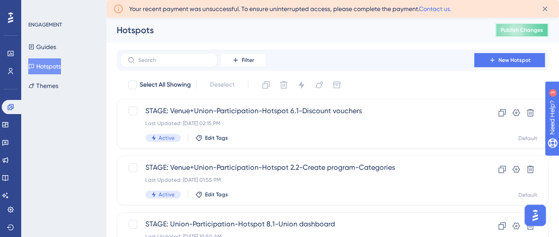
click at [524, 30] on span "Publish Changes" at bounding box center [522, 30] width 42 height 7
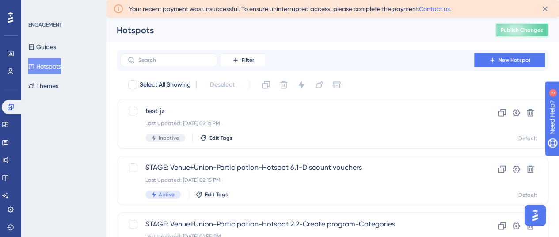
click at [518, 32] on span "Publish Changes" at bounding box center [522, 30] width 42 height 7
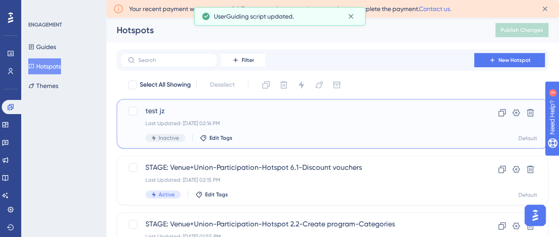
click at [286, 112] on span "test jz" at bounding box center [297, 111] width 304 height 11
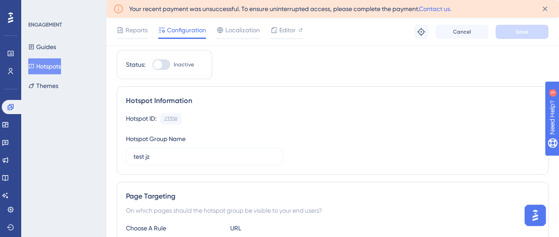
scroll to position [44, 0]
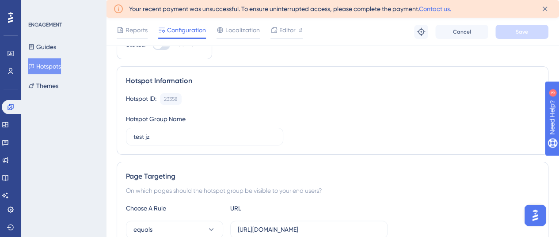
click at [162, 49] on div at bounding box center [161, 44] width 18 height 11
click at [152, 45] on input "Inactive" at bounding box center [152, 45] width 0 height 0
checkbox input "true"
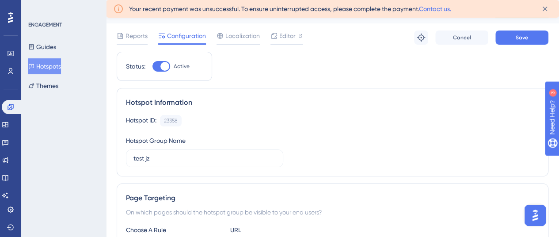
scroll to position [0, 0]
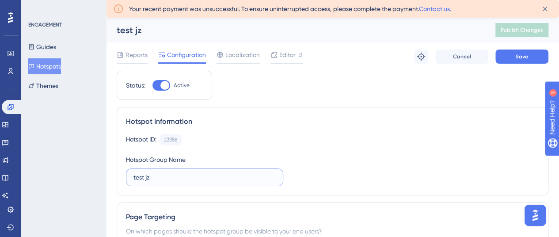
click at [197, 178] on input "test jz" at bounding box center [204, 177] width 142 height 10
click at [196, 179] on input "test jz" at bounding box center [204, 177] width 142 height 10
drag, startPoint x: 197, startPoint y: 178, endPoint x: 130, endPoint y: 179, distance: 66.7
click at [130, 179] on label "test jz" at bounding box center [204, 177] width 157 height 18
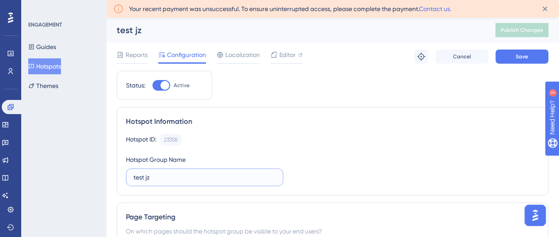
paste input "STAGE: Venue+Union-Participation-Hotspot 2.6b-Create program-Deliverer validati…"
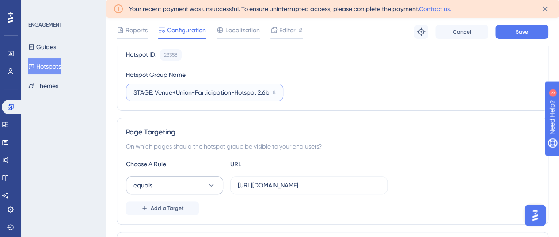
type input "STAGE: Venue+Union-Participation-Hotspot 2.6b-Create program-Deliverer validati…"
click at [196, 181] on button "equals" at bounding box center [174, 185] width 97 height 18
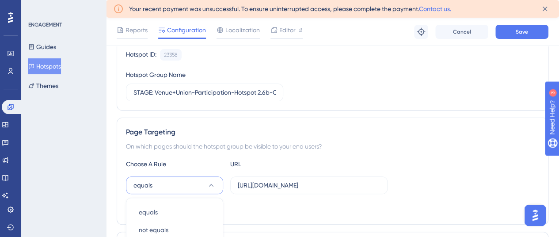
scroll to position [234, 0]
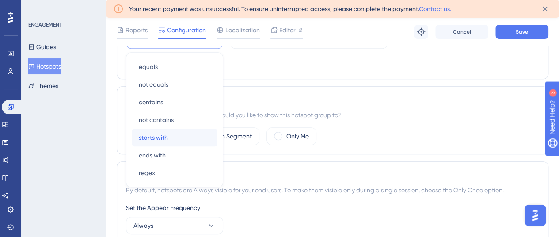
click at [160, 130] on div "starts with starts with" at bounding box center [175, 138] width 72 height 18
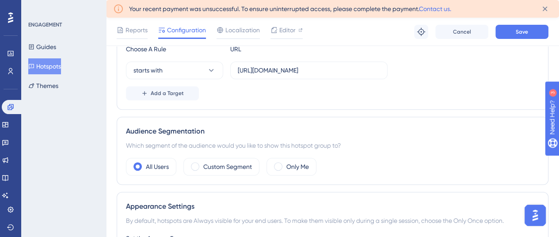
scroll to position [190, 0]
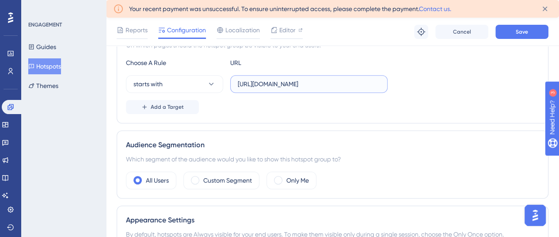
click at [290, 79] on input "https://participation.aus.apps.stage.dotgolf.com.au/participation/program?authN…" at bounding box center [309, 84] width 142 height 10
click at [293, 85] on input "https://participation.aus.apps.stage.dotgolf.com.au/participation/program?authN…" at bounding box center [309, 84] width 142 height 10
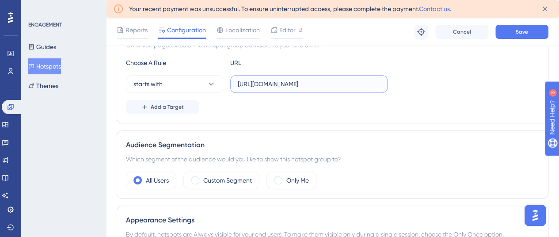
click at [293, 85] on input "https://participation.aus.apps.stage.dotgolf.com.au/participation/program?authN…" at bounding box center [309, 84] width 142 height 10
paste input "text"
type input "[URL][DOMAIN_NAME]?"
click at [521, 32] on span "Save" at bounding box center [522, 31] width 12 height 7
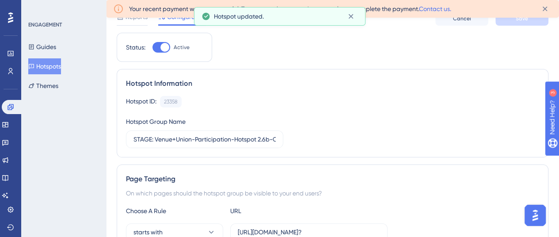
scroll to position [0, 0]
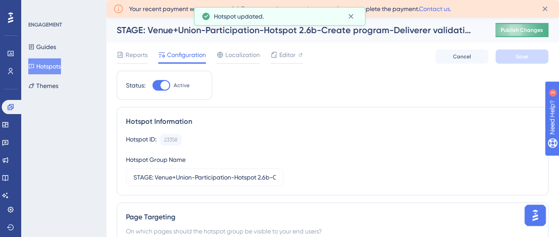
click at [523, 30] on span "Publish Changes" at bounding box center [522, 30] width 42 height 7
click at [57, 63] on button "Hotspots" at bounding box center [44, 66] width 33 height 16
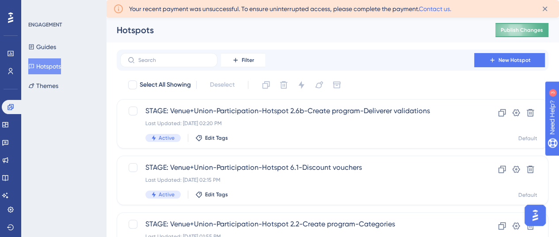
click at [522, 28] on span "Publish Changes" at bounding box center [522, 30] width 42 height 7
click at [51, 66] on button "Hotspots" at bounding box center [44, 66] width 33 height 16
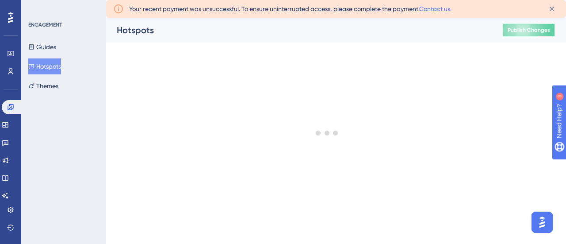
click at [517, 29] on span "Publish Changes" at bounding box center [528, 30] width 42 height 7
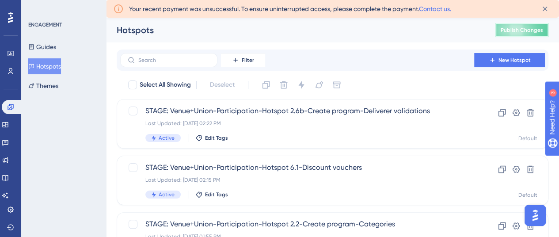
click at [526, 28] on span "Publish Changes" at bounding box center [522, 30] width 42 height 7
click at [527, 28] on span "Publish Changes" at bounding box center [522, 30] width 42 height 7
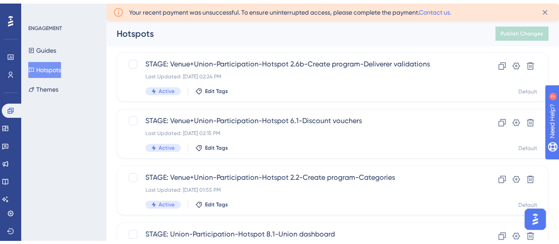
scroll to position [44, 0]
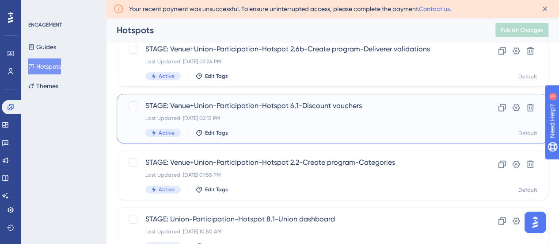
click at [306, 109] on span "STAGE: Venue+Union-Participation-Hotspot 6.1-Discount vouchers" at bounding box center [297, 105] width 304 height 11
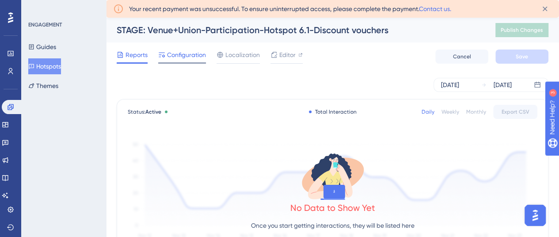
click at [176, 53] on span "Configuration" at bounding box center [186, 55] width 39 height 11
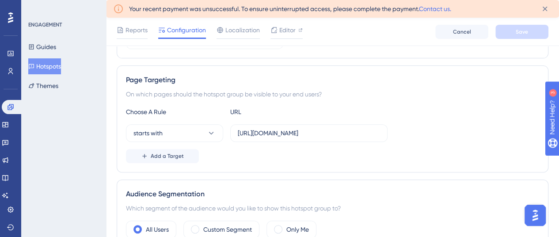
scroll to position [133, 0]
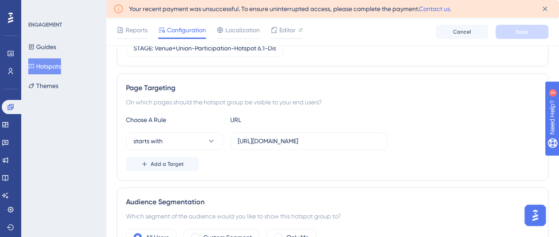
click at [61, 67] on button "Hotspots" at bounding box center [44, 66] width 33 height 16
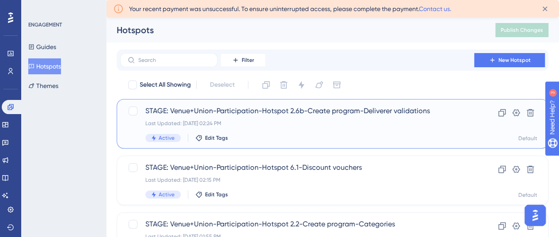
click at [264, 115] on span "STAGE: Venue+Union-Participation-Hotspot 2.6b-Create program-Deliverer validati…" at bounding box center [297, 111] width 304 height 11
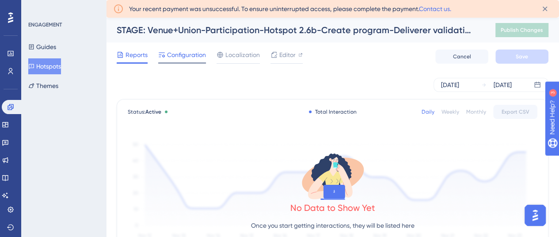
click at [172, 59] on span "Configuration" at bounding box center [186, 55] width 39 height 11
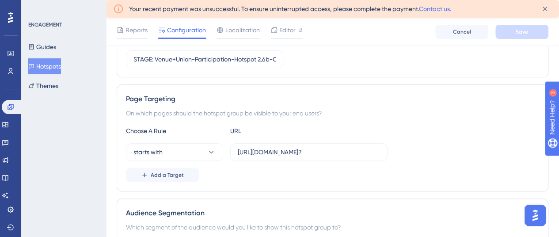
scroll to position [133, 0]
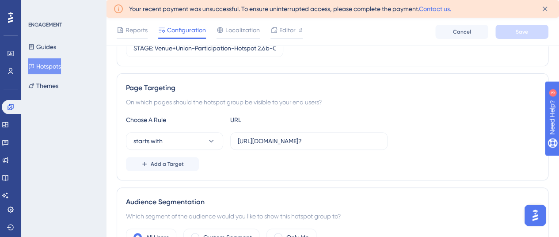
click at [57, 65] on button "Hotspots" at bounding box center [44, 66] width 33 height 16
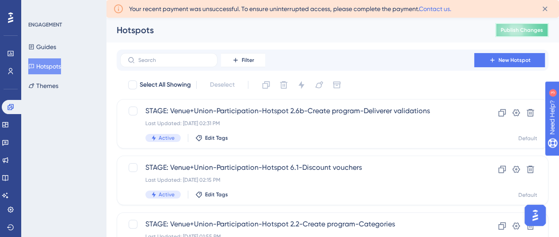
click at [518, 30] on span "Publish Changes" at bounding box center [522, 30] width 42 height 7
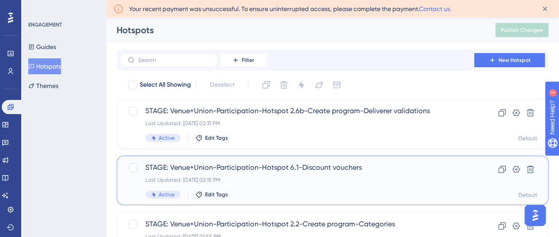
click at [321, 168] on span "STAGE: Venue+Union-Participation-Hotspot 6.1-Discount vouchers" at bounding box center [297, 167] width 304 height 11
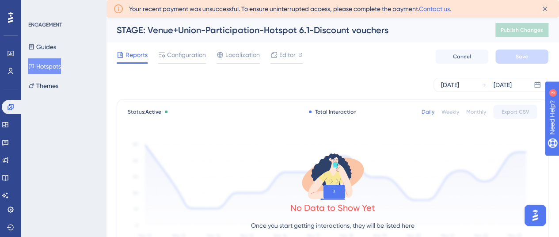
click at [59, 65] on button "Hotspots" at bounding box center [44, 66] width 33 height 16
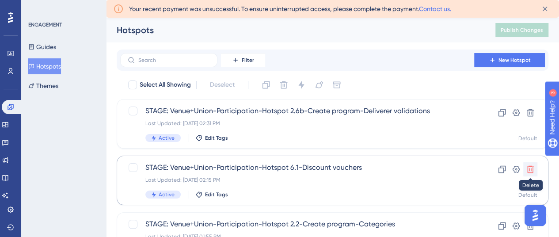
click at [533, 169] on icon at bounding box center [531, 170] width 8 height 8
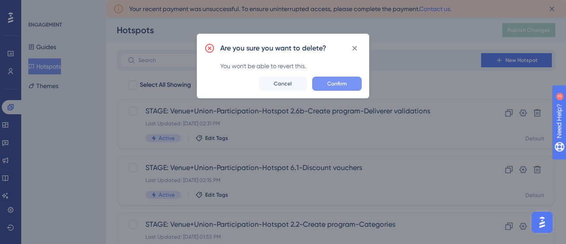
click at [345, 85] on span "Confirm" at bounding box center [336, 83] width 19 height 7
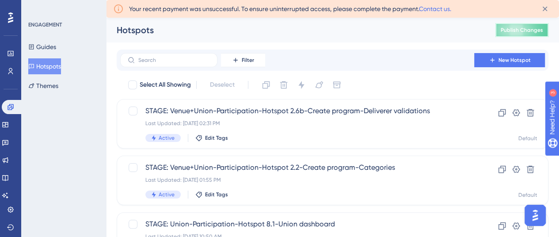
click at [514, 27] on span "Publish Changes" at bounding box center [522, 30] width 42 height 7
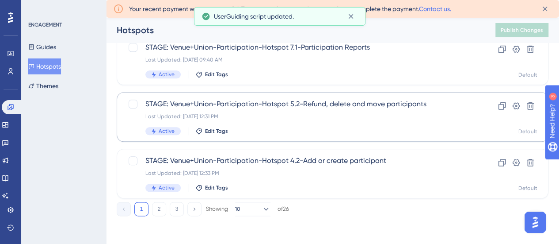
scroll to position [442, 0]
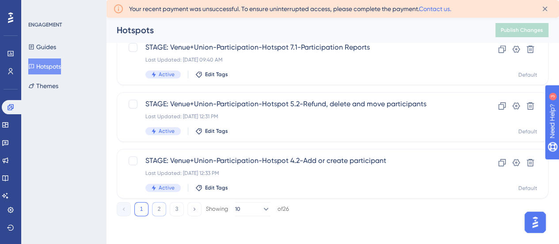
click at [162, 206] on button "2" at bounding box center [159, 209] width 14 height 14
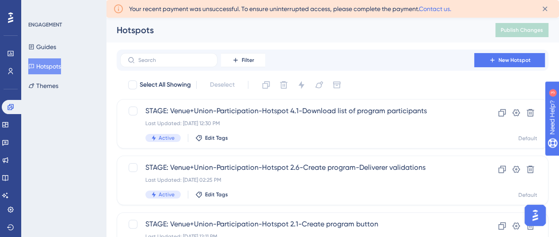
scroll to position [0, 0]
click at [45, 66] on button "Hotspots" at bounding box center [44, 66] width 33 height 16
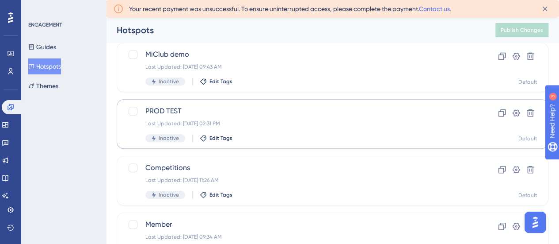
scroll to position [442, 0]
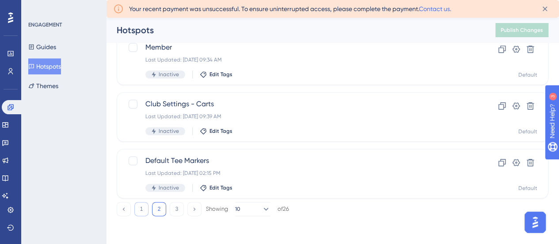
click at [138, 207] on button "1" at bounding box center [141, 209] width 14 height 14
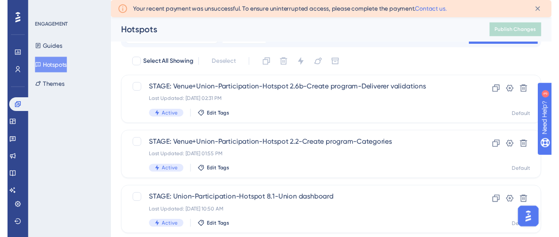
scroll to position [0, 0]
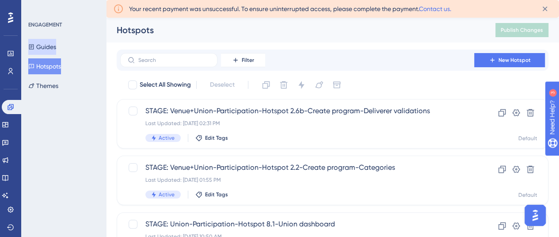
click at [53, 45] on button "Guides" at bounding box center [42, 47] width 28 height 16
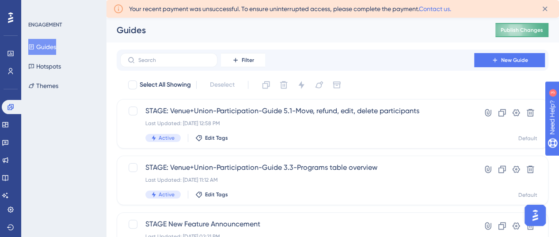
click at [542, 29] on span "Publish Changes" at bounding box center [522, 30] width 42 height 7
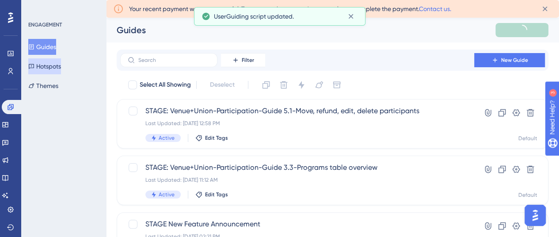
click at [53, 66] on button "Hotspots" at bounding box center [44, 66] width 33 height 16
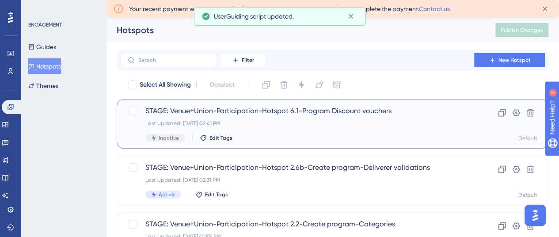
click at [310, 111] on span "STAGE: Venue+Union-Participation-Hotspot 6.1-Program Discount vouchers" at bounding box center [297, 111] width 304 height 11
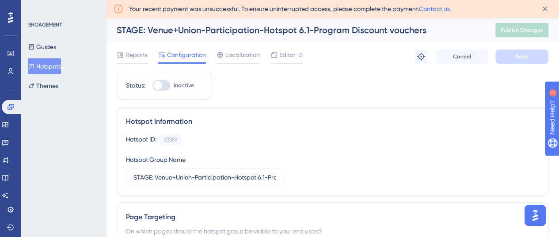
click at [168, 86] on div at bounding box center [161, 85] width 18 height 11
click at [152, 86] on input "Inactive" at bounding box center [152, 85] width 0 height 0
checkbox input "true"
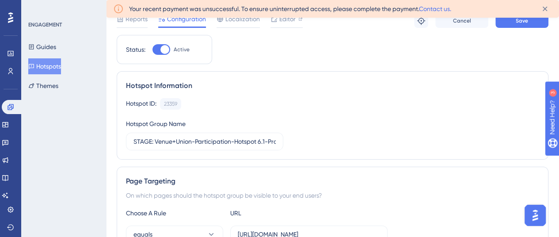
scroll to position [44, 0]
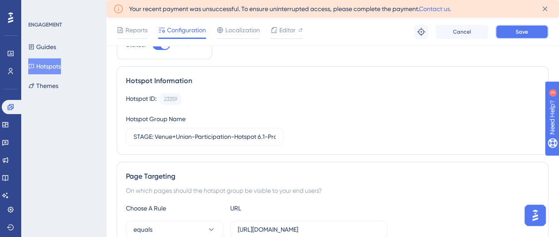
click at [515, 32] on button "Save" at bounding box center [521, 32] width 53 height 14
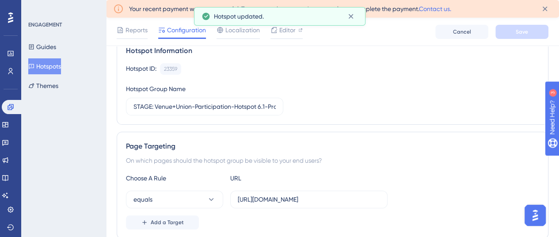
scroll to position [88, 0]
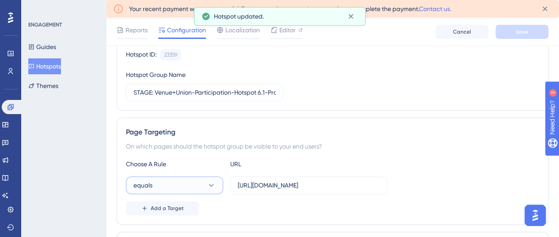
click at [176, 184] on button "equals" at bounding box center [174, 185] width 97 height 18
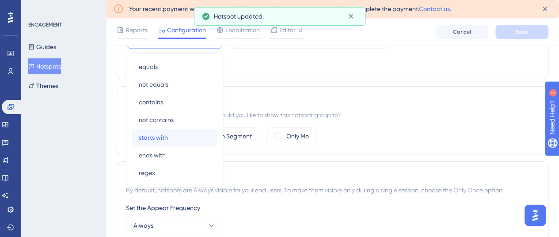
click at [164, 136] on span "starts with" at bounding box center [153, 137] width 29 height 11
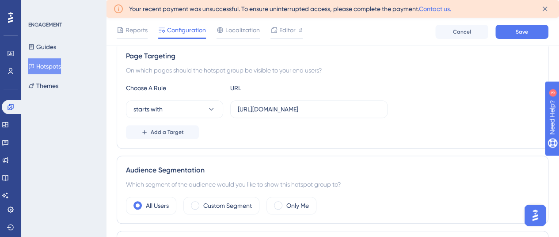
scroll to position [145, 0]
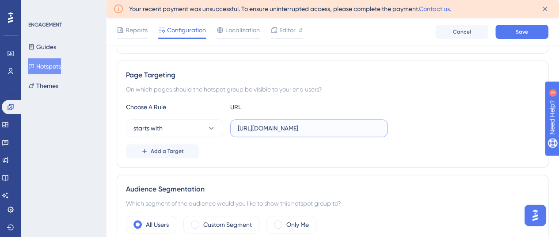
click at [291, 126] on input "https://admin.aus.apps.stage.dotgolf.com.au/vouchers?authNonce=62a527a7-a5f3-48…" at bounding box center [309, 128] width 142 height 10
paste input "text"
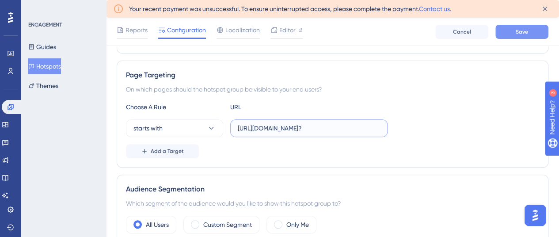
type input "[URL][DOMAIN_NAME]?"
click at [518, 29] on span "Save" at bounding box center [522, 31] width 12 height 7
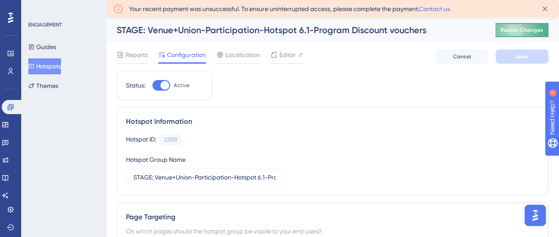
click at [537, 27] on span "Publish Changes" at bounding box center [522, 30] width 42 height 7
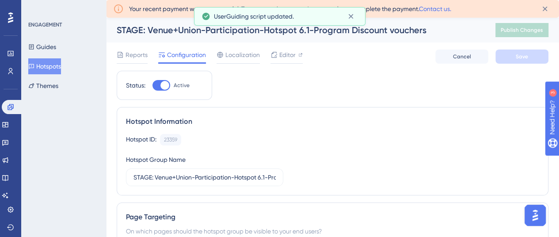
click at [45, 64] on button "Hotspots" at bounding box center [44, 66] width 33 height 16
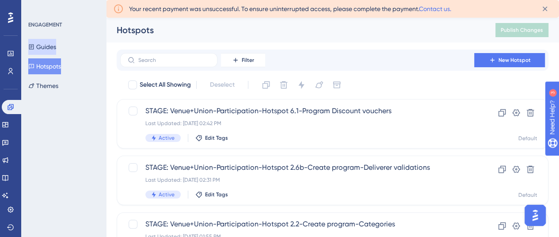
click at [47, 43] on button "Guides" at bounding box center [42, 47] width 28 height 16
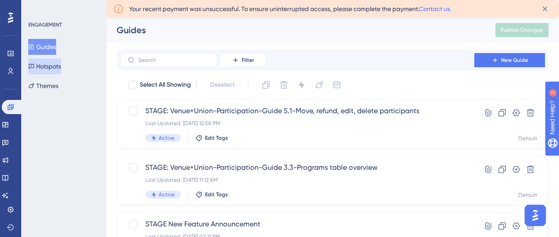
click at [49, 67] on button "Hotspots" at bounding box center [44, 66] width 33 height 16
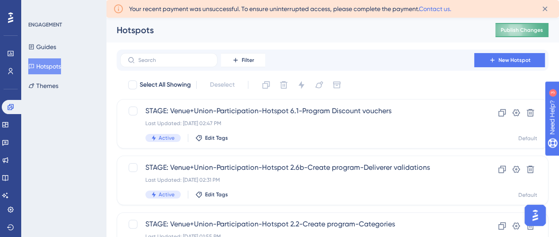
click at [528, 27] on span "Publish Changes" at bounding box center [522, 30] width 42 height 7
click at [534, 115] on icon at bounding box center [530, 112] width 9 height 9
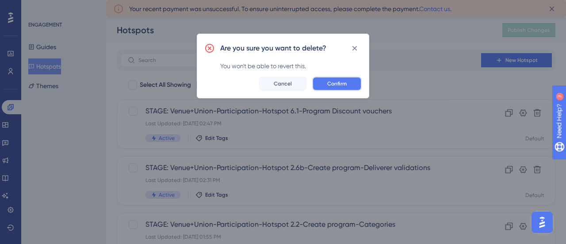
click at [349, 83] on button "Confirm" at bounding box center [337, 83] width 50 height 14
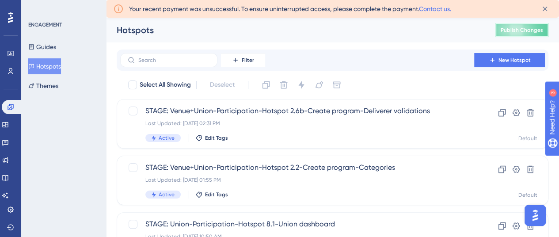
click at [522, 27] on span "Publish Changes" at bounding box center [522, 30] width 42 height 7
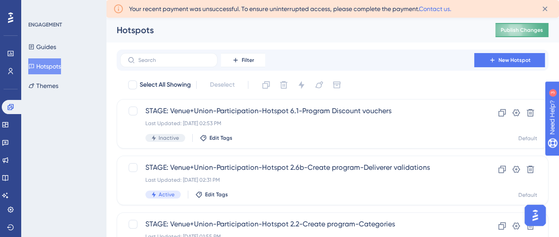
click at [532, 26] on button "Publish Changes" at bounding box center [521, 30] width 53 height 14
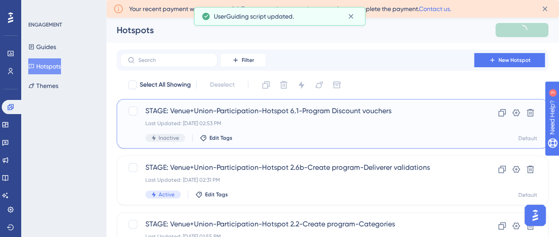
click at [296, 111] on span "STAGE: Venue+Union-Participation-Hotspot 6.1-Program Discount vouchers" at bounding box center [297, 111] width 304 height 11
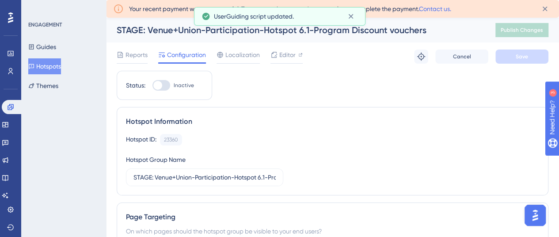
click at [167, 84] on div at bounding box center [161, 85] width 18 height 11
click at [152, 85] on input "Inactive" at bounding box center [152, 85] width 0 height 0
checkbox input "true"
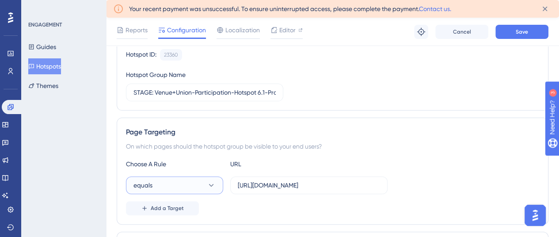
click at [156, 183] on button "equals" at bounding box center [174, 185] width 97 height 18
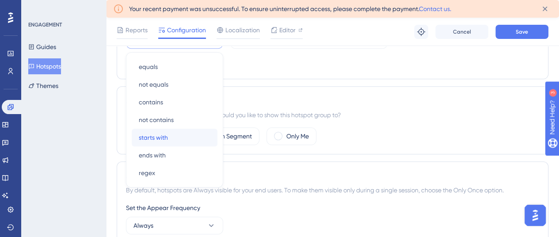
click at [156, 138] on span "starts with" at bounding box center [153, 137] width 29 height 11
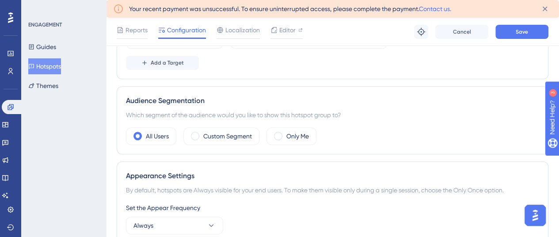
scroll to position [190, 0]
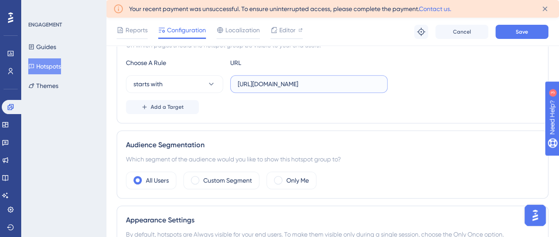
click at [277, 87] on input "https://admin.aus.apps.stage.dotgolf.com.au/vouchers?authNonce=a316ba1c-57b5-41…" at bounding box center [309, 84] width 142 height 10
click at [276, 88] on label "https://admin.aus.apps.stage.dotgolf.com.au/vouchers?authNonce=a316ba1c-57b5-41…" at bounding box center [308, 84] width 157 height 18
click at [276, 88] on input "https://admin.aus.apps.stage.dotgolf.com.au/vouchers?authNonce=a316ba1c-57b5-41…" at bounding box center [309, 84] width 142 height 10
click at [276, 88] on label "https://admin.aus.apps.stage.dotgolf.com.au/vouchers?authNonce=a316ba1c-57b5-41…" at bounding box center [308, 84] width 157 height 18
click at [276, 88] on input "https://admin.aus.apps.stage.dotgolf.com.au/vouchers?authNonce=a316ba1c-57b5-41…" at bounding box center [309, 84] width 142 height 10
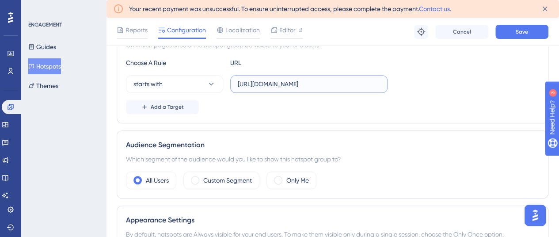
click at [276, 84] on input "https://admin.aus.apps.stage.dotgolf.com.au/vouchers?authNonce=a316ba1c-57b5-41…" at bounding box center [309, 84] width 142 height 10
click at [275, 84] on input "https://admin.aus.apps.stage.dotgolf.com.au/vouchers?authNonce=a316ba1c-57b5-41…" at bounding box center [309, 84] width 142 height 10
paste input "text"
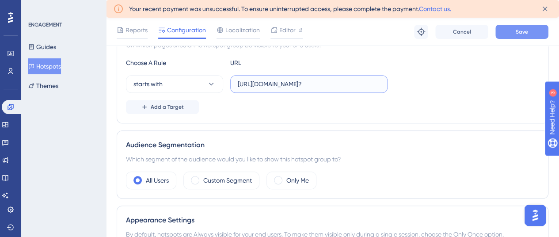
type input "https://admin.aus.apps.stage.dotgolf.com.au/vouchers?"
click at [526, 27] on button "Save" at bounding box center [521, 32] width 53 height 14
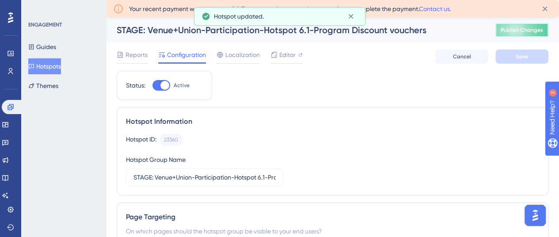
click at [521, 30] on span "Publish Changes" at bounding box center [522, 30] width 42 height 7
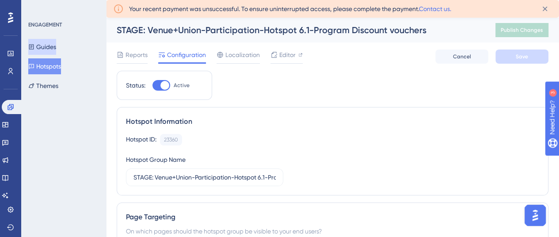
click at [47, 46] on button "Guides" at bounding box center [42, 47] width 28 height 16
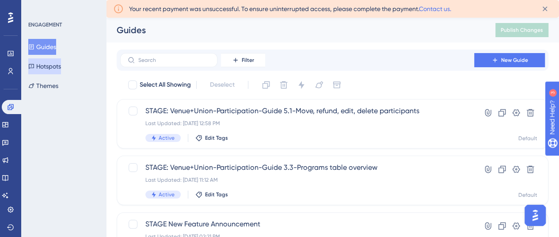
click at [53, 65] on button "Hotspots" at bounding box center [44, 66] width 33 height 16
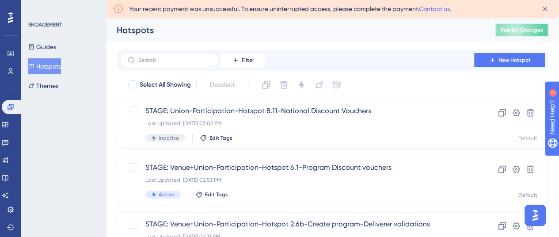
click at [528, 30] on button "Publish Changes" at bounding box center [521, 30] width 53 height 14
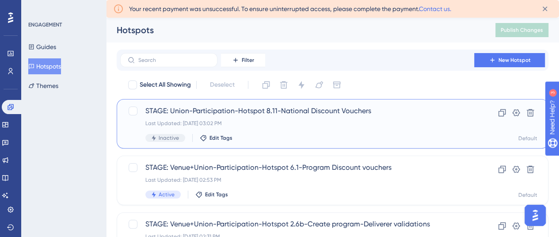
click at [285, 116] on div "STAGE: Union-Participation-Hotspot 8.11-National Discount Vouchers Last Updated…" at bounding box center [297, 124] width 304 height 36
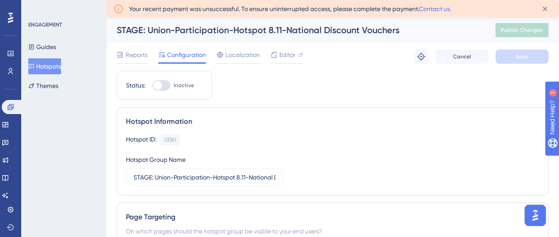
click at [164, 83] on div at bounding box center [161, 85] width 18 height 11
click at [152, 85] on input "Inactive" at bounding box center [152, 85] width 0 height 0
checkbox input "true"
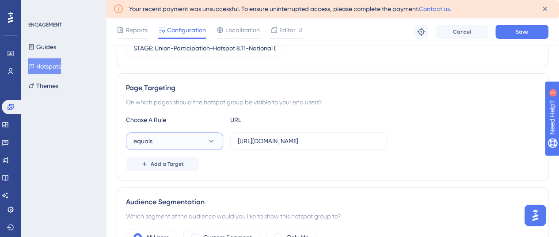
click at [186, 142] on button "equals" at bounding box center [174, 141] width 97 height 18
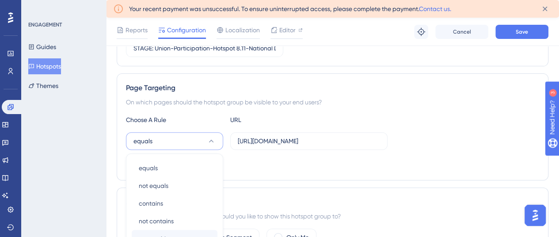
scroll to position [234, 0]
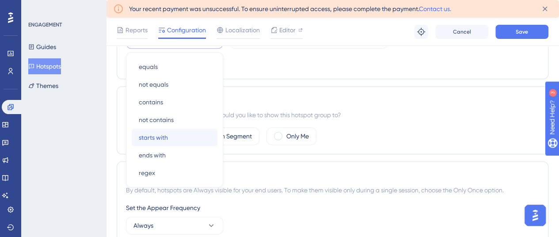
click at [162, 134] on span "starts with" at bounding box center [153, 137] width 29 height 11
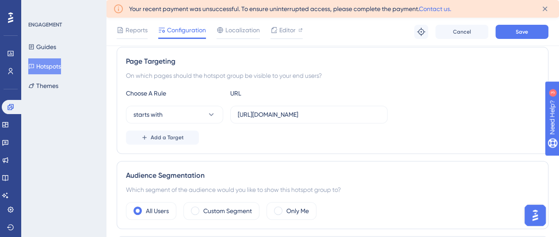
scroll to position [145, 0]
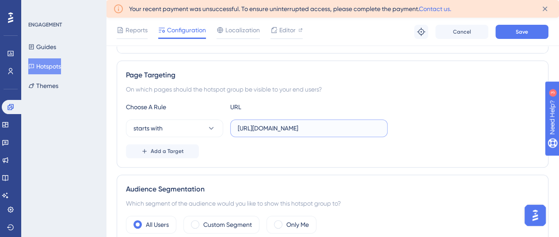
click at [291, 130] on input "https://admin.aus.apps.stage.dotgolf.com.au/vouchers?authNonce=b2311b40-5a4e-4d…" at bounding box center [309, 128] width 142 height 10
paste input "text"
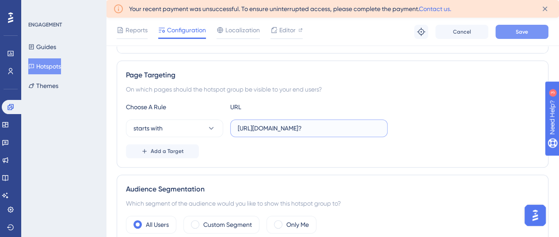
type input "https://admin.aus.apps.stage.dotgolf.com.au/vouchers?"
click at [512, 30] on button "Save" at bounding box center [521, 32] width 53 height 14
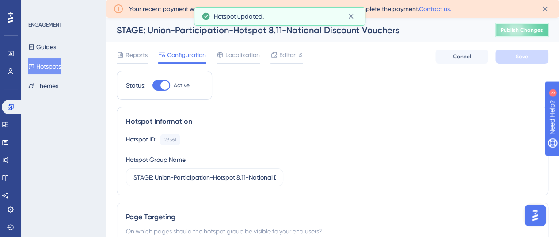
click at [521, 28] on span "Publish Changes" at bounding box center [522, 30] width 42 height 7
click at [43, 65] on button "Hotspots" at bounding box center [44, 66] width 33 height 16
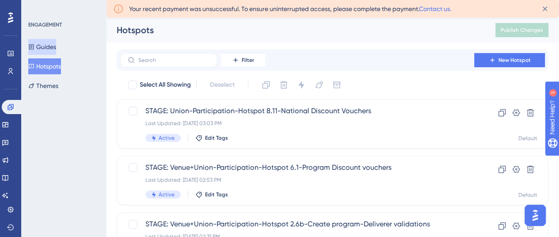
click at [56, 49] on button "Guides" at bounding box center [42, 47] width 28 height 16
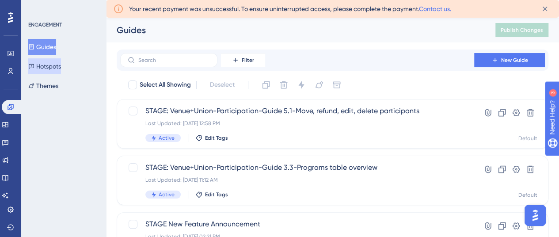
click at [61, 60] on button "Hotspots" at bounding box center [44, 66] width 33 height 16
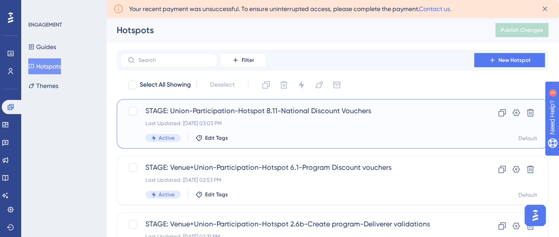
click at [338, 109] on span "STAGE: Union-Participation-Hotspot 8.11-National Discount Vouchers" at bounding box center [297, 111] width 304 height 11
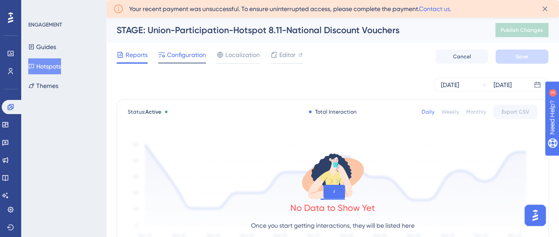
click at [182, 53] on span "Configuration" at bounding box center [186, 55] width 39 height 11
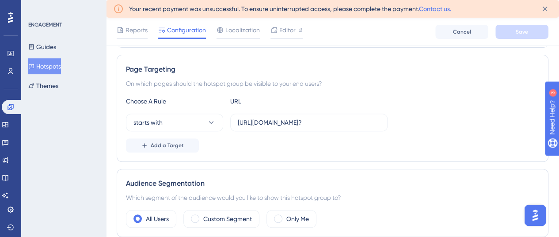
scroll to position [177, 0]
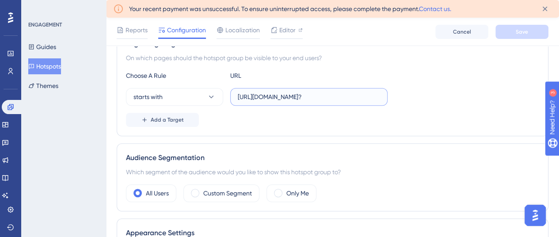
click at [311, 93] on input "https://admin.aus.apps.stage.dotgolf.com.au/vouchers?" at bounding box center [309, 97] width 142 height 10
click at [54, 63] on button "Hotspots" at bounding box center [44, 66] width 33 height 16
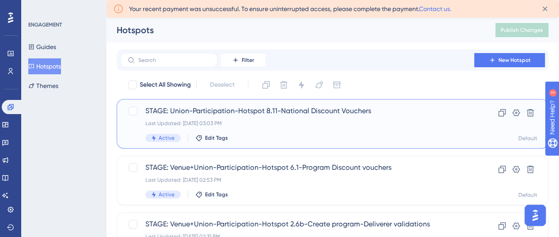
click at [283, 123] on div "Last Updated: Aug 21 2025, 03:03 PM" at bounding box center [297, 123] width 304 height 7
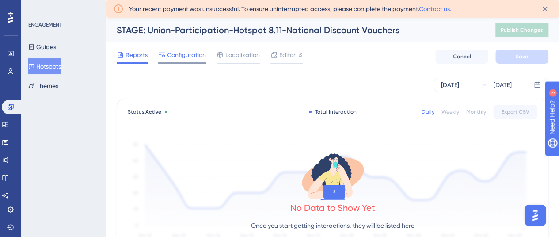
click at [177, 52] on span "Configuration" at bounding box center [186, 55] width 39 height 11
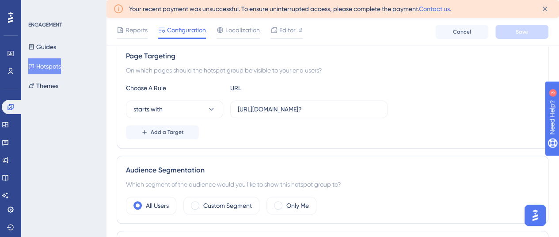
scroll to position [177, 0]
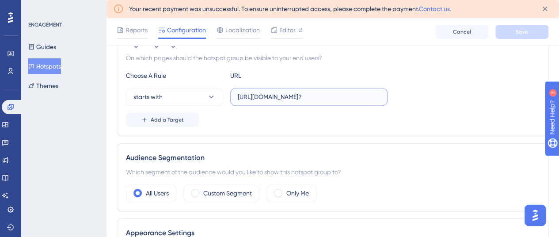
click at [297, 99] on input "https://admin.aus.apps.stage.dotgolf.com.au/vouchers?" at bounding box center [309, 97] width 142 height 10
click at [54, 65] on button "Hotspots" at bounding box center [44, 66] width 33 height 16
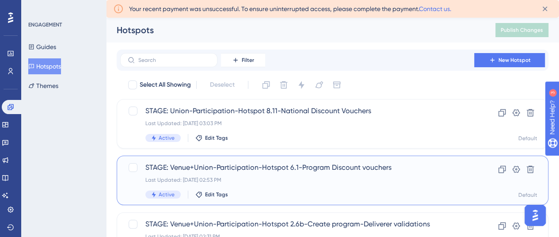
click at [320, 171] on span "STAGE: Venue+Union-Participation-Hotspot 6.1-Program Discount vouchers" at bounding box center [297, 167] width 304 height 11
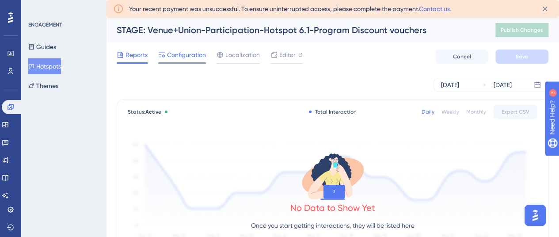
click at [183, 54] on span "Configuration" at bounding box center [186, 55] width 39 height 11
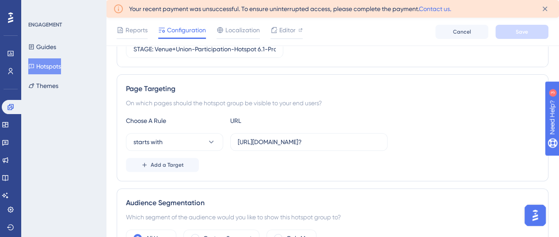
scroll to position [133, 0]
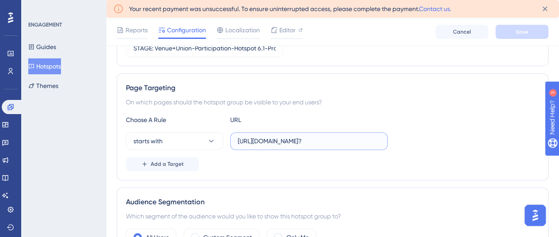
click at [285, 143] on input "https://admin.aus.apps.stage.dotgolf.com.au/vouchers?" at bounding box center [309, 141] width 142 height 10
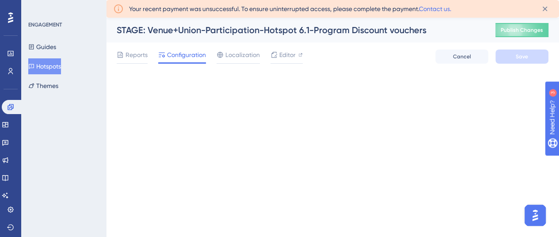
scroll to position [0, 0]
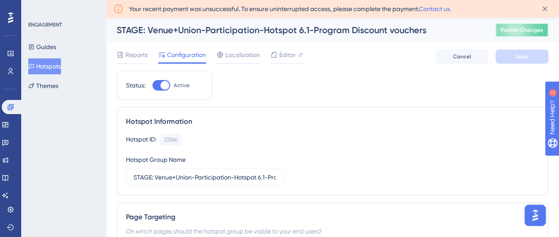
click at [522, 28] on span "Publish Changes" at bounding box center [522, 30] width 42 height 7
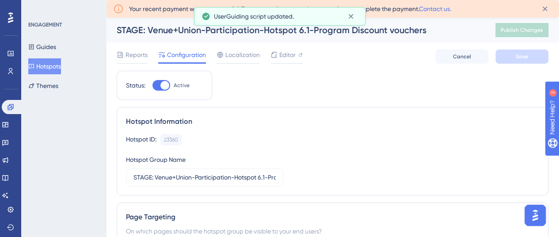
click at [47, 63] on button "Hotspots" at bounding box center [44, 66] width 33 height 16
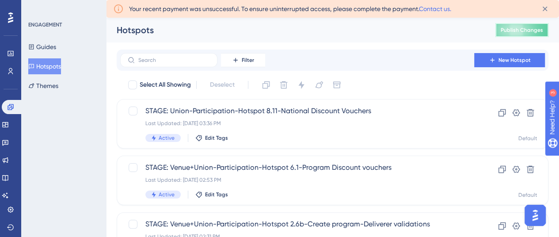
click at [519, 29] on span "Publish Changes" at bounding box center [522, 30] width 42 height 7
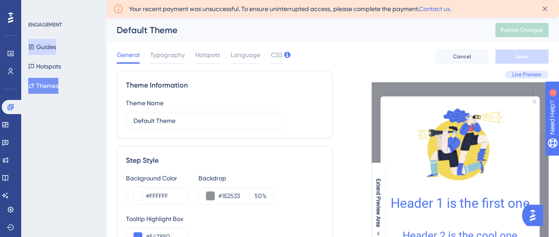
click at [56, 44] on button "Guides" at bounding box center [42, 47] width 28 height 16
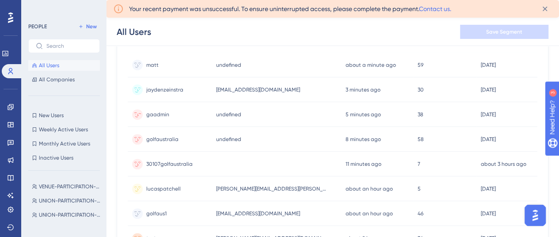
scroll to position [133, 0]
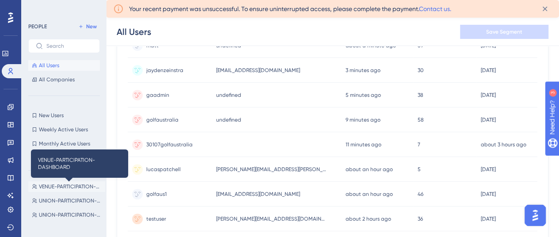
click at [67, 188] on span "VENUE-PARTICIPATION-DASHBOARD" at bounding box center [70, 186] width 63 height 7
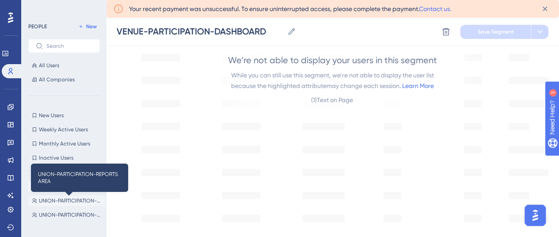
click at [69, 198] on span "UNION-PARTICIPATION-REPORTS AREA" at bounding box center [70, 200] width 63 height 7
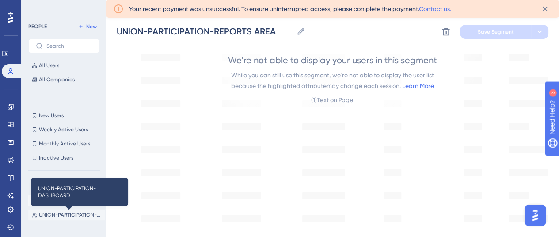
click at [66, 212] on span "UNION-PARTICIPATION-DASHBOARD" at bounding box center [70, 214] width 63 height 7
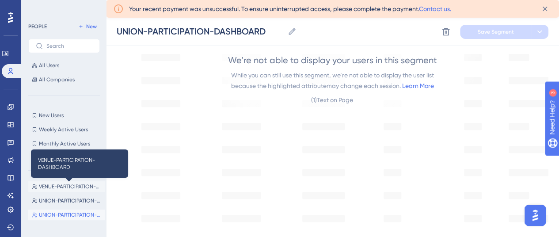
click at [70, 187] on span "VENUE-PARTICIPATION-DASHBOARD" at bounding box center [70, 186] width 63 height 7
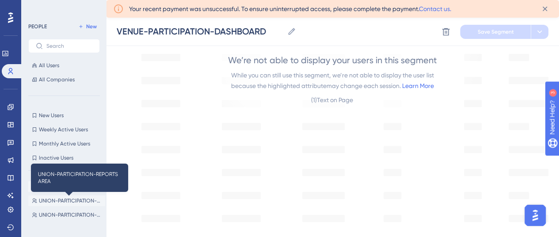
click at [70, 198] on span "UNION-PARTICIPATION-REPORTS AREA" at bounding box center [70, 200] width 63 height 7
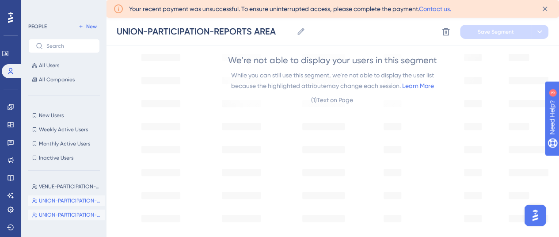
click at [72, 210] on button "UNION-PARTICIPATION-DASHBOARD UNION-PARTICIPATION-DASHBOARD" at bounding box center [66, 215] width 77 height 11
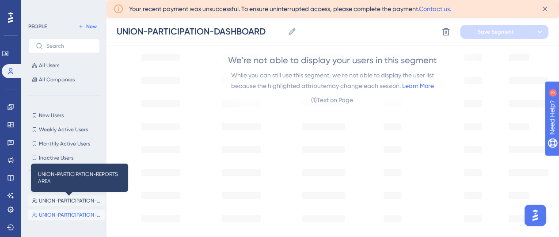
click at [70, 201] on span "UNION-PARTICIPATION-REPORTS AREA" at bounding box center [70, 200] width 63 height 7
click at [70, 194] on div "VENUE-PARTICIPATION-DASHBOARD VENUE-PARTICIPATION-DASHBOARD UNION-PARTICIPATION…" at bounding box center [66, 199] width 77 height 43
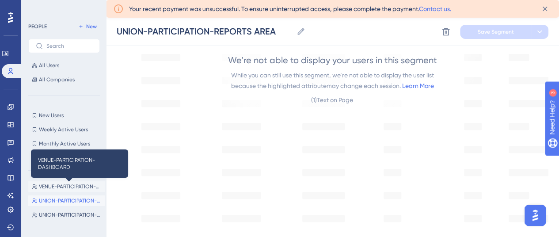
click at [70, 185] on span "VENUE-PARTICIPATION-DASHBOARD" at bounding box center [70, 186] width 63 height 7
type input "VENUE-PARTICIPATION-DASHBOARD"
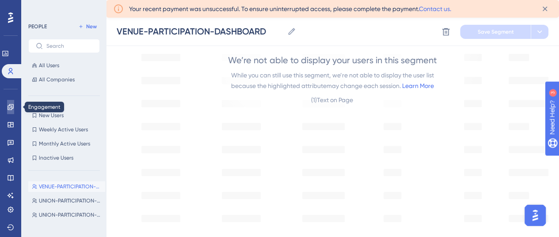
click at [11, 104] on icon at bounding box center [11, 107] width 6 height 6
